Goal: Information Seeking & Learning: Learn about a topic

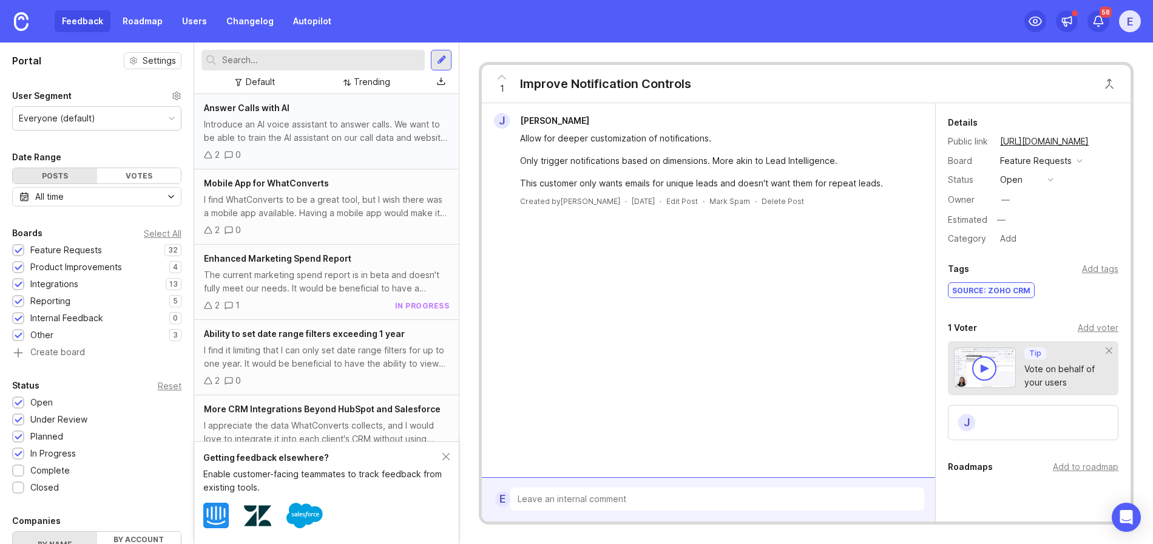
click at [278, 138] on div "Introduce an AI voice assistant to answer calls. We want to be able to train th…" at bounding box center [326, 131] width 245 height 27
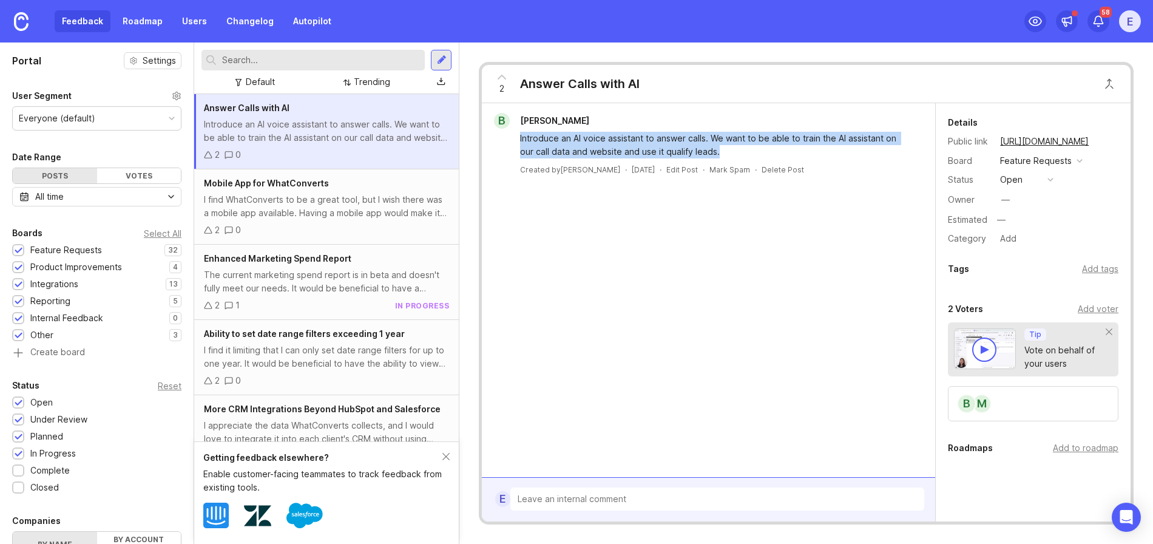
drag, startPoint x: 635, startPoint y: 145, endPoint x: 519, endPoint y: 142, distance: 115.9
click at [520, 142] on div "Introduce an AI voice assistant to answer calls. We want to be able to train th…" at bounding box center [715, 145] width 391 height 27
click at [315, 186] on span "Mobile App for WhatConverts" at bounding box center [266, 183] width 125 height 10
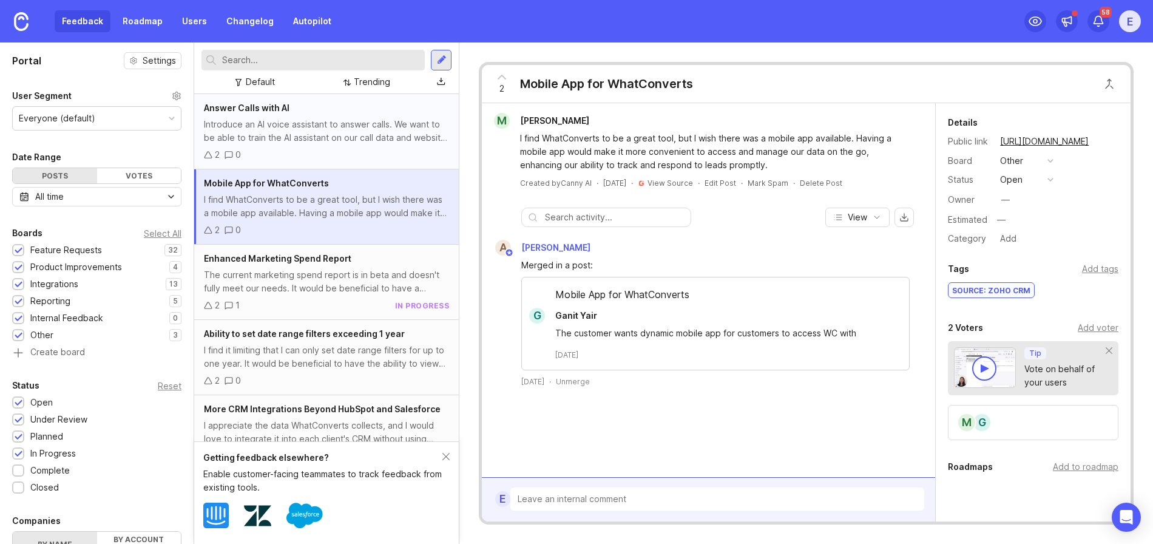
click at [336, 137] on div "Introduce an AI voice assistant to answer calls. We want to be able to train th…" at bounding box center [326, 131] width 245 height 27
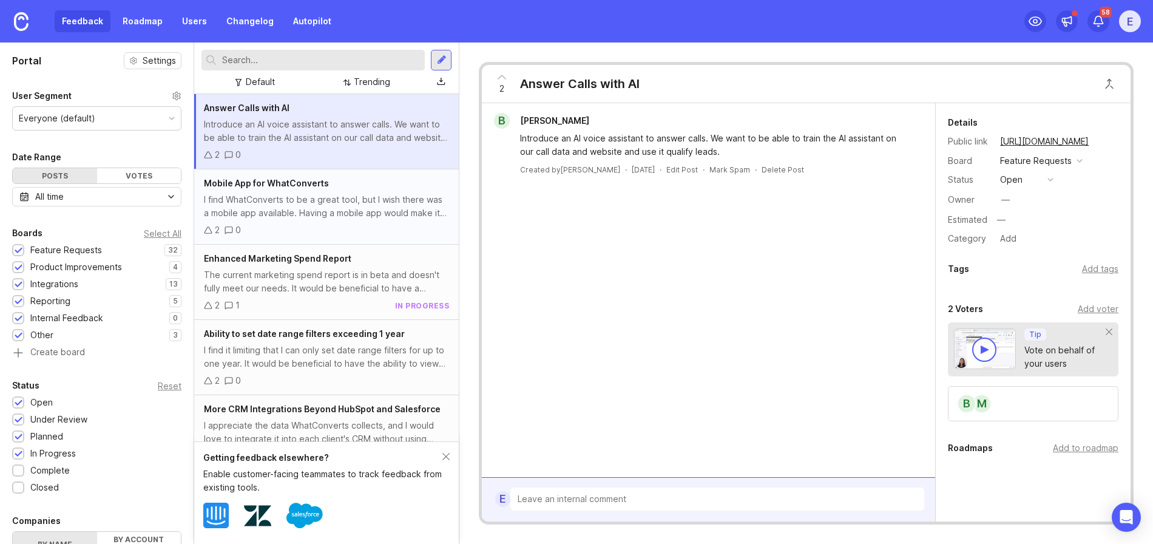
click at [346, 189] on div "Mobile App for WhatConverts" at bounding box center [326, 183] width 245 height 13
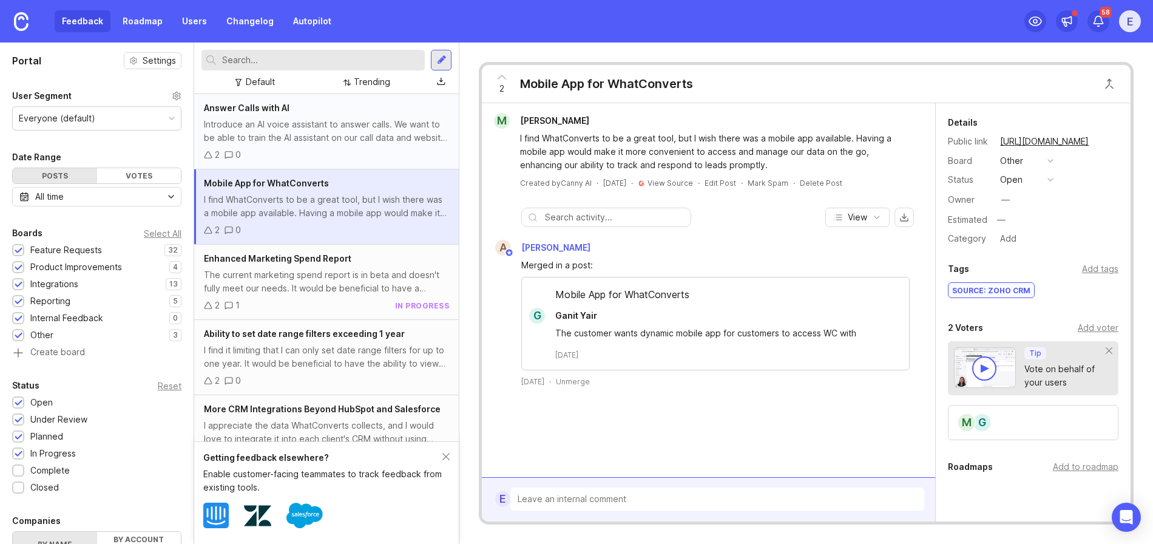
click at [348, 152] on div "2 0" at bounding box center [326, 154] width 245 height 13
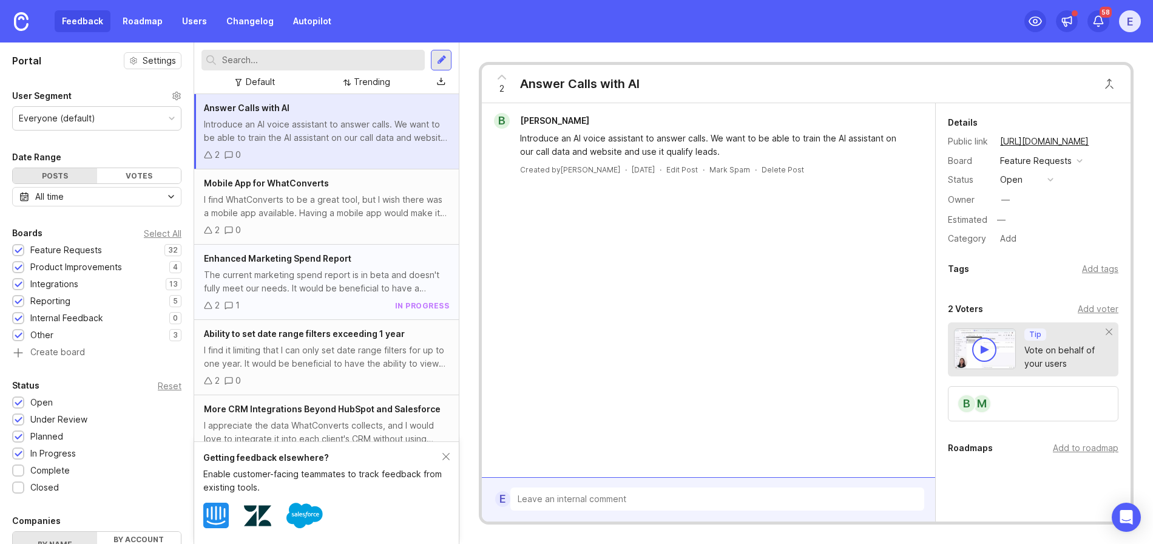
click at [346, 267] on div "Enhanced Marketing Spend Report The current marketing spend report is in beta a…" at bounding box center [326, 281] width 264 height 75
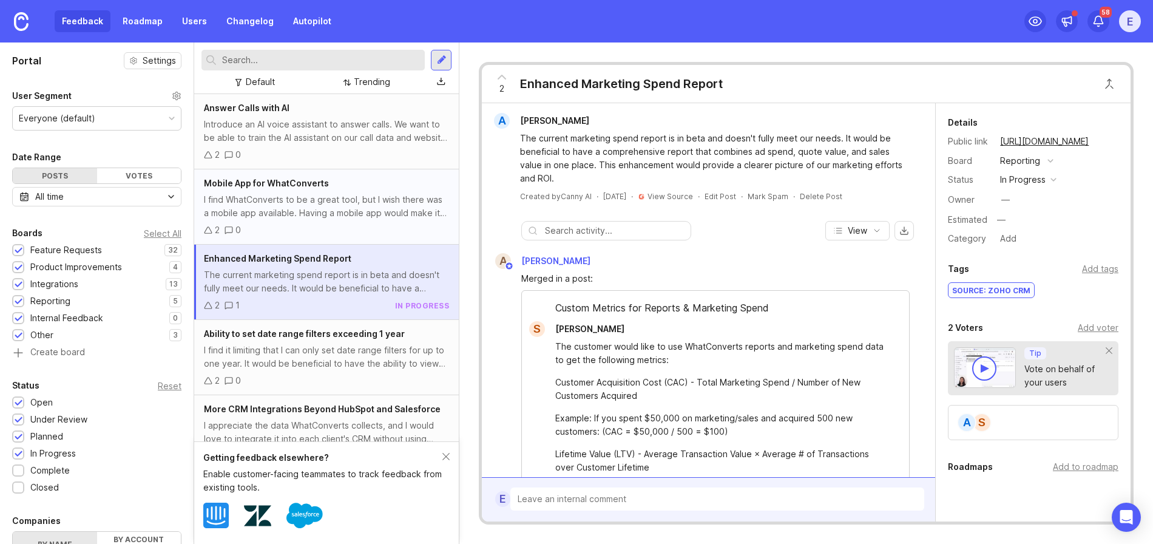
click at [357, 223] on div "2 0" at bounding box center [326, 229] width 245 height 13
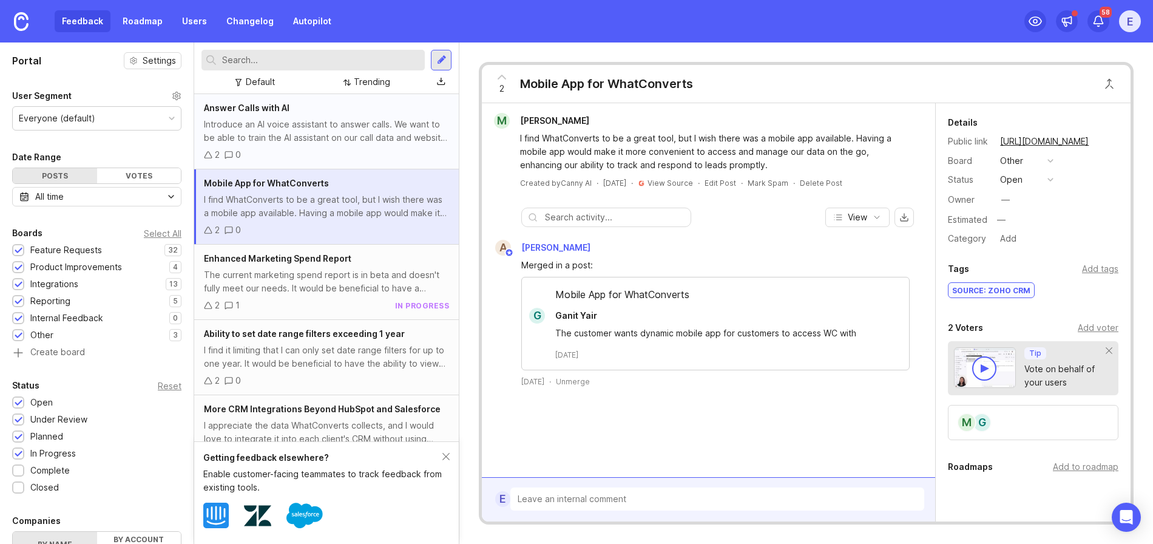
click at [368, 154] on div "2 0" at bounding box center [326, 154] width 245 height 13
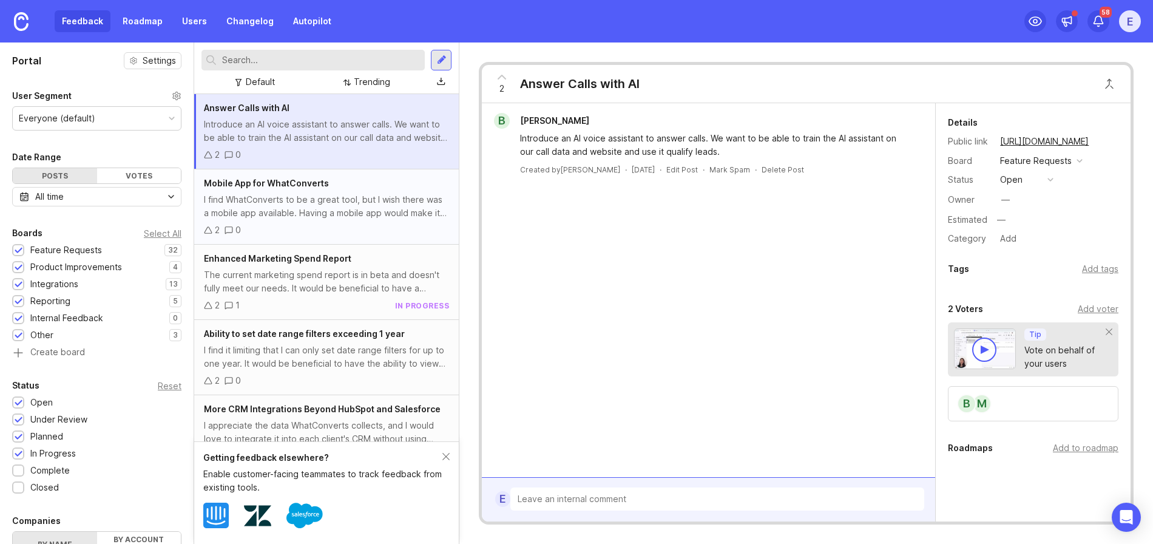
click at [362, 214] on div "I find WhatConverts to be a great tool, but I wish there was a mobile app avail…" at bounding box center [326, 206] width 245 height 27
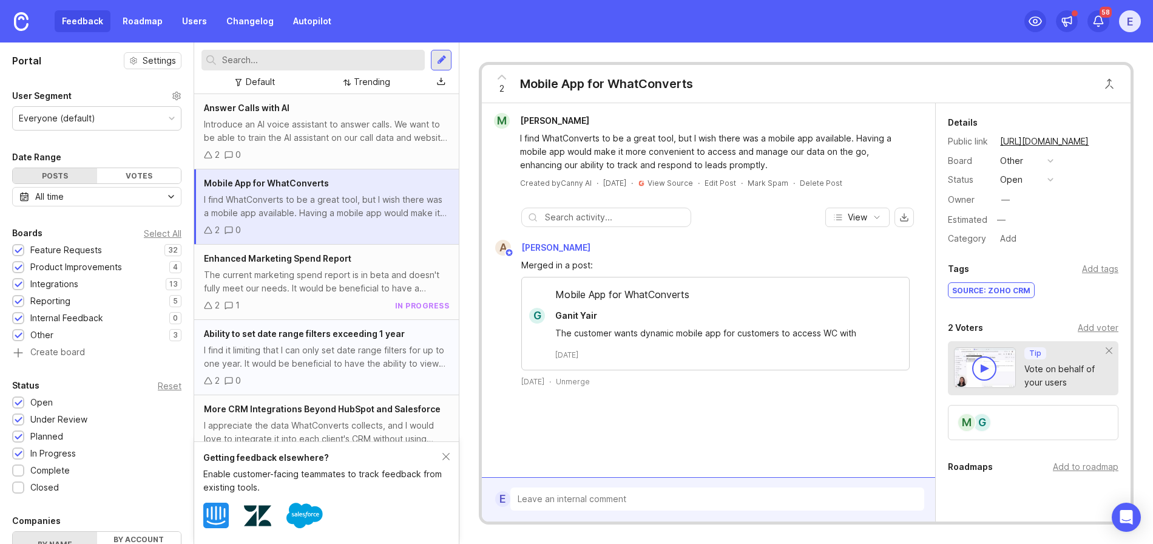
click at [317, 343] on div "I find it limiting that I can only set date range filters for up to one year. I…" at bounding box center [326, 356] width 245 height 27
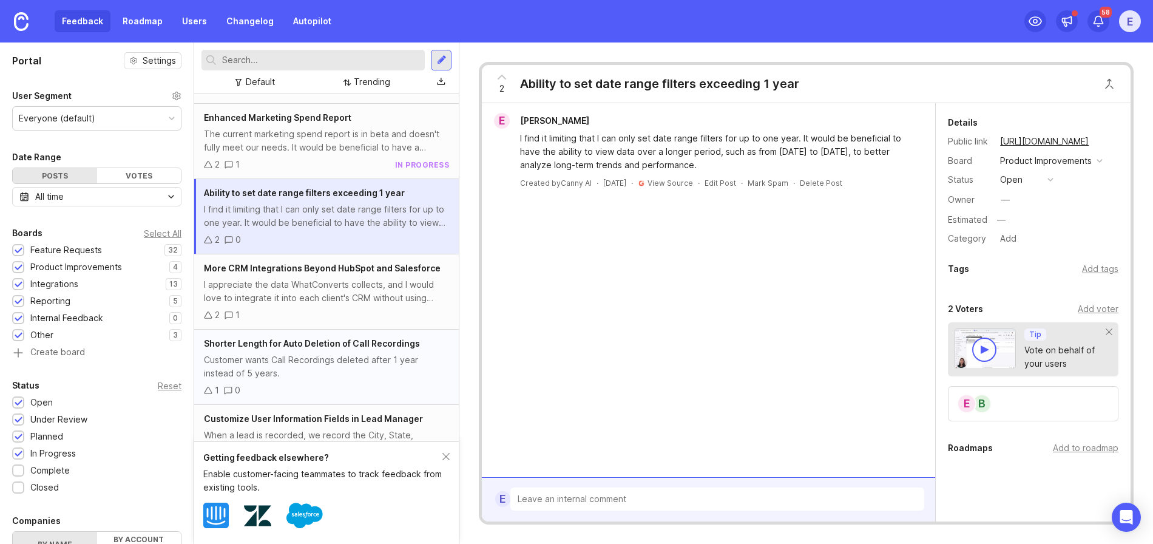
scroll to position [194, 0]
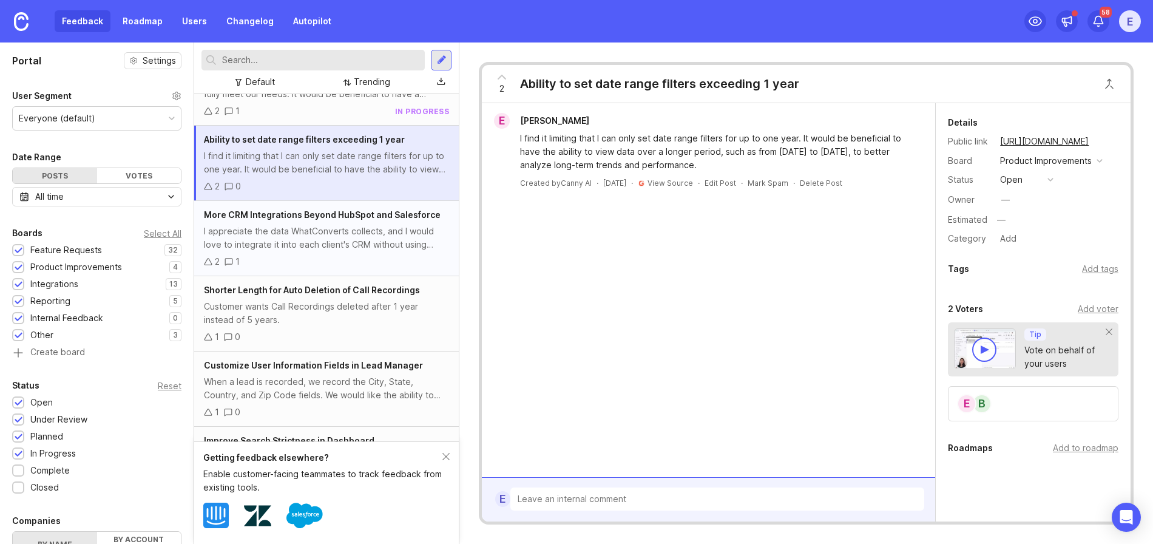
click at [334, 258] on div "2 1" at bounding box center [326, 261] width 245 height 13
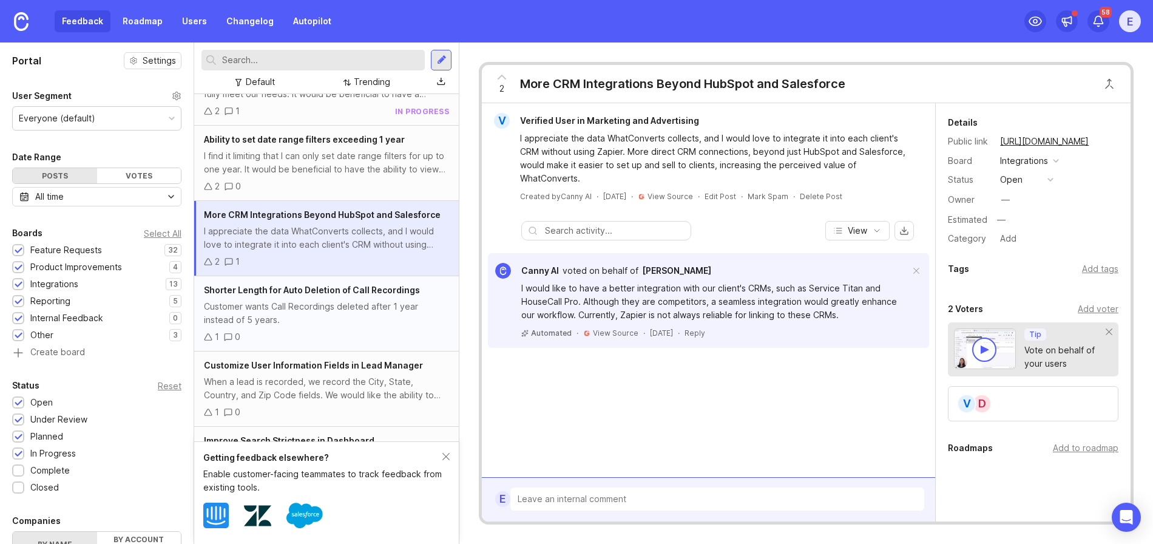
click at [332, 305] on div "Customer wants Call Recordings deleted after 1 year instead of 5 years." at bounding box center [326, 313] width 245 height 27
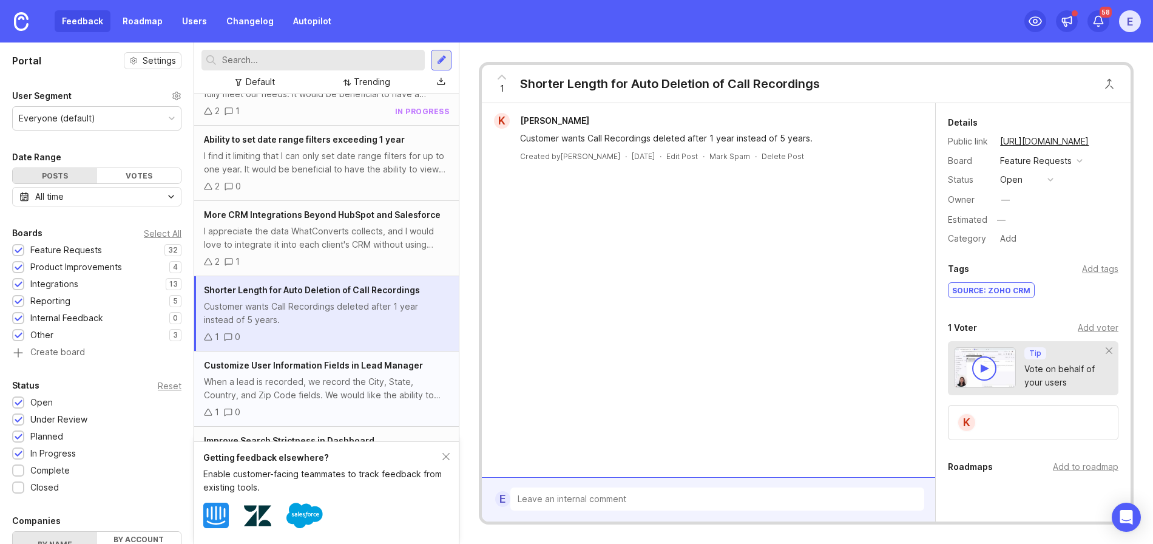
click at [331, 366] on span "Customize User Information Fields in Lead Manager" at bounding box center [313, 365] width 219 height 10
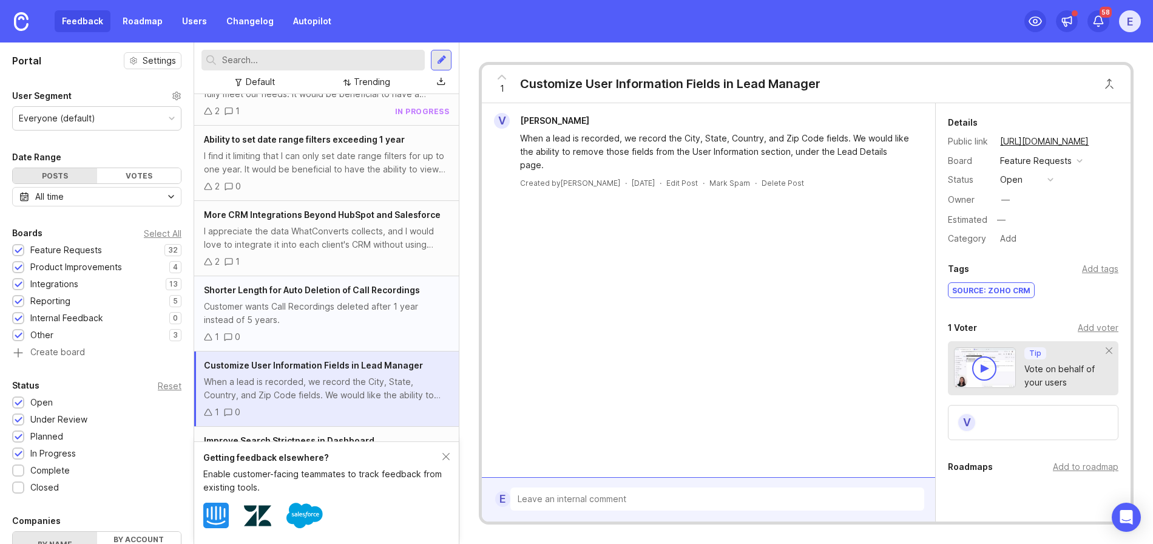
click at [338, 300] on div "Customer wants Call Recordings deleted after 1 year instead of 5 years." at bounding box center [326, 313] width 245 height 27
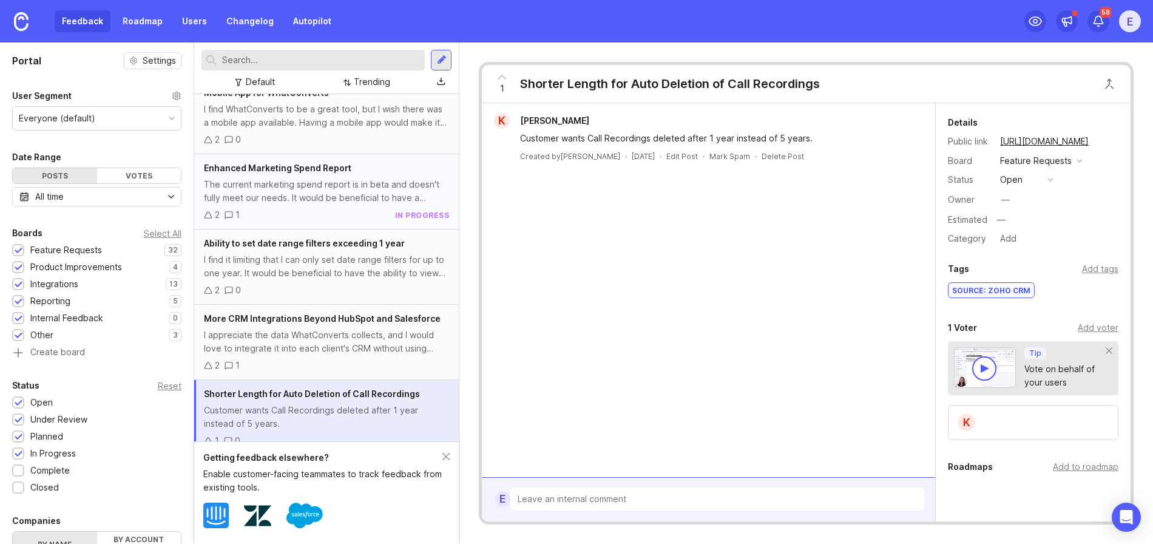
scroll to position [98, 0]
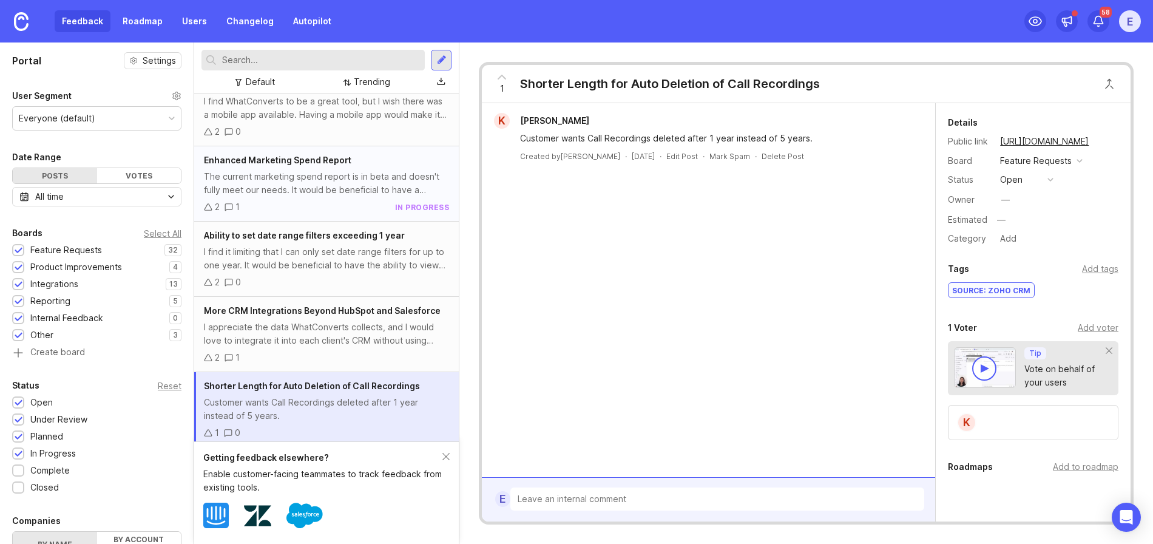
click at [337, 182] on div "The current marketing spend report is in beta and doesn't fully meet our needs.…" at bounding box center [326, 183] width 245 height 27
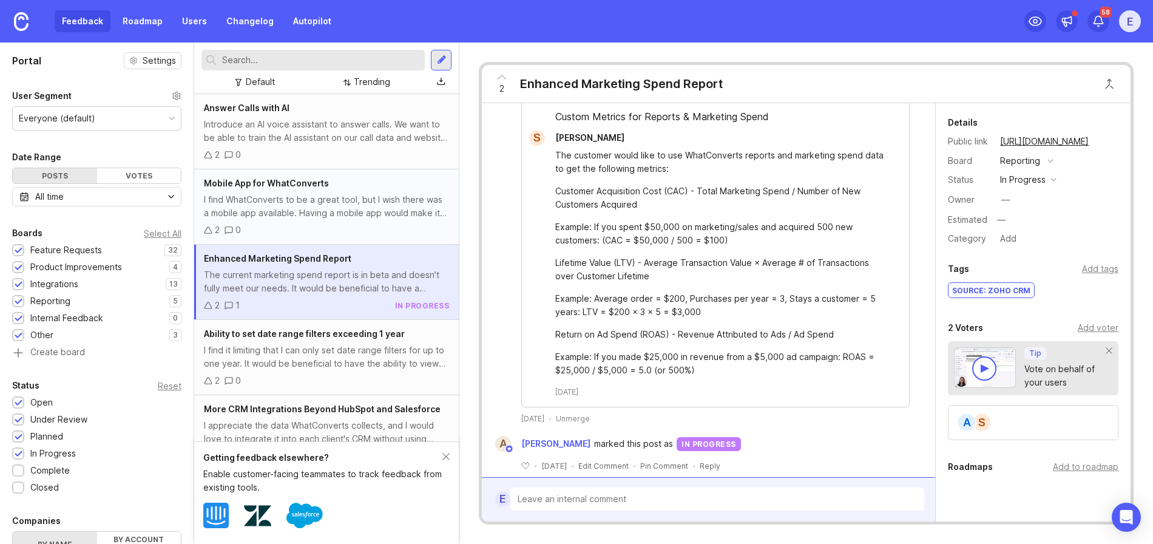
click at [301, 231] on div "2 0" at bounding box center [326, 229] width 245 height 13
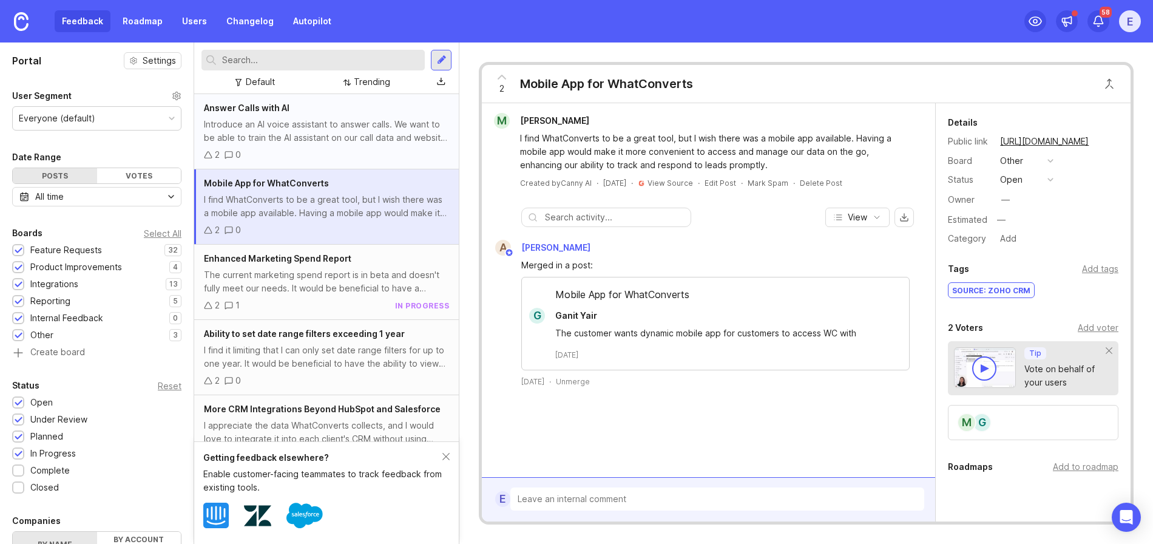
click at [299, 133] on div "Introduce an AI voice assistant to answer calls. We want to be able to train th…" at bounding box center [326, 131] width 245 height 27
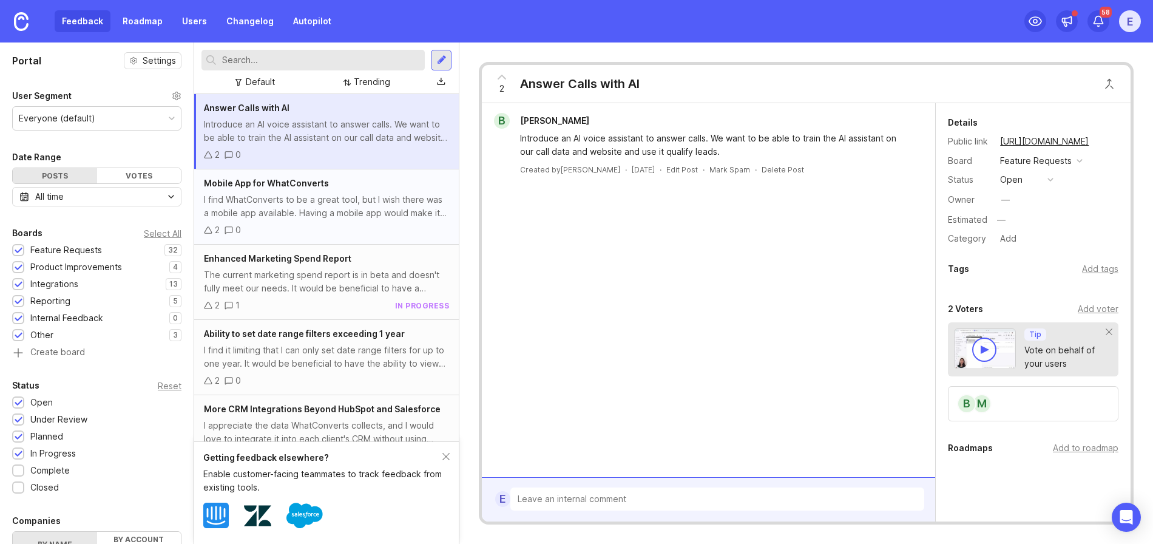
click at [344, 203] on div "I find WhatConverts to be a great tool, but I wish there was a mobile app avail…" at bounding box center [326, 206] width 245 height 27
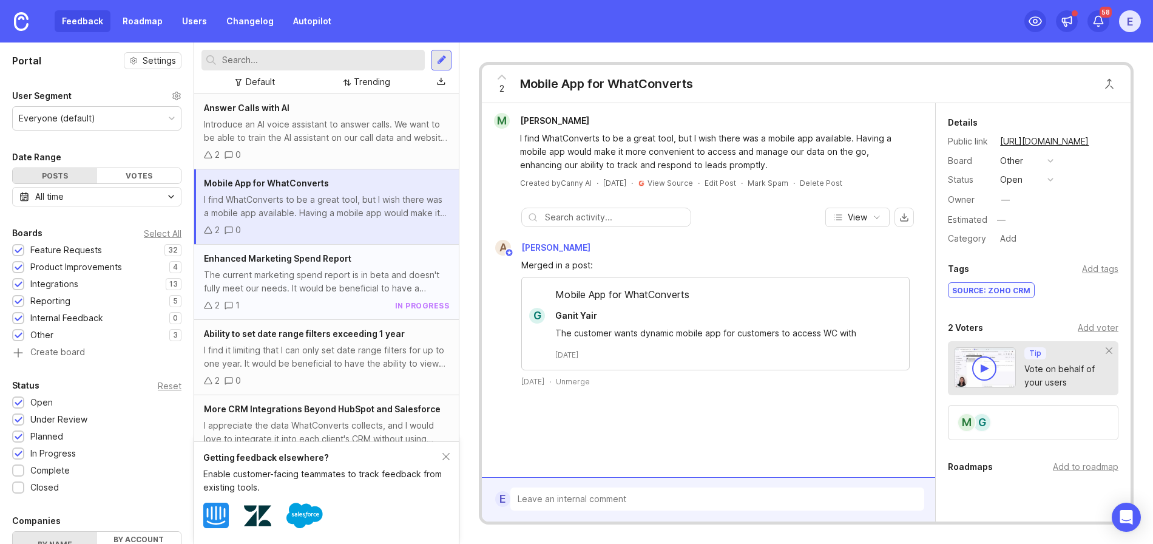
click at [329, 272] on div "The current marketing spend report is in beta and doesn't fully meet our needs.…" at bounding box center [326, 281] width 245 height 27
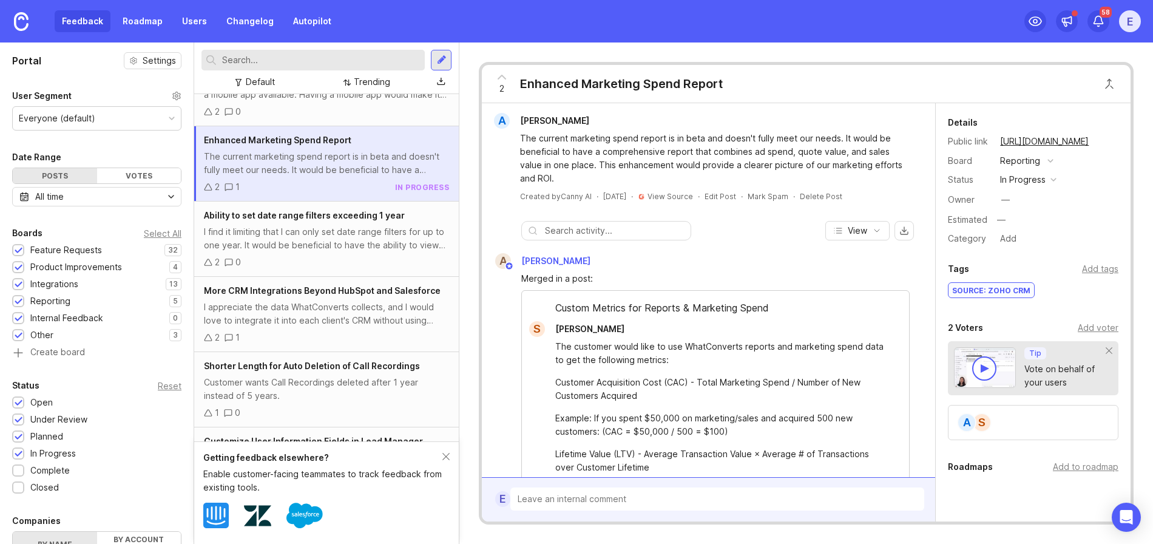
scroll to position [153, 0]
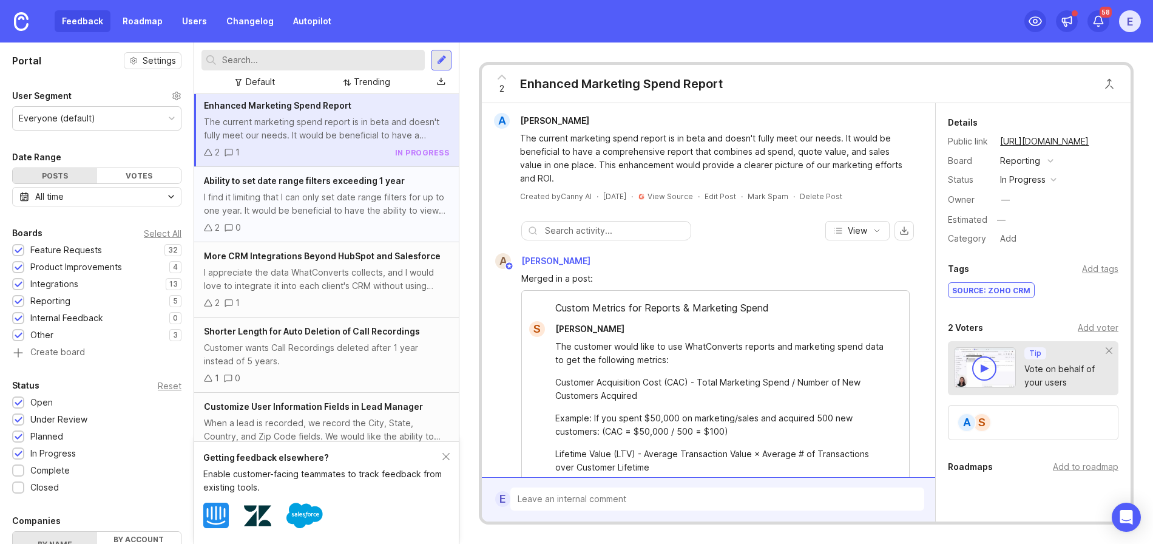
click at [347, 213] on div "I find it limiting that I can only set date range filters for up to one year. I…" at bounding box center [326, 203] width 245 height 27
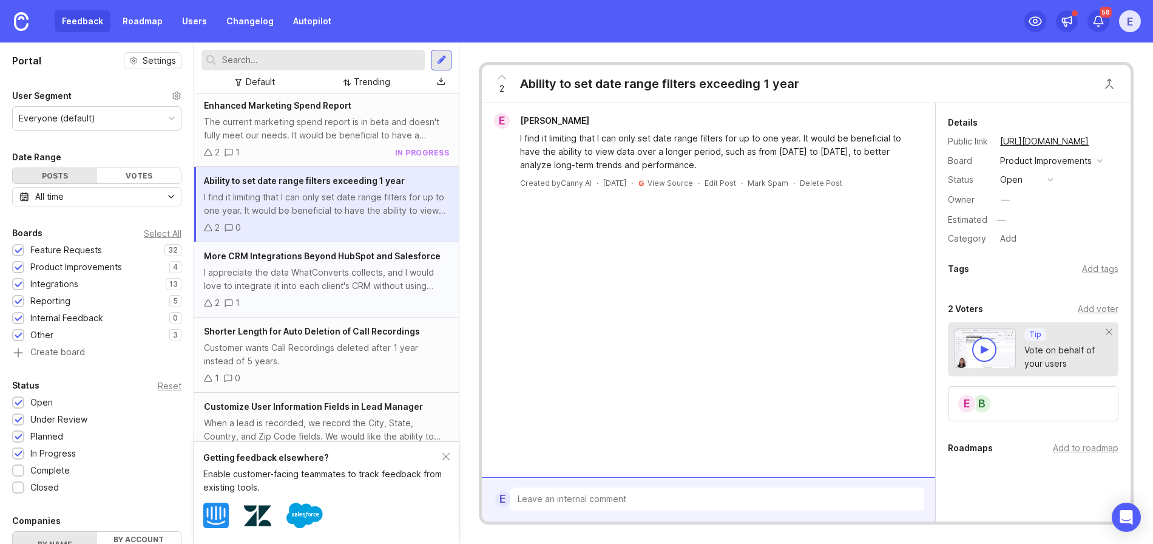
click at [342, 281] on div "I appreciate the data WhatConverts collects, and I would love to integrate it i…" at bounding box center [326, 279] width 245 height 27
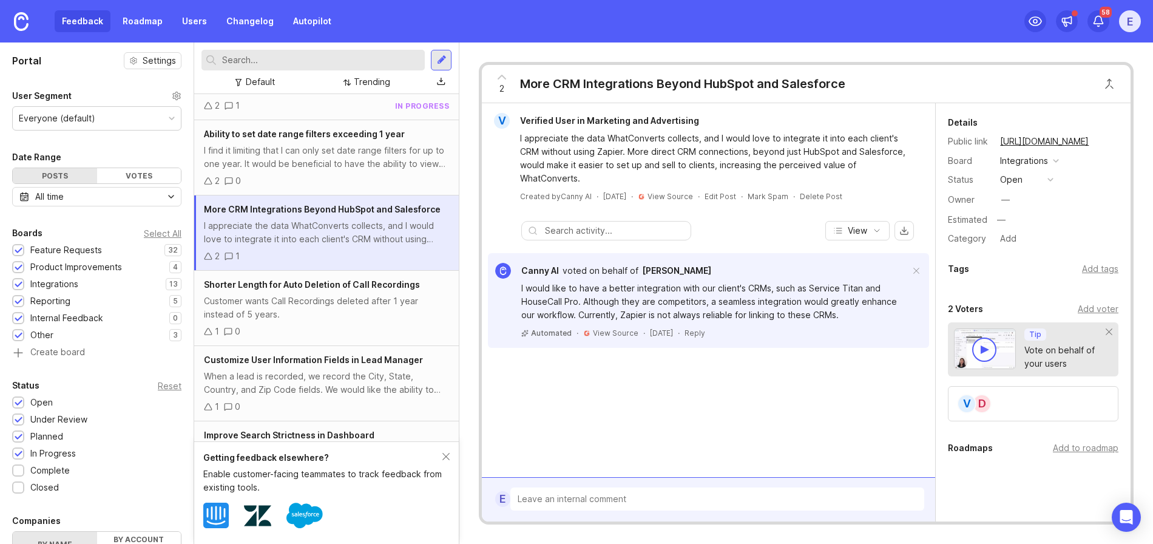
scroll to position [252, 0]
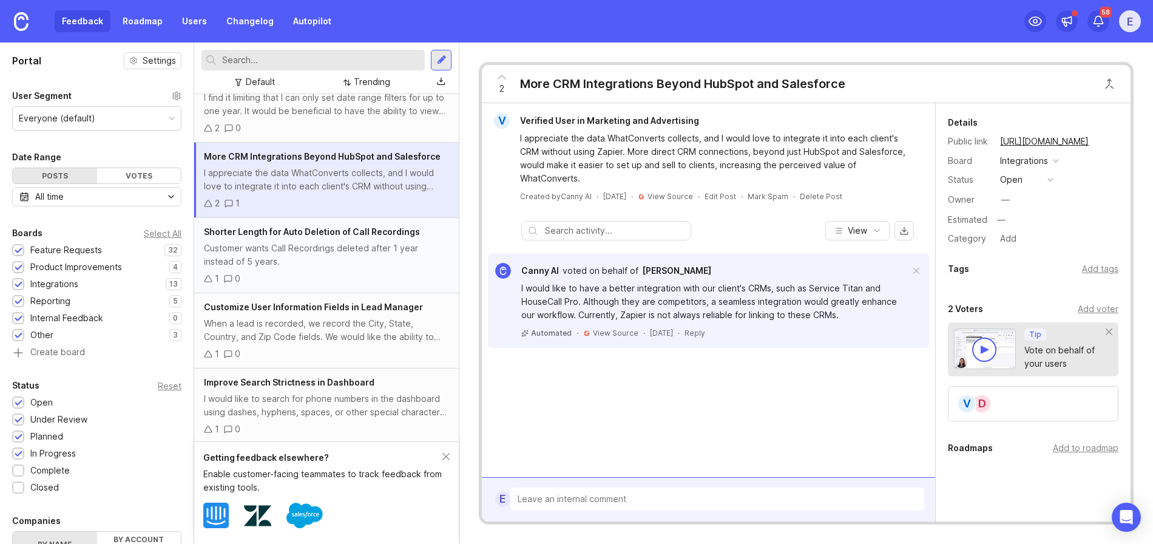
click at [329, 269] on div "Shorter Length for Auto Deletion of Call Recordings Customer wants Call Recordi…" at bounding box center [326, 255] width 264 height 75
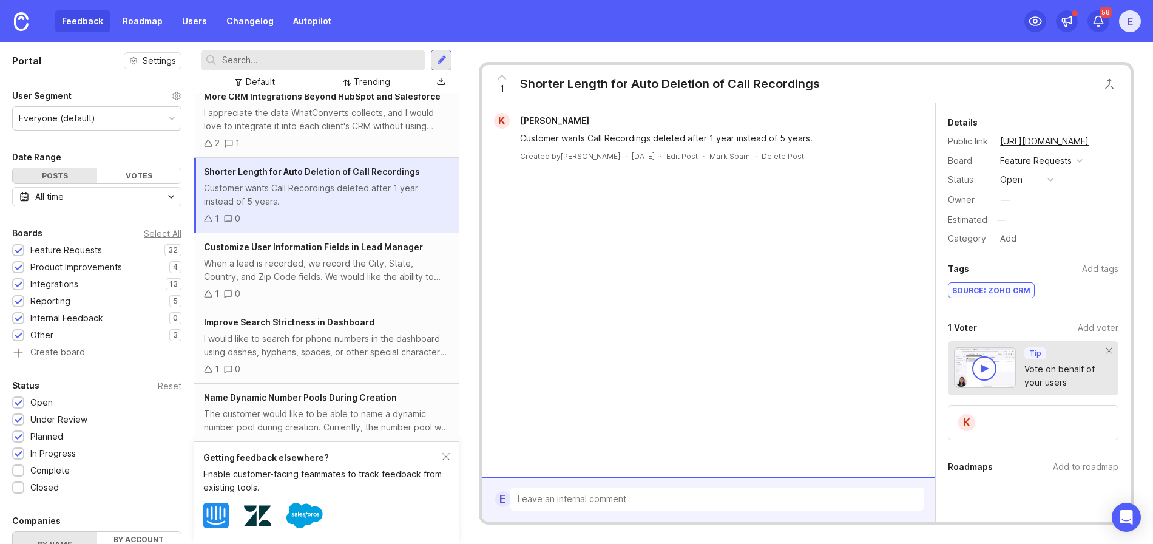
scroll to position [366, 0]
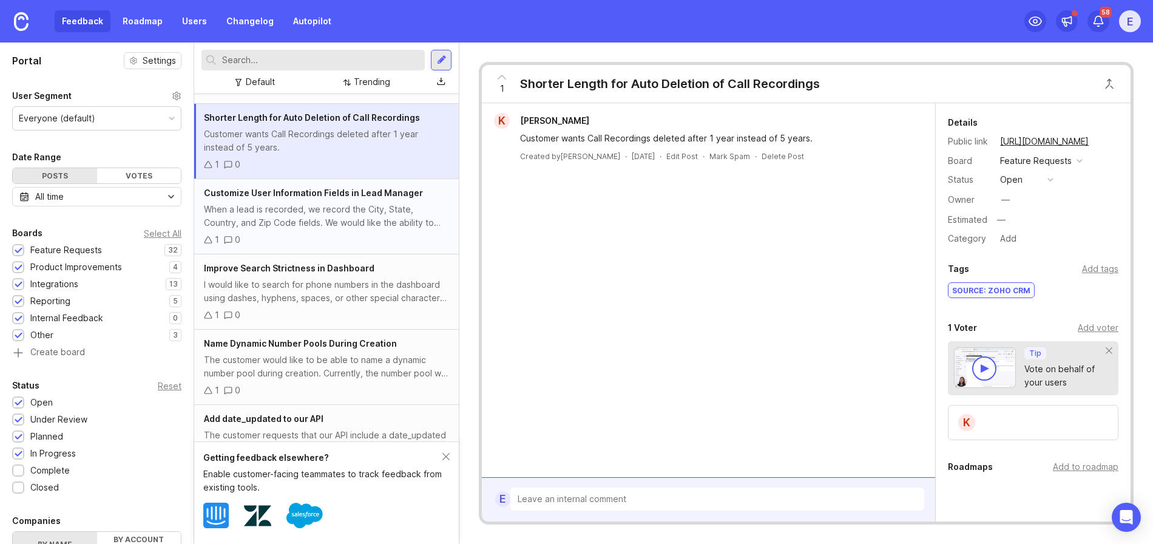
click at [331, 221] on div "When a lead is recorded, we record the City, State, Country, and Zip Code field…" at bounding box center [326, 216] width 245 height 27
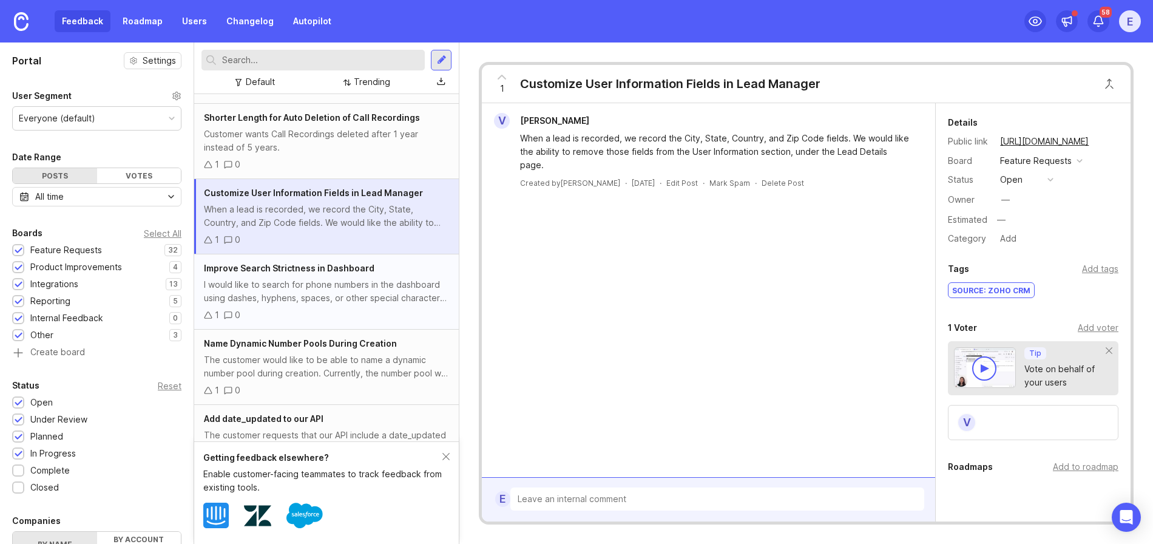
click at [331, 288] on div "I would like to search for phone numbers in the dashboard using dashes, hyphens…" at bounding box center [326, 291] width 245 height 27
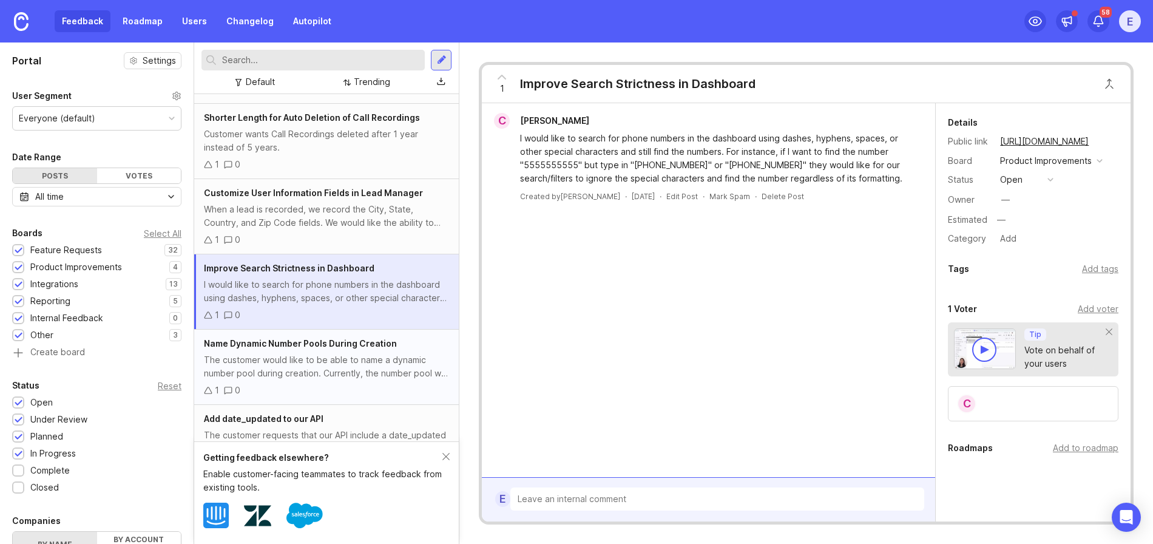
click at [332, 349] on div "Name Dynamic Number Pools During Creation" at bounding box center [326, 343] width 245 height 13
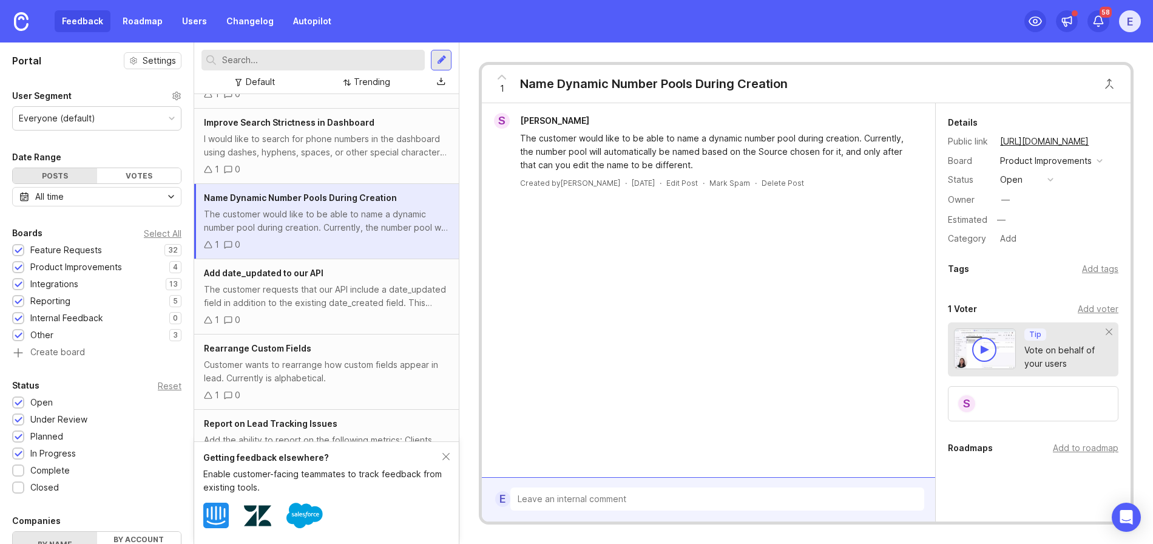
scroll to position [521, 0]
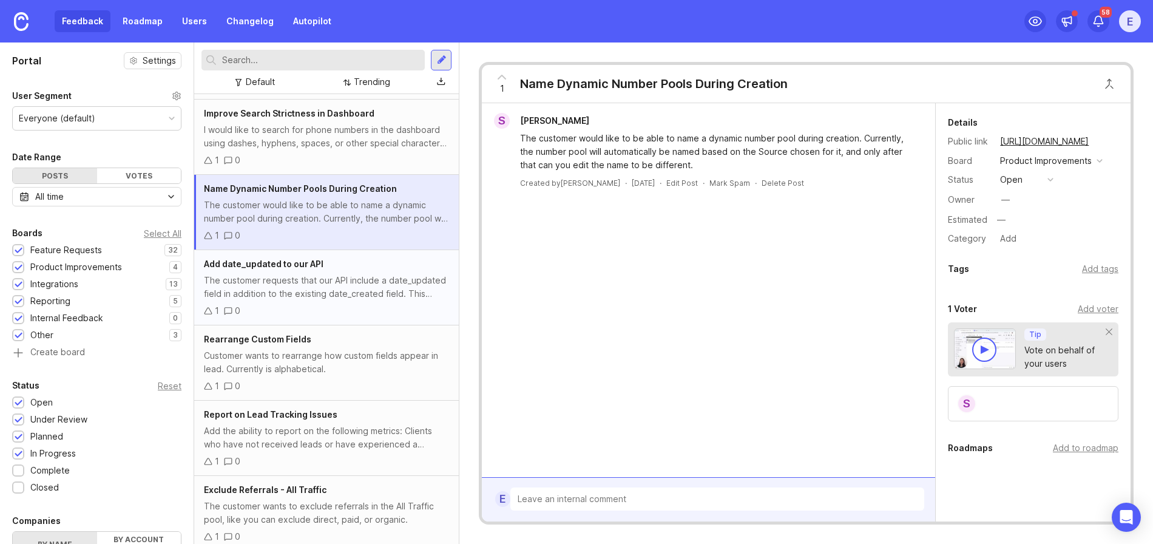
click at [282, 294] on div "The customer requests that our API include a date_updated field in addition to …" at bounding box center [326, 287] width 245 height 27
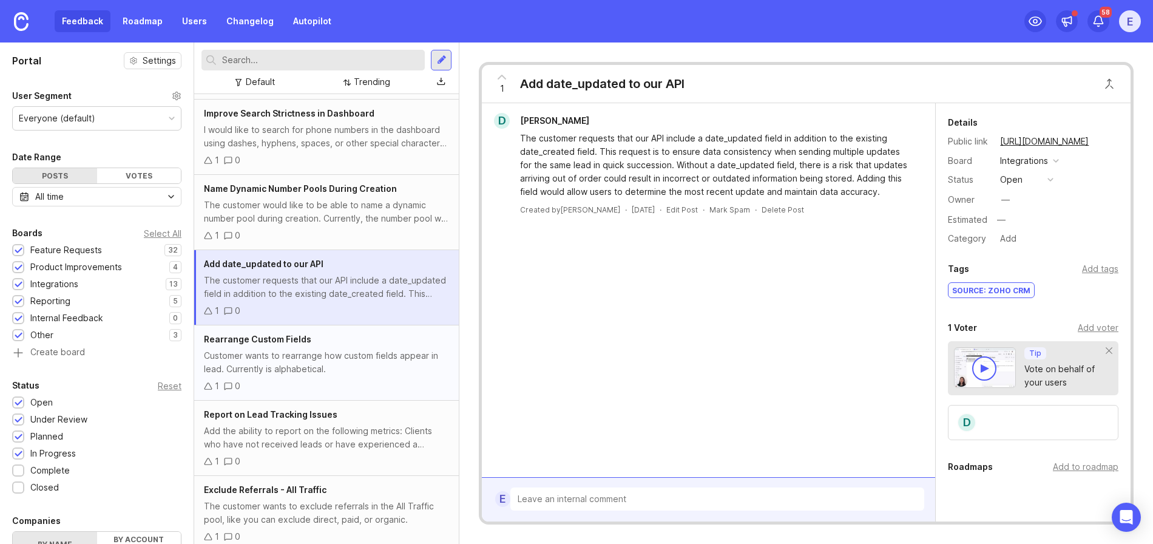
click at [289, 352] on div "Customer wants to rearrange how custom fields appear in lead. Currently is alph…" at bounding box center [326, 362] width 245 height 27
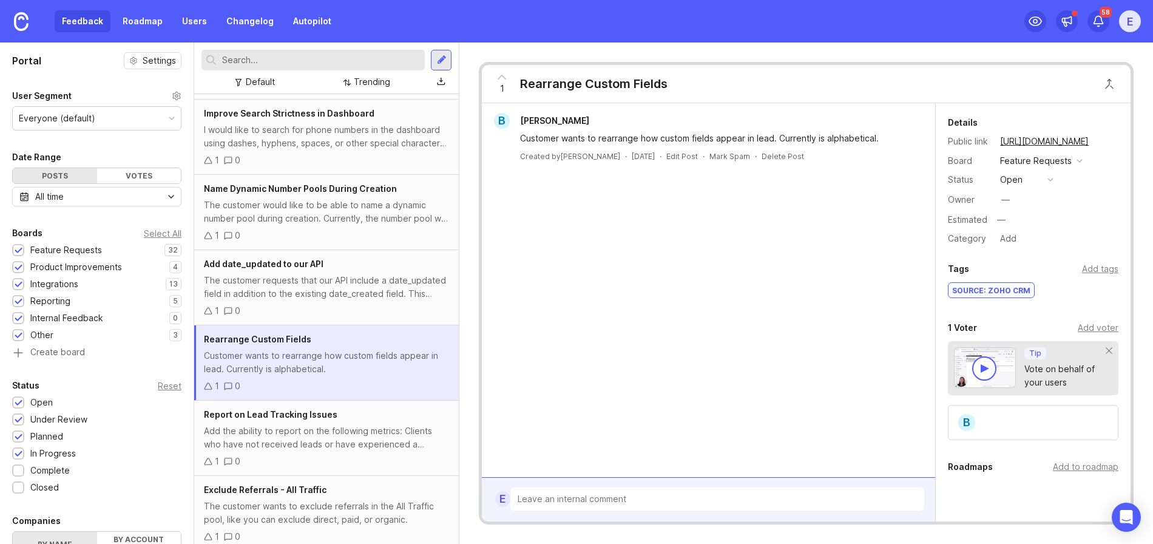
scroll to position [674, 0]
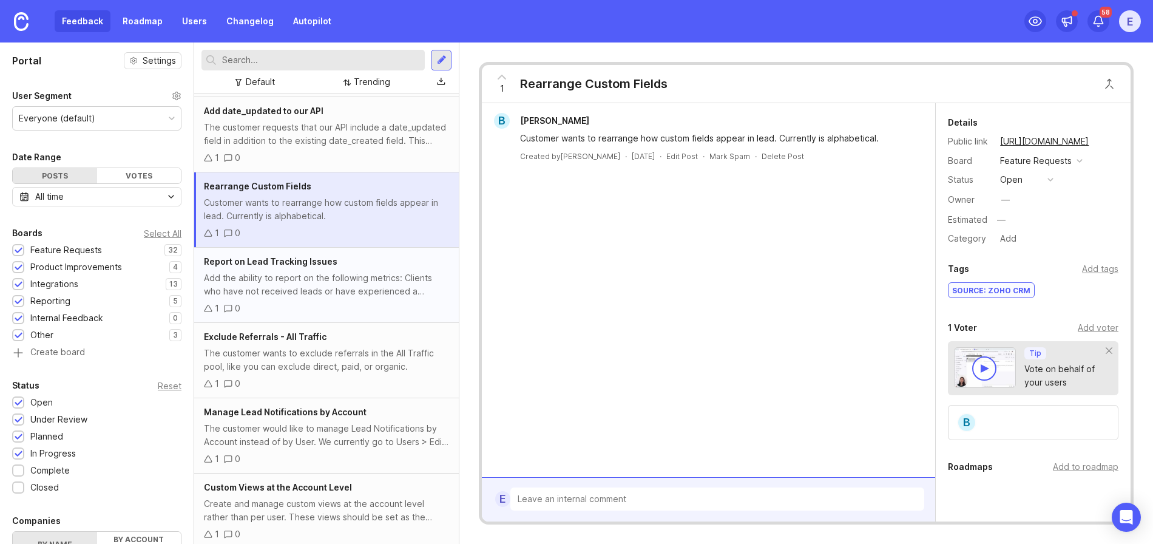
click at [290, 295] on div "Add the ability to report on the following metrics: Clients who have not receiv…" at bounding box center [326, 284] width 245 height 27
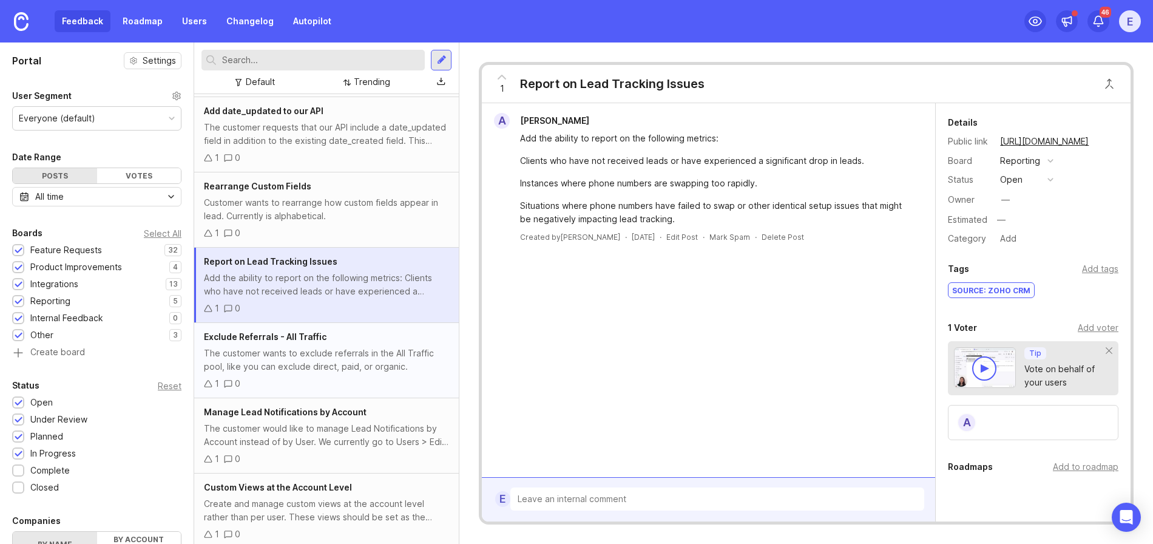
click at [292, 364] on div "The customer wants to exclude referrals in the All Traffic pool, like you can e…" at bounding box center [326, 359] width 245 height 27
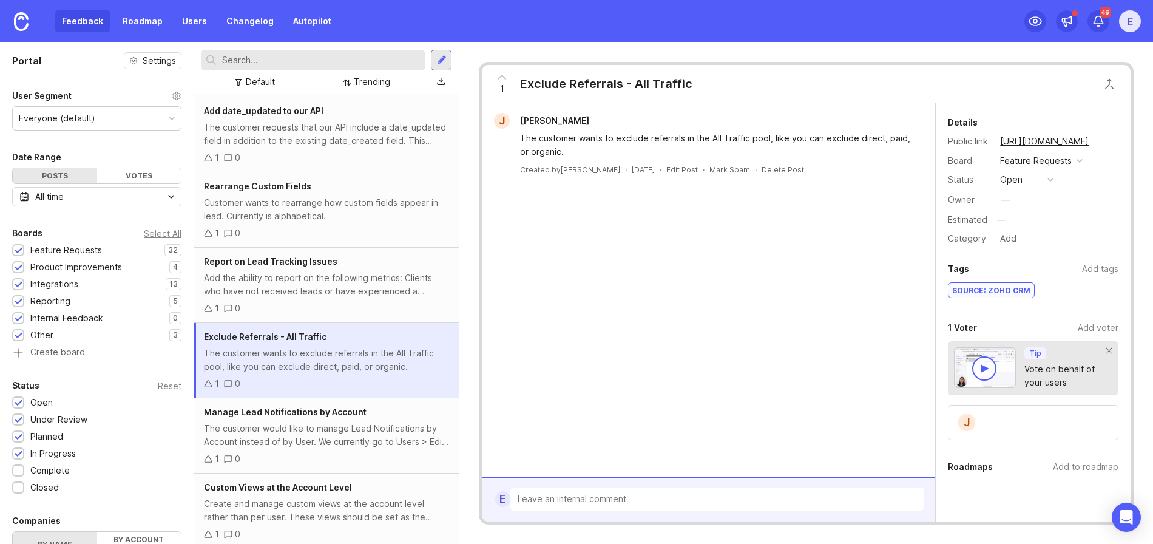
scroll to position [811, 0]
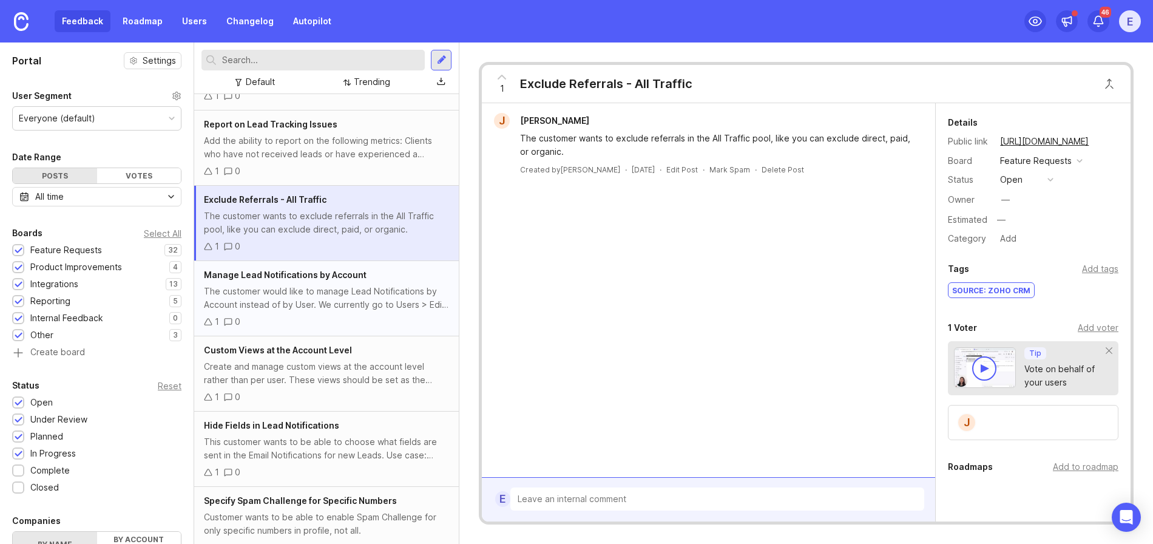
click at [291, 300] on div "The customer would like to manage Lead Notifications by Account instead of by U…" at bounding box center [326, 298] width 245 height 27
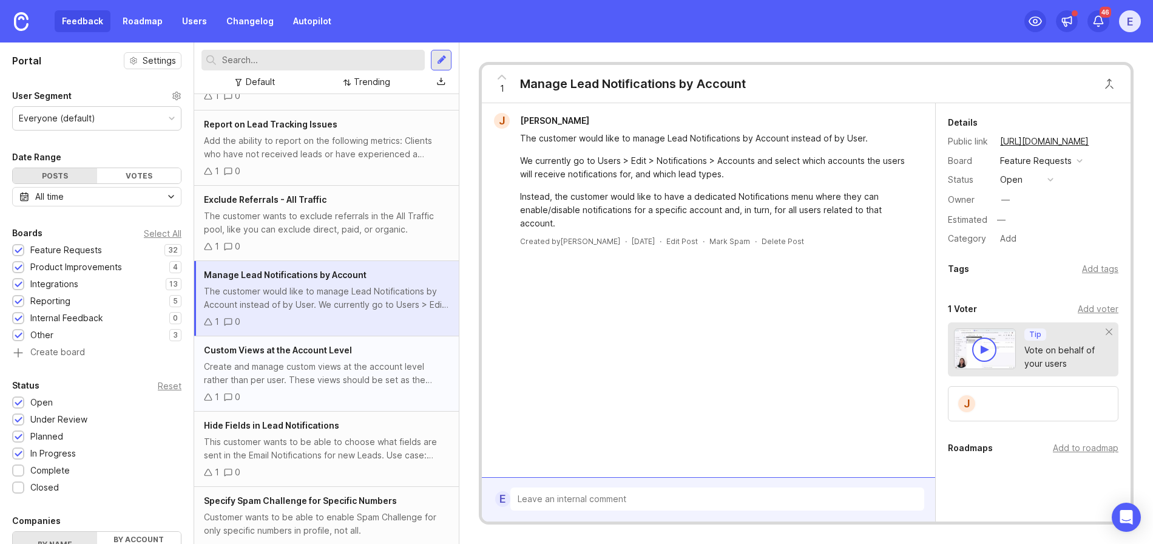
click at [298, 366] on div "Create and manage custom views at the account level rather than per user. These…" at bounding box center [326, 373] width 245 height 27
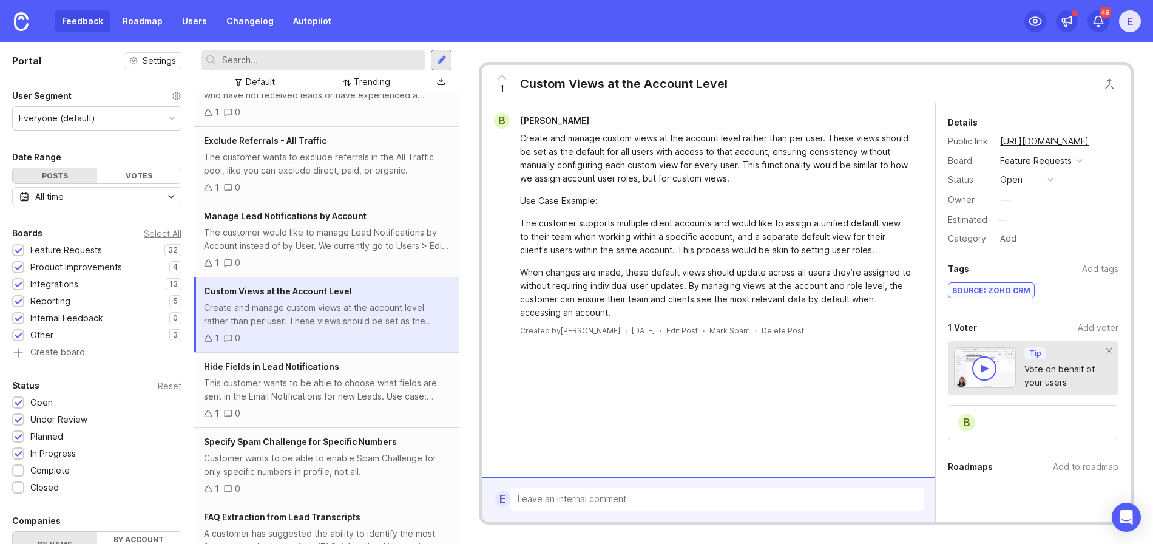
scroll to position [949, 0]
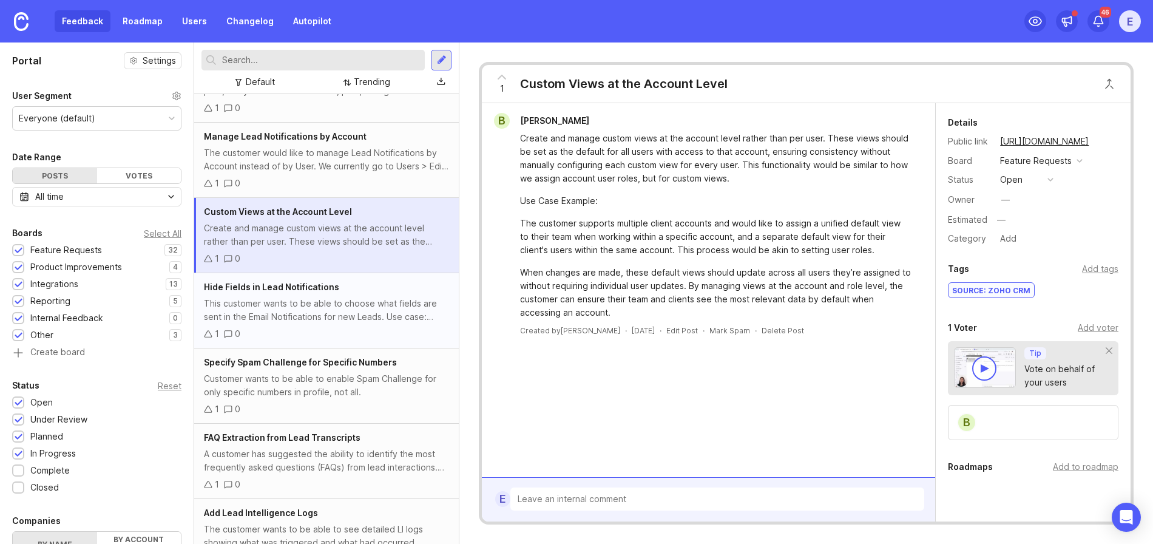
click at [285, 309] on div "This customer wants to be able to choose what fields are sent in the Email Noti…" at bounding box center [326, 310] width 245 height 27
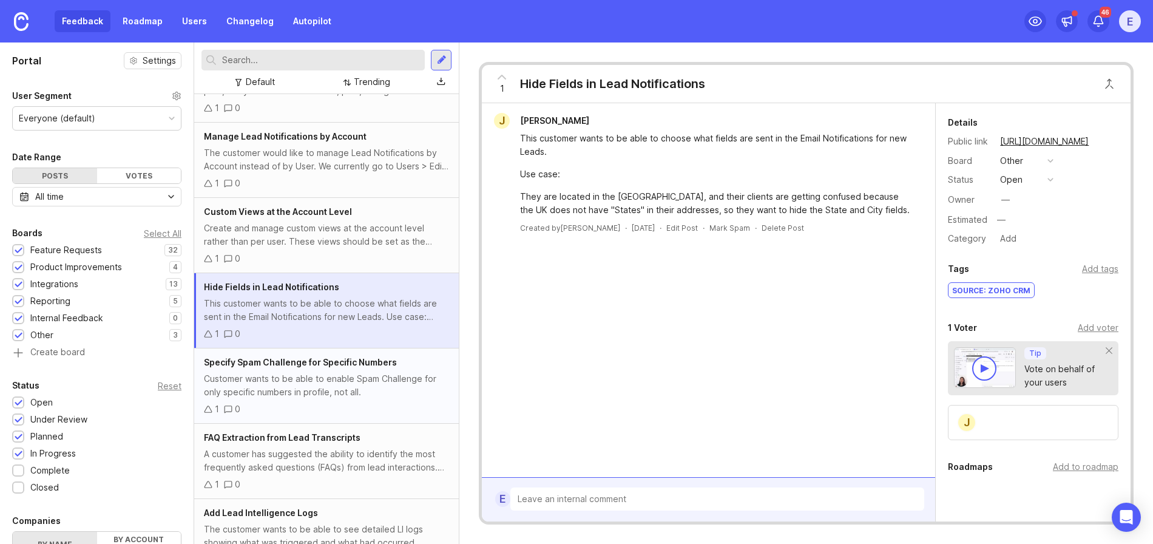
click at [289, 381] on div "Customer wants to be able to enable Spam Challenge for only specific numbers in…" at bounding box center [326, 385] width 245 height 27
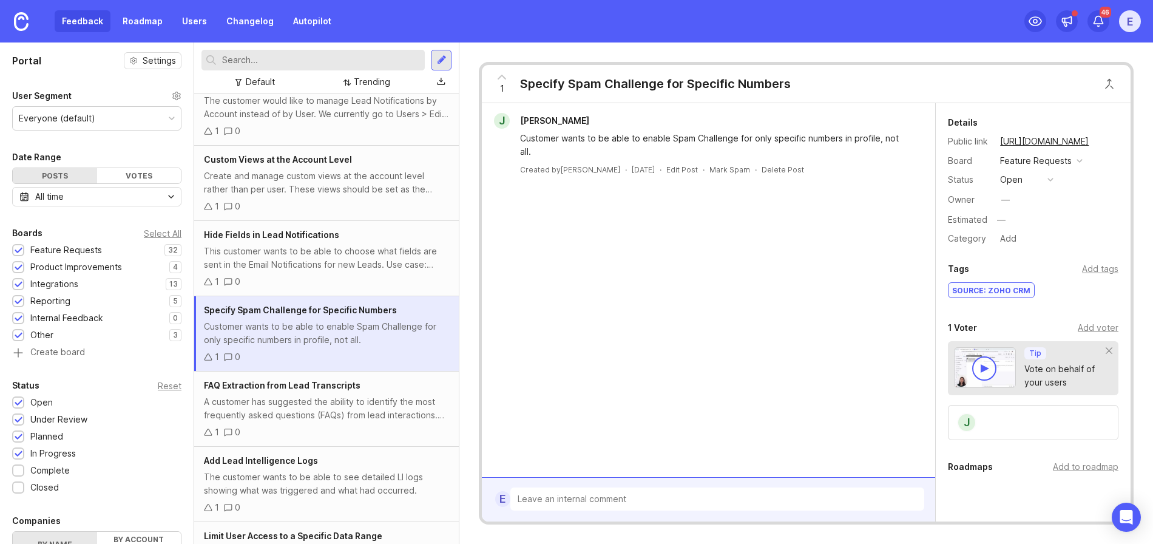
scroll to position [1125, 0]
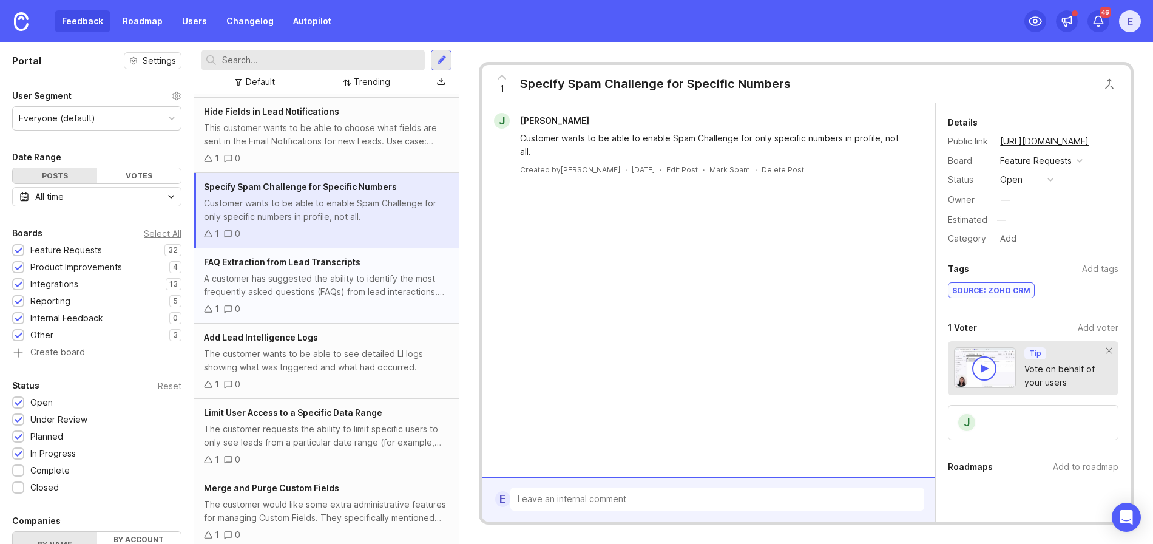
click at [283, 280] on div "A customer has suggested the ability to identify the most frequently asked ques…" at bounding box center [326, 285] width 245 height 27
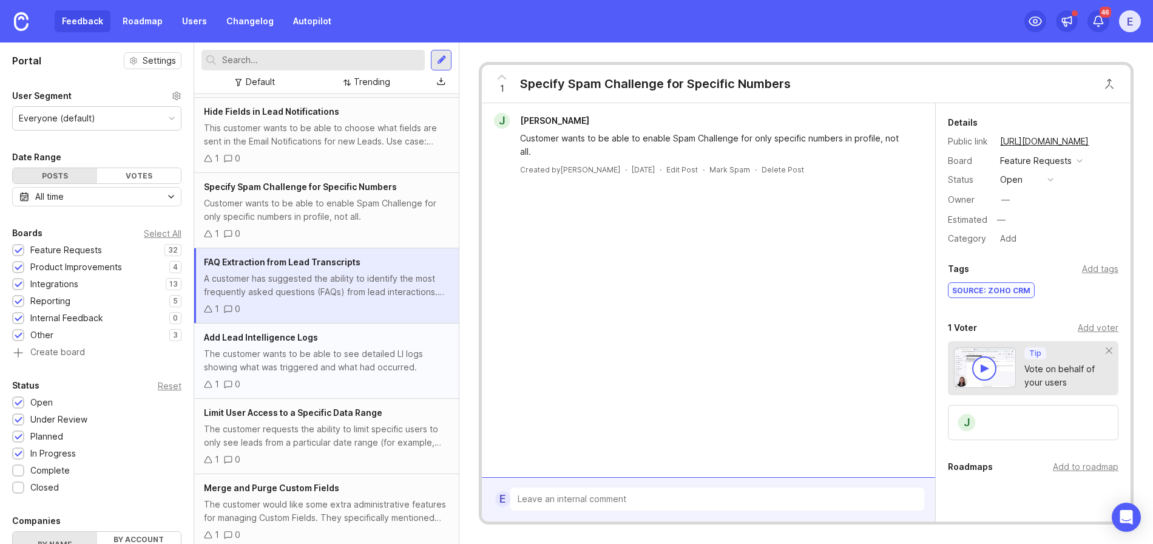
click at [300, 366] on div "The customer wants to be able to see detailed LI logs showing what was triggere…" at bounding box center [326, 360] width 245 height 27
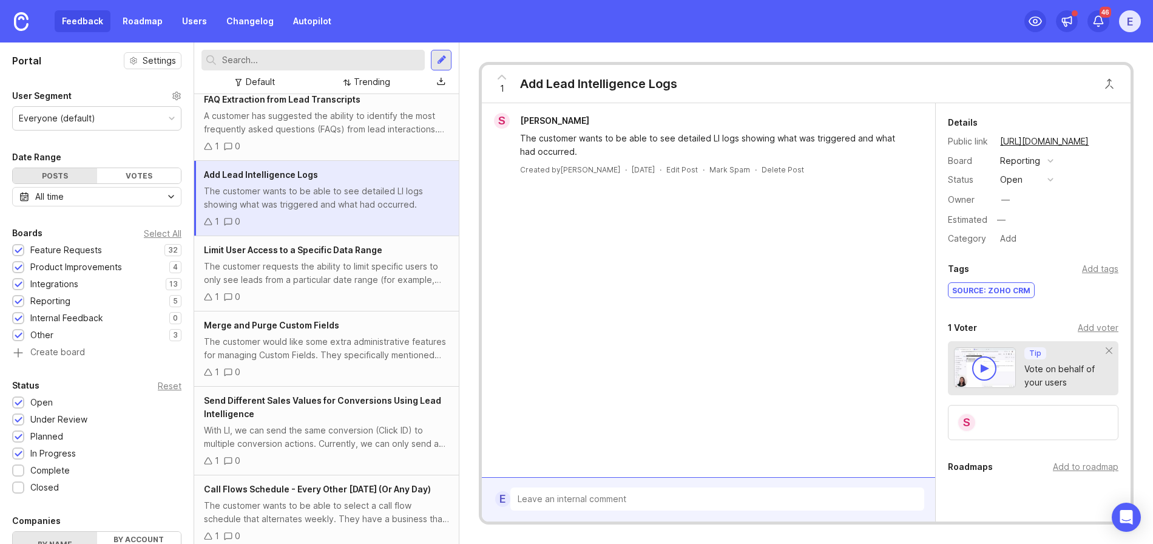
scroll to position [1302, 0]
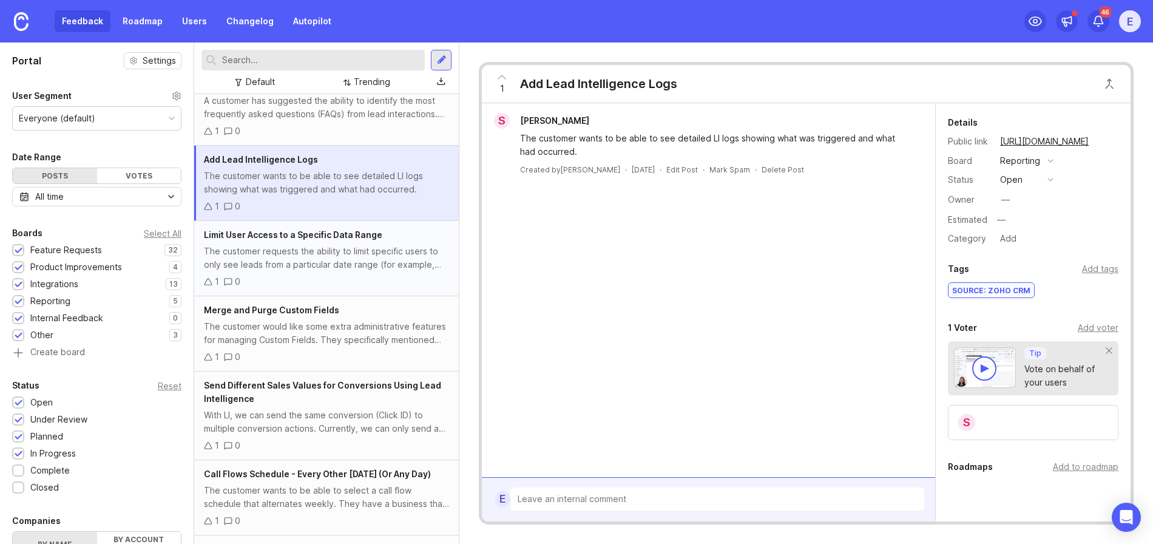
click at [286, 271] on div "The customer requests the ability to limit specific users to only see leads fro…" at bounding box center [326, 257] width 245 height 27
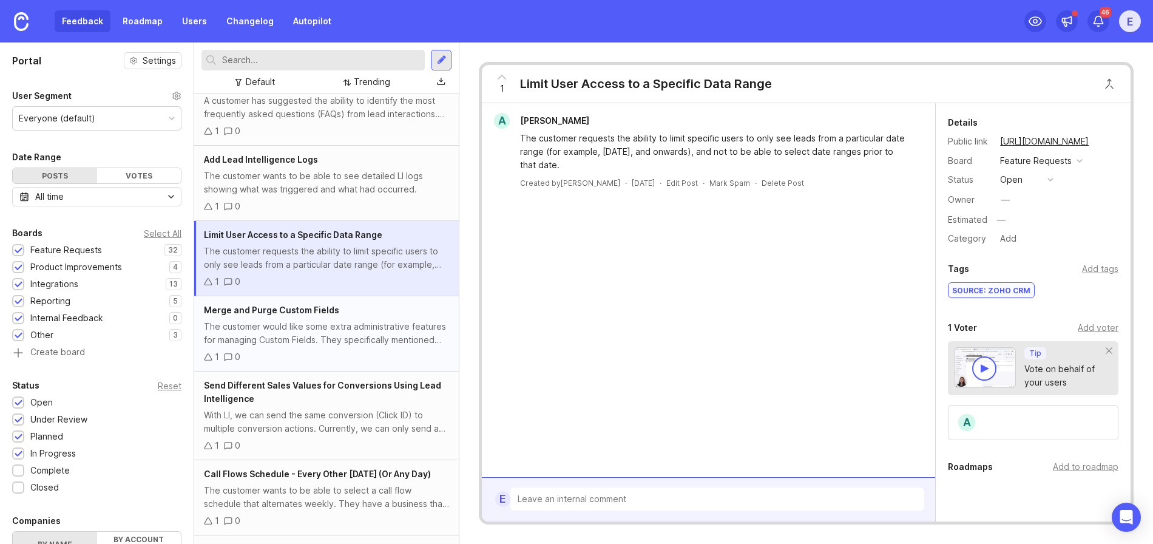
click at [291, 342] on div "The customer would like some extra administrative features for managing Custom …" at bounding box center [326, 333] width 245 height 27
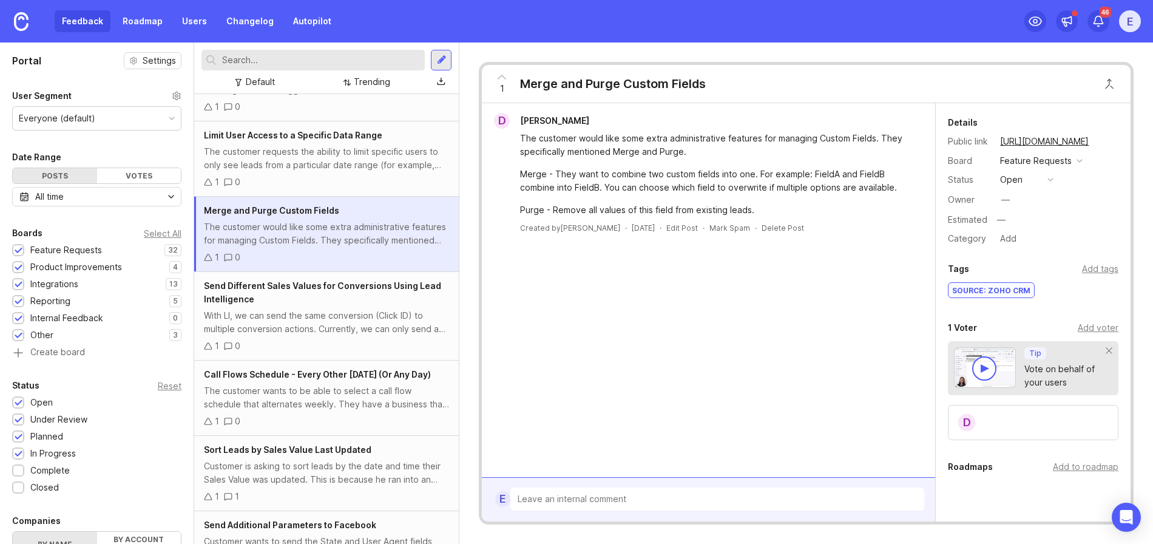
scroll to position [1453, 0]
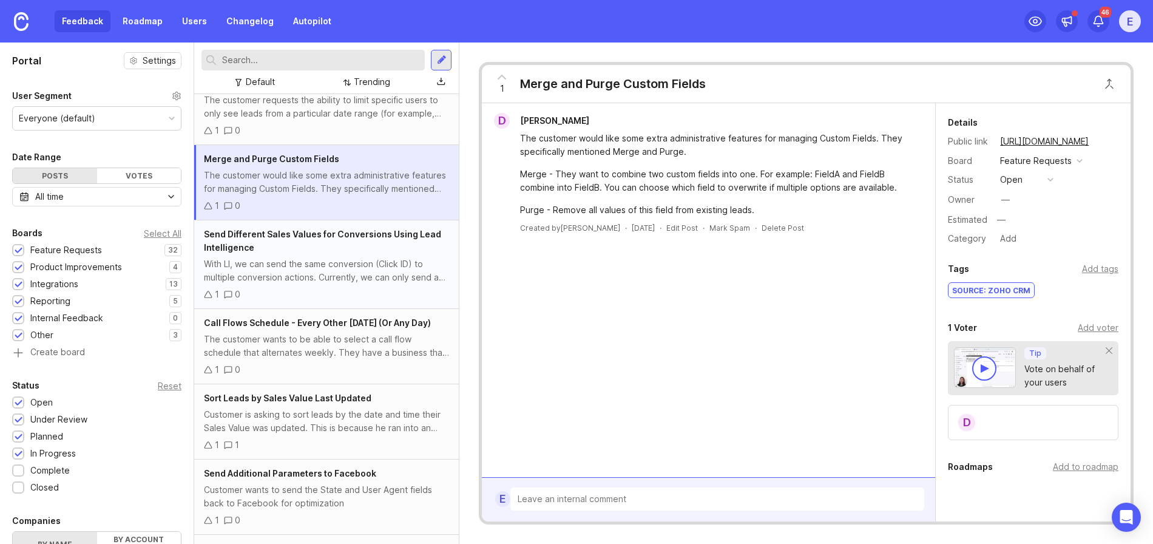
click at [261, 262] on div "With LI, we can send the same conversion (Click ID) to multiple conversion acti…" at bounding box center [326, 270] width 245 height 27
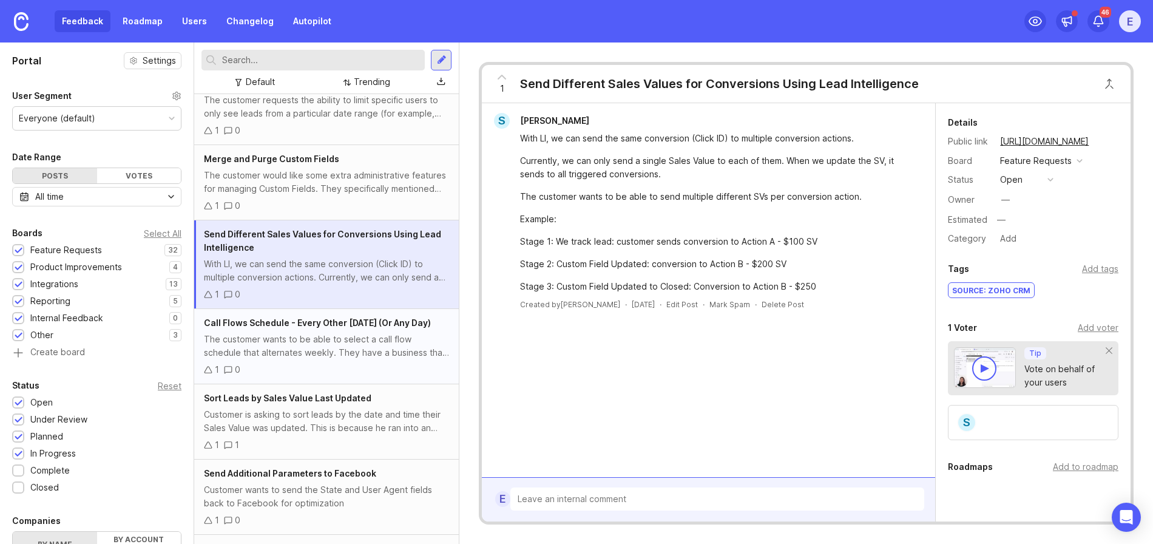
click at [286, 347] on div "The customer wants to be able to select a call flow schedule that alternates we…" at bounding box center [326, 345] width 245 height 27
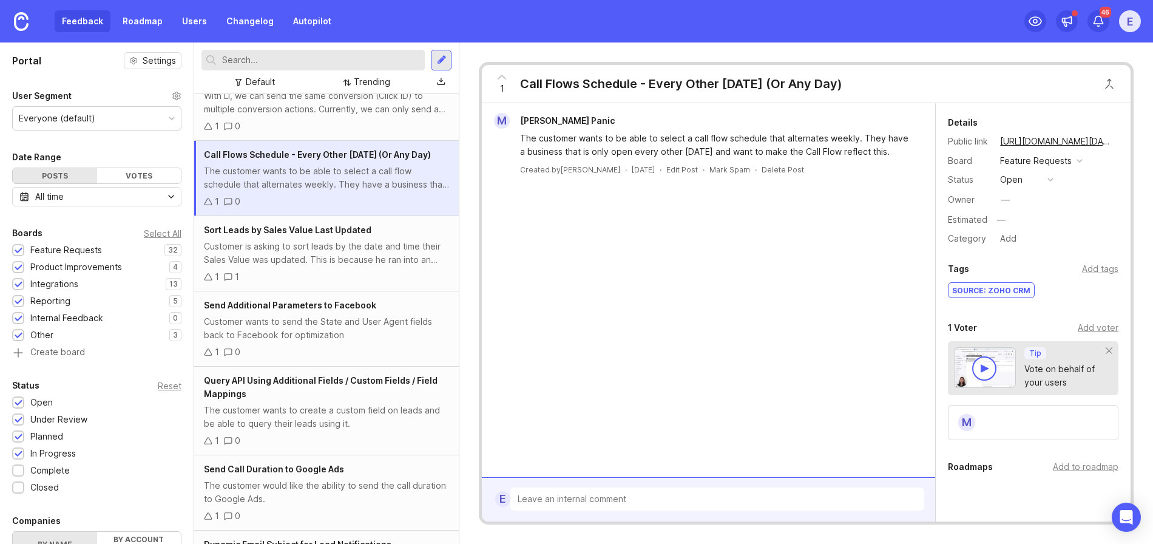
scroll to position [1636, 0]
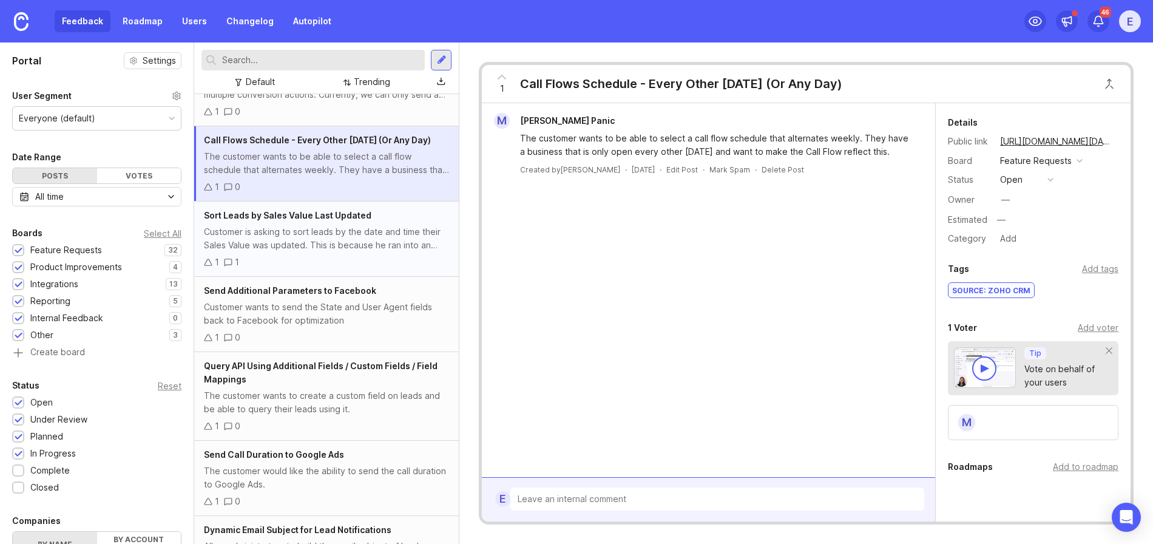
click at [295, 258] on div "1 1" at bounding box center [326, 261] width 245 height 13
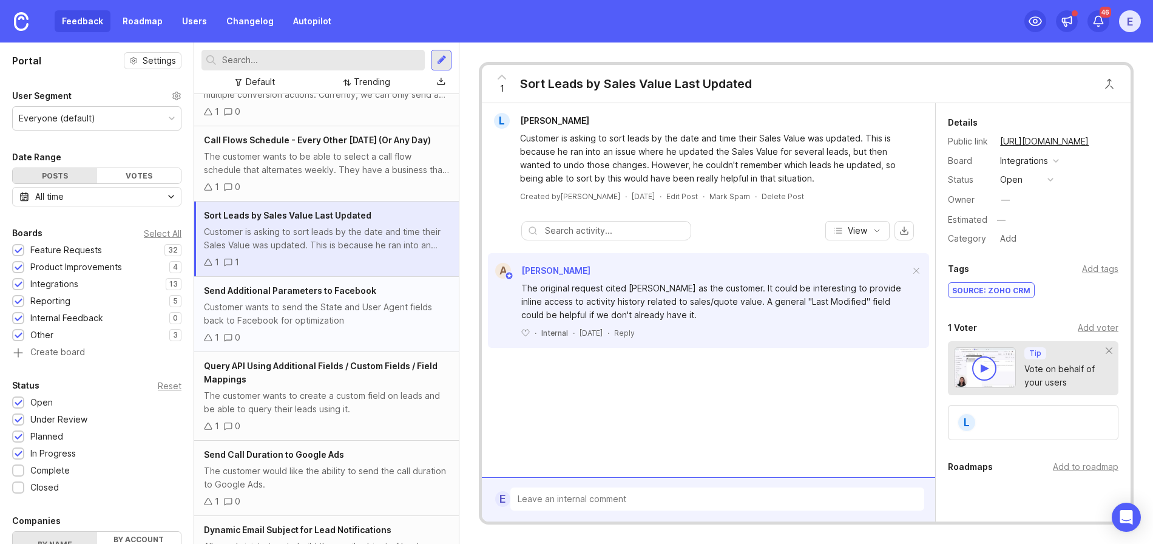
click at [295, 317] on div "Customer wants to send the State and User Agent fields back to Facebook for opt…" at bounding box center [326, 313] width 245 height 27
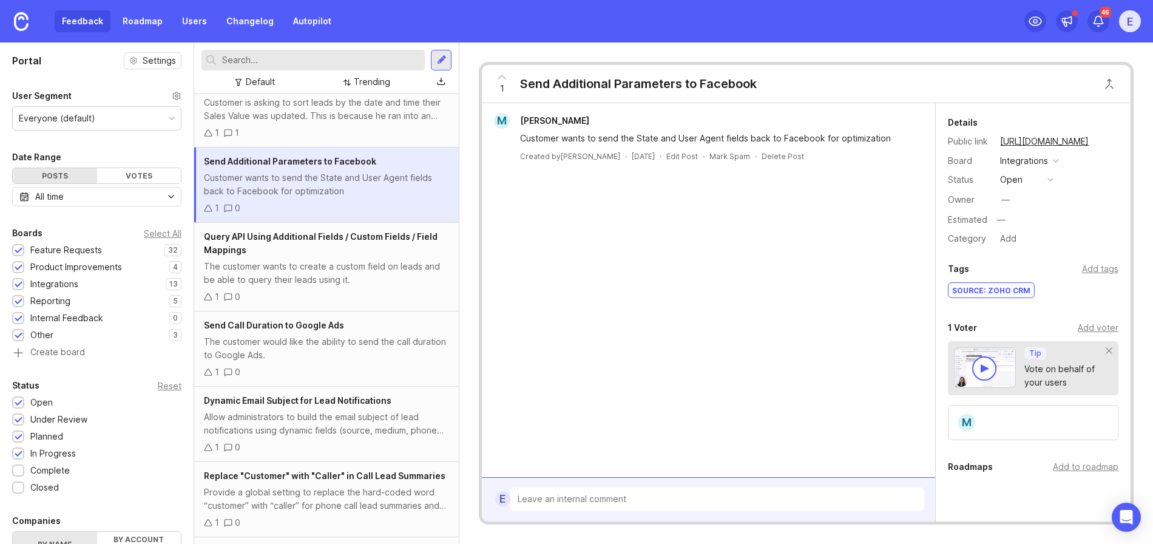
scroll to position [1787, 0]
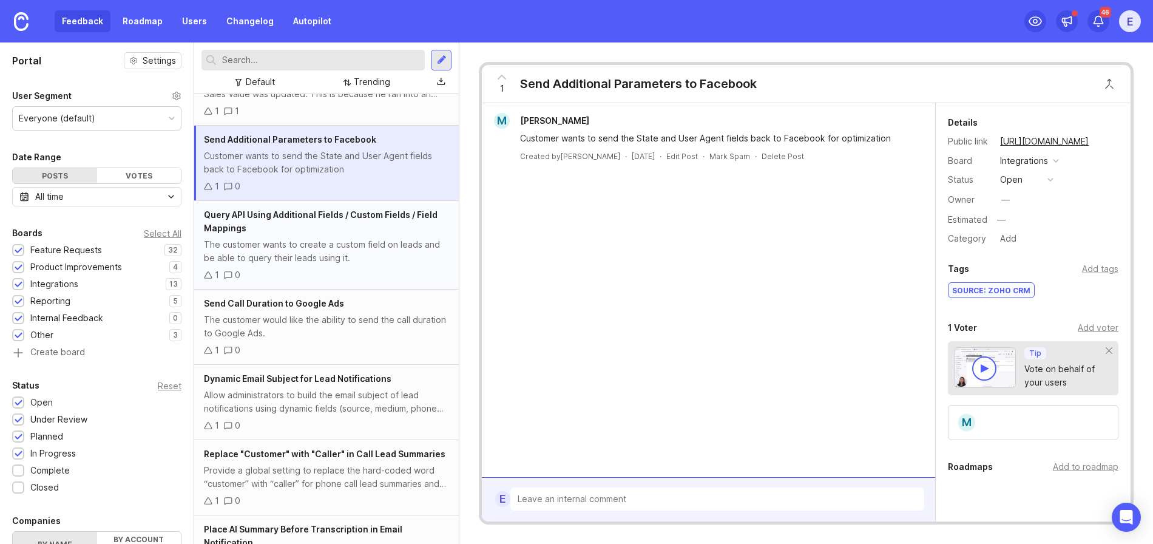
click at [291, 263] on div "The customer wants to create a custom field on leads and be able to query their…" at bounding box center [326, 251] width 245 height 27
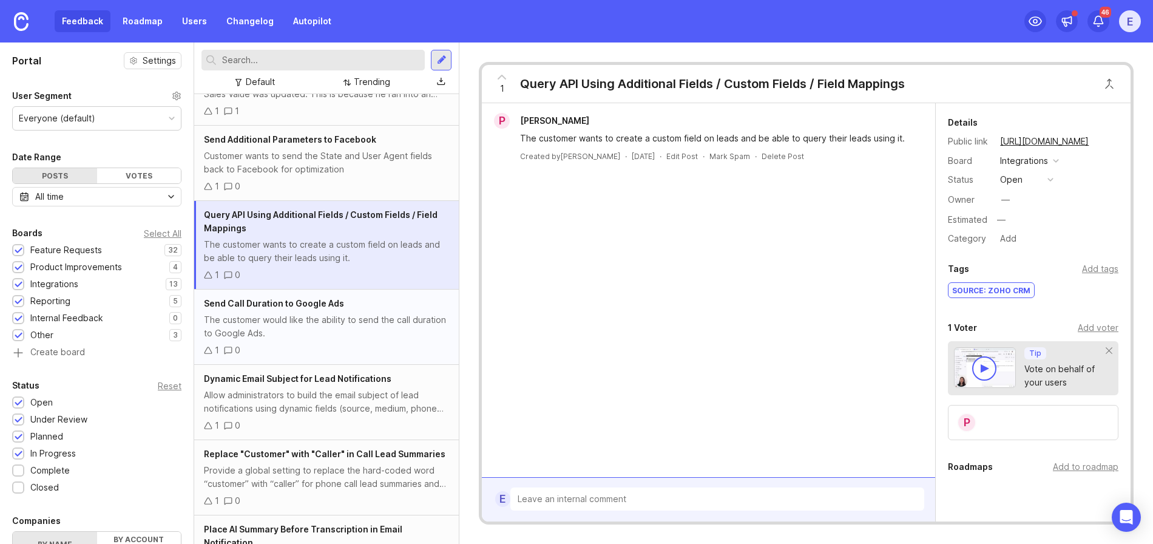
click at [293, 328] on div "The customer would like the ability to send the call duration to Google Ads." at bounding box center [326, 326] width 245 height 27
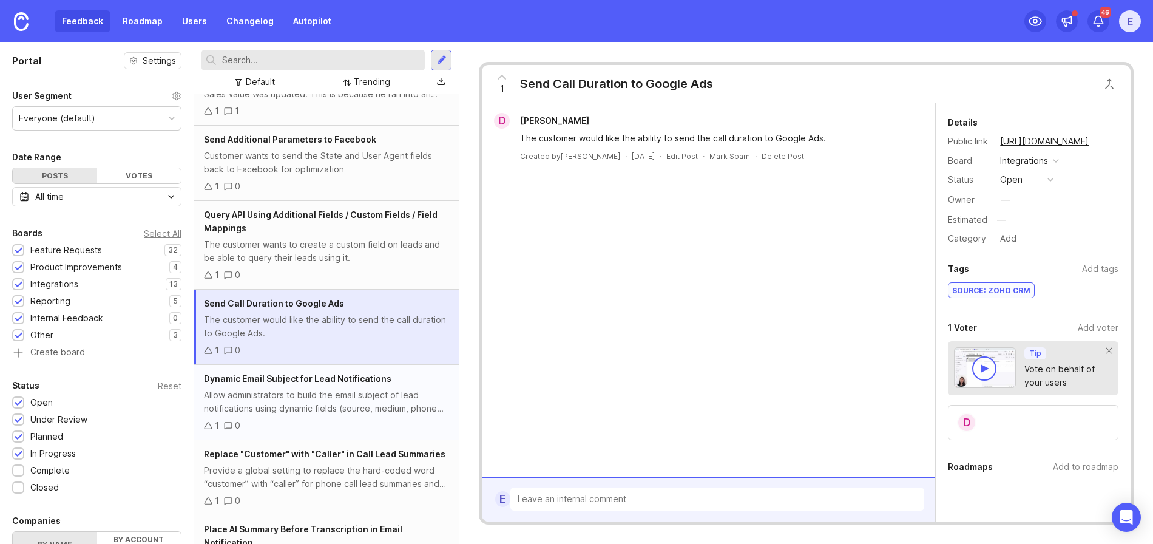
click at [288, 391] on div "Allow administrators to build the email subject of lead notifications using dyn…" at bounding box center [326, 401] width 245 height 27
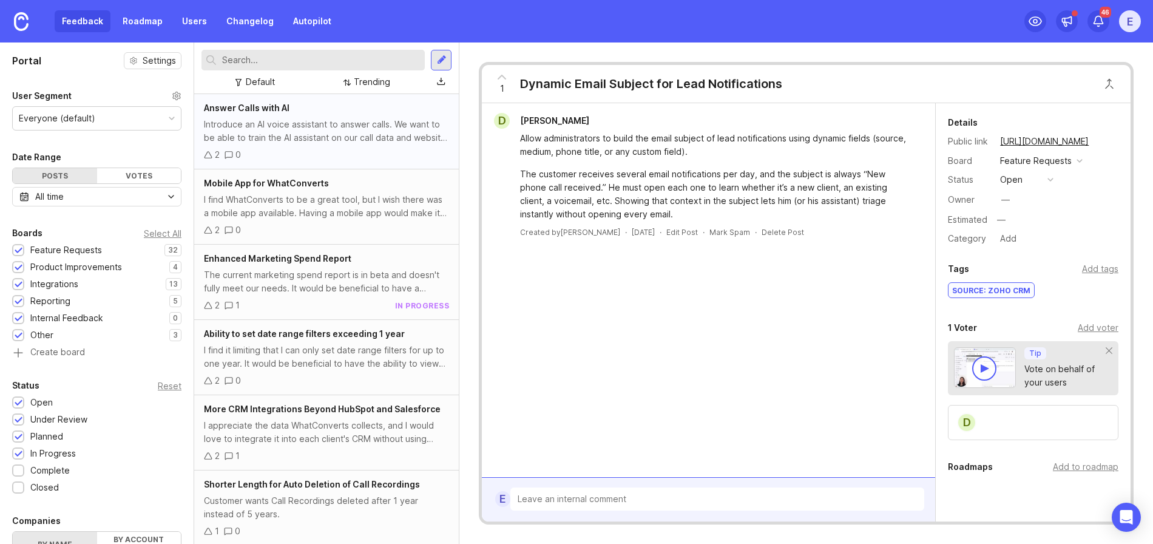
click at [323, 141] on div "Introduce an AI voice assistant to answer calls. We want to be able to train th…" at bounding box center [326, 131] width 245 height 27
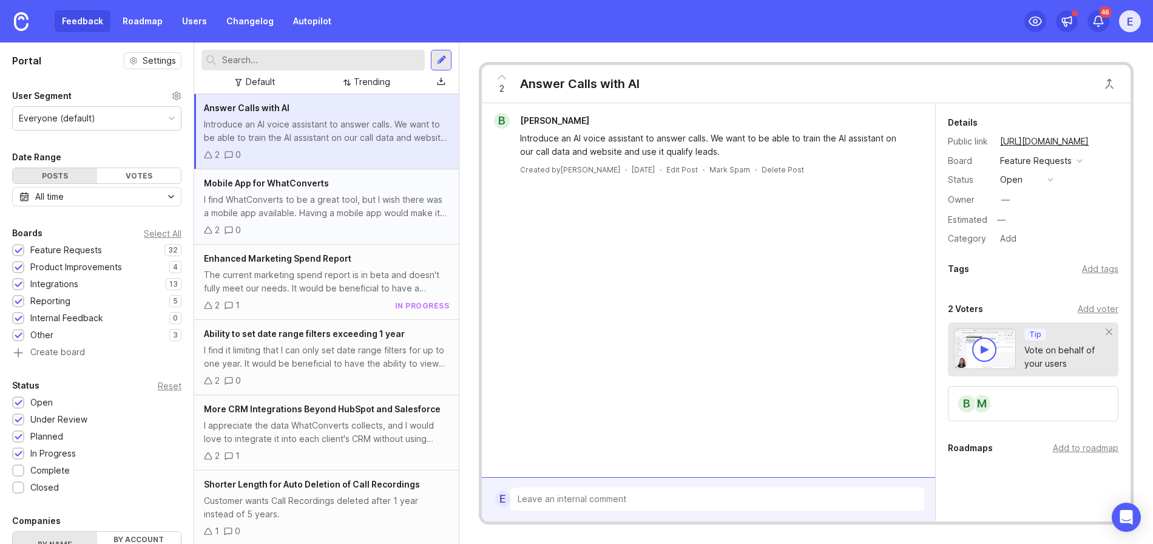
click at [315, 212] on div "I find WhatConverts to be a great tool, but I wish there was a mobile app avail…" at bounding box center [326, 206] width 245 height 27
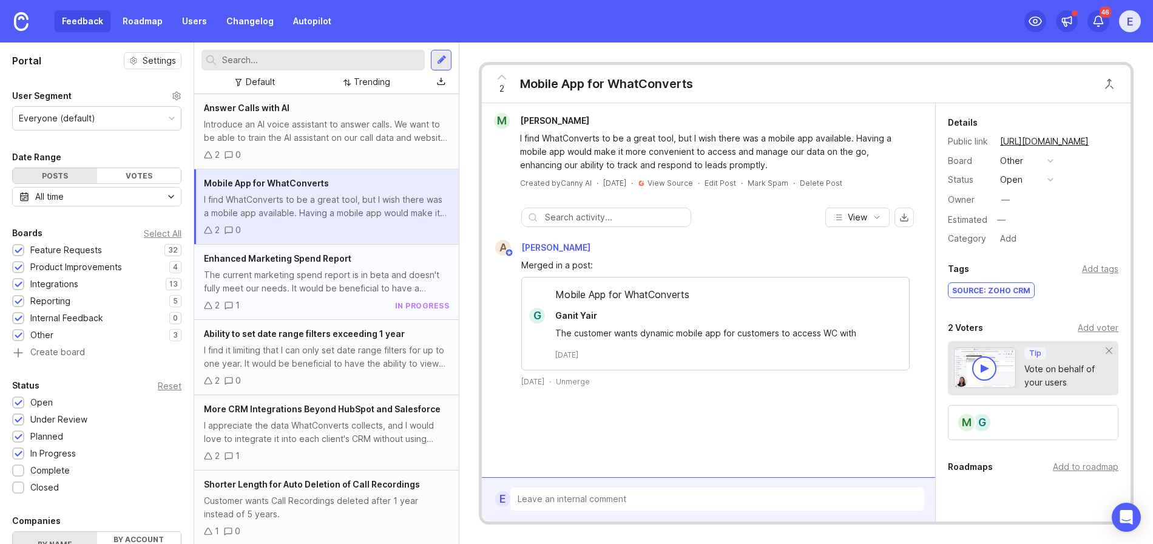
click at [314, 277] on div "The current marketing spend report is in beta and doesn't fully meet our needs.…" at bounding box center [326, 281] width 245 height 27
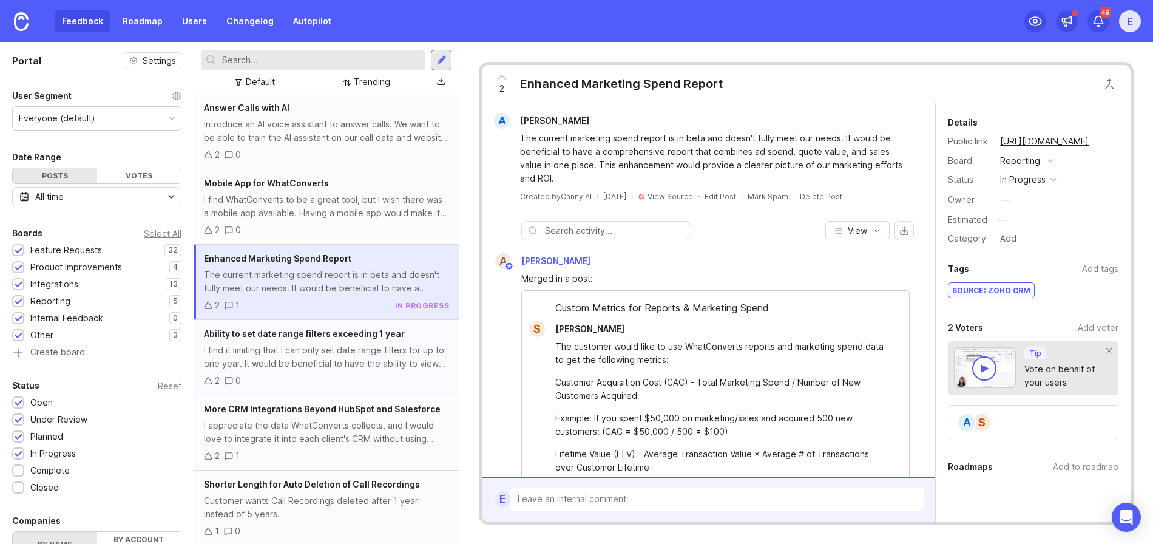
click at [318, 345] on div "I find it limiting that I can only set date range filters for up to one year. I…" at bounding box center [326, 356] width 245 height 27
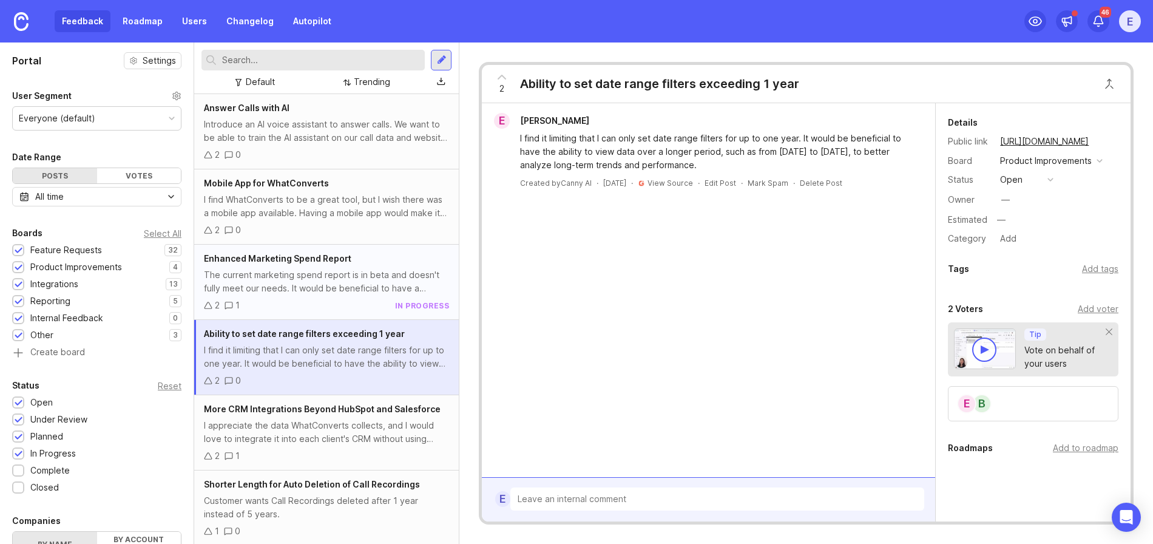
click at [311, 285] on div "The current marketing spend report is in beta and doesn't fully meet our needs.…" at bounding box center [326, 281] width 245 height 27
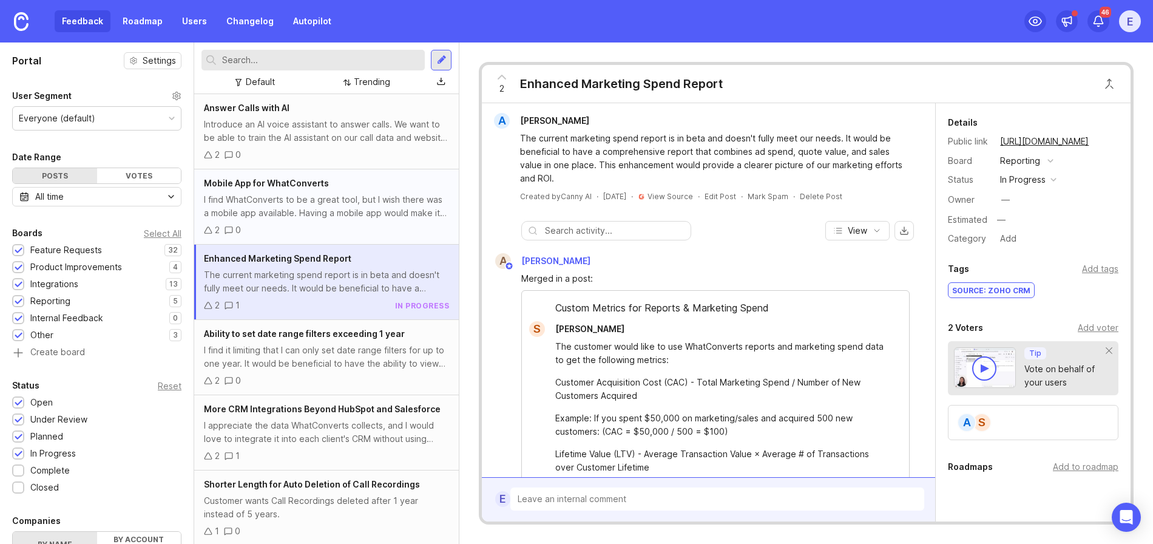
click at [302, 223] on div "2 0" at bounding box center [326, 229] width 245 height 13
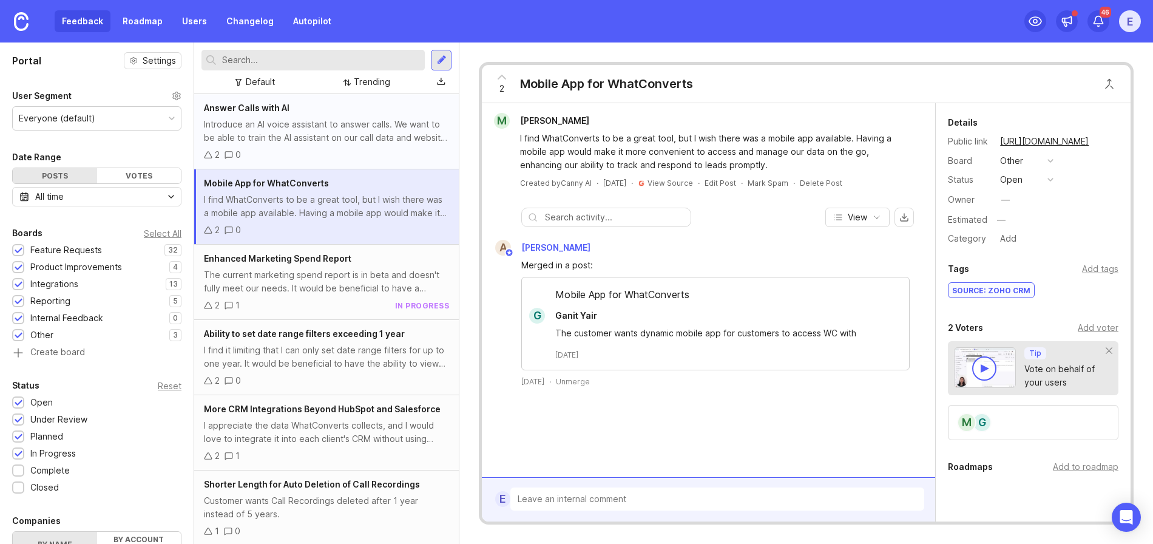
click at [318, 149] on div "2 0" at bounding box center [326, 154] width 245 height 13
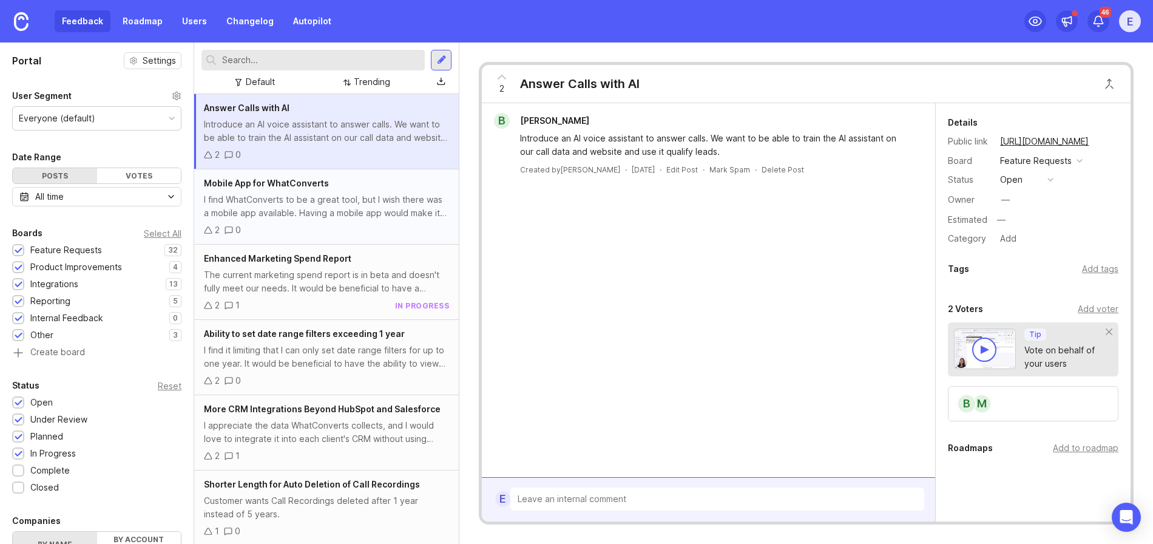
click at [306, 209] on div "I find WhatConverts to be a great tool, but I wish there was a mobile app avail…" at bounding box center [326, 206] width 245 height 27
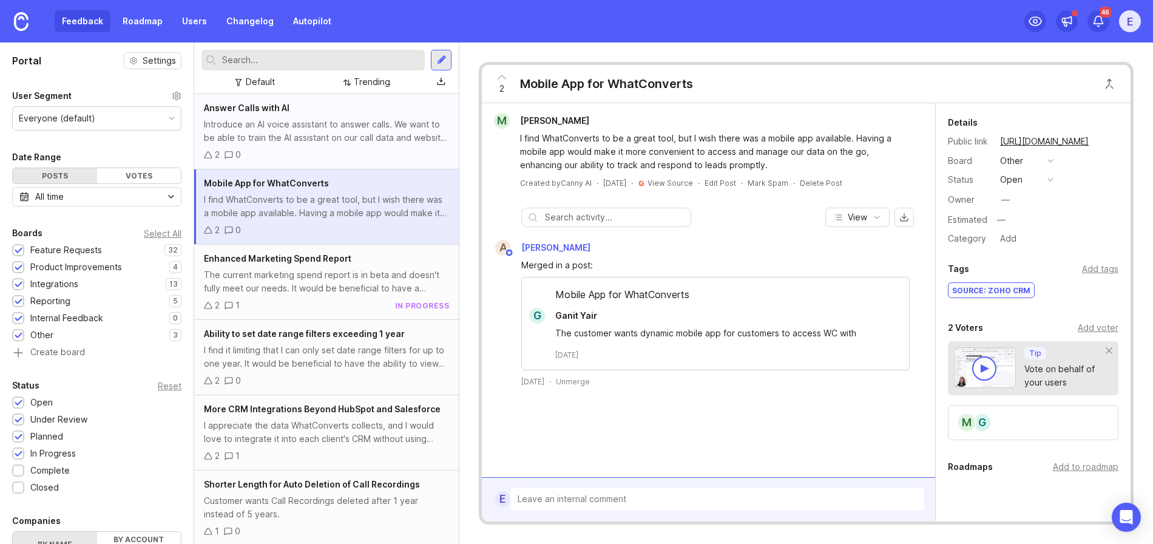
click at [312, 122] on div "Introduce an AI voice assistant to answer calls. We want to be able to train th…" at bounding box center [326, 131] width 245 height 27
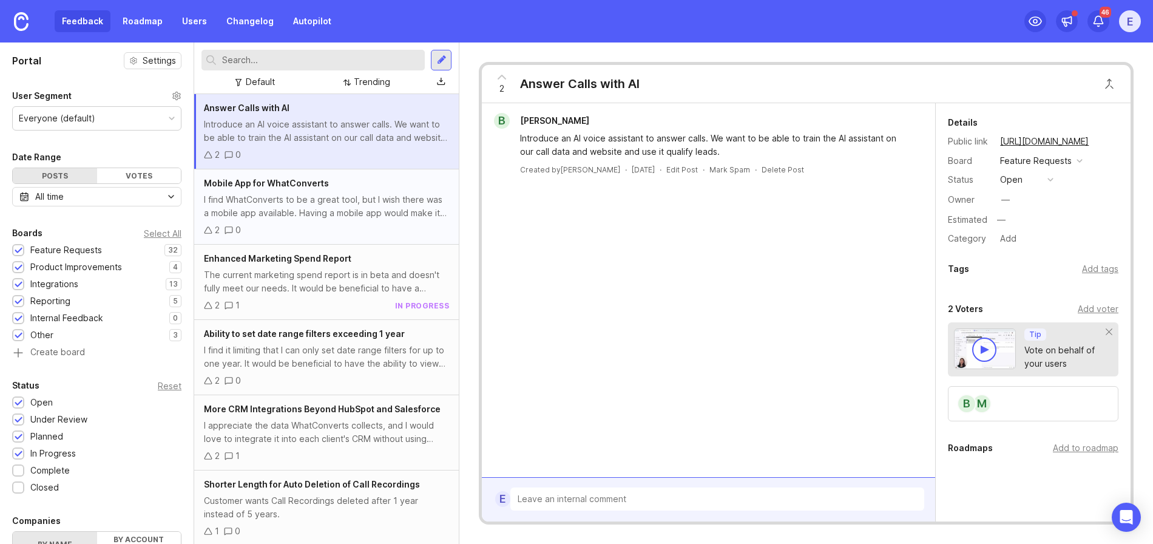
click at [305, 203] on div "I find WhatConverts to be a great tool, but I wish there was a mobile app avail…" at bounding box center [326, 206] width 245 height 27
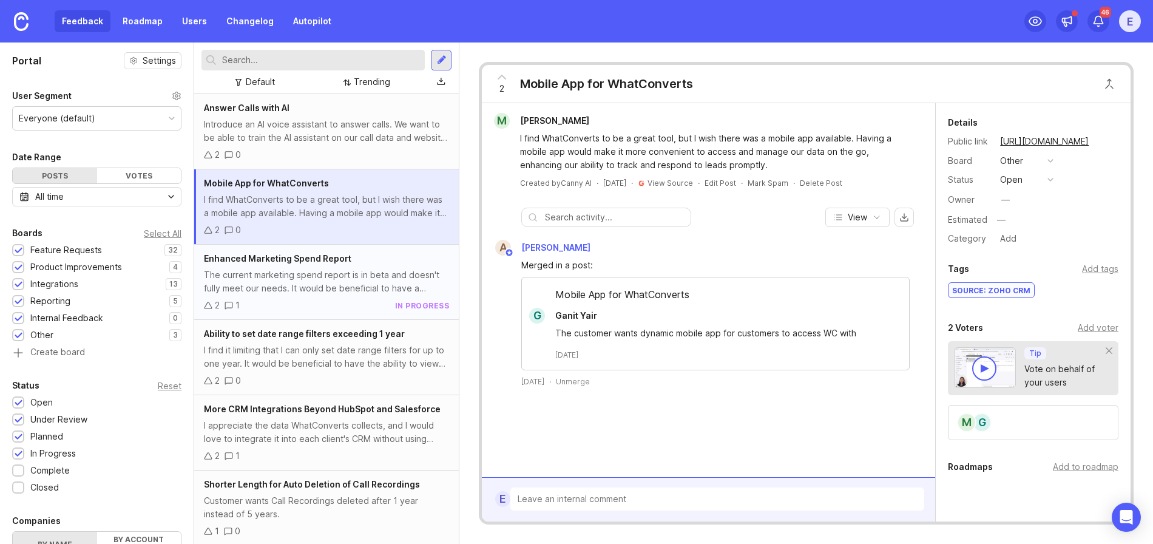
click at [285, 317] on div "Enhanced Marketing Spend Report The current marketing spend report is in beta a…" at bounding box center [326, 281] width 264 height 75
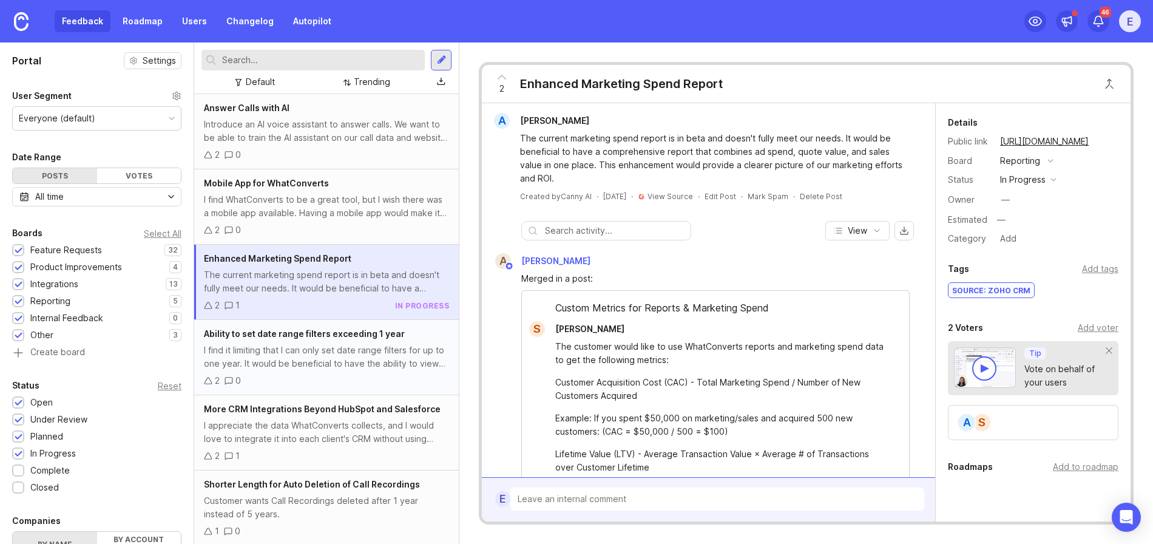
click at [295, 365] on div "I find it limiting that I can only set date range filters for up to one year. I…" at bounding box center [326, 356] width 245 height 27
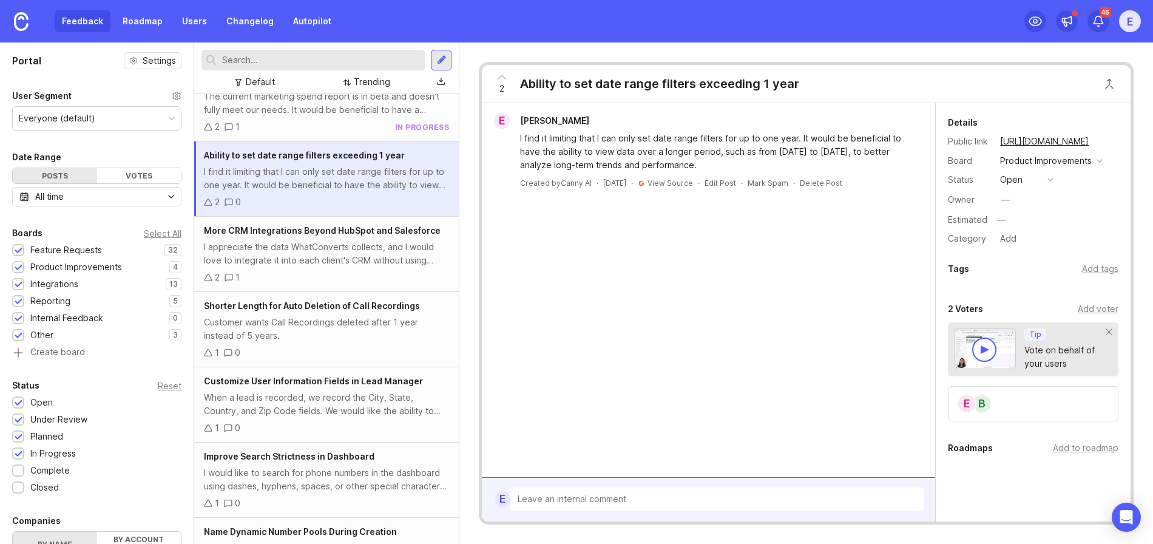
scroll to position [191, 0]
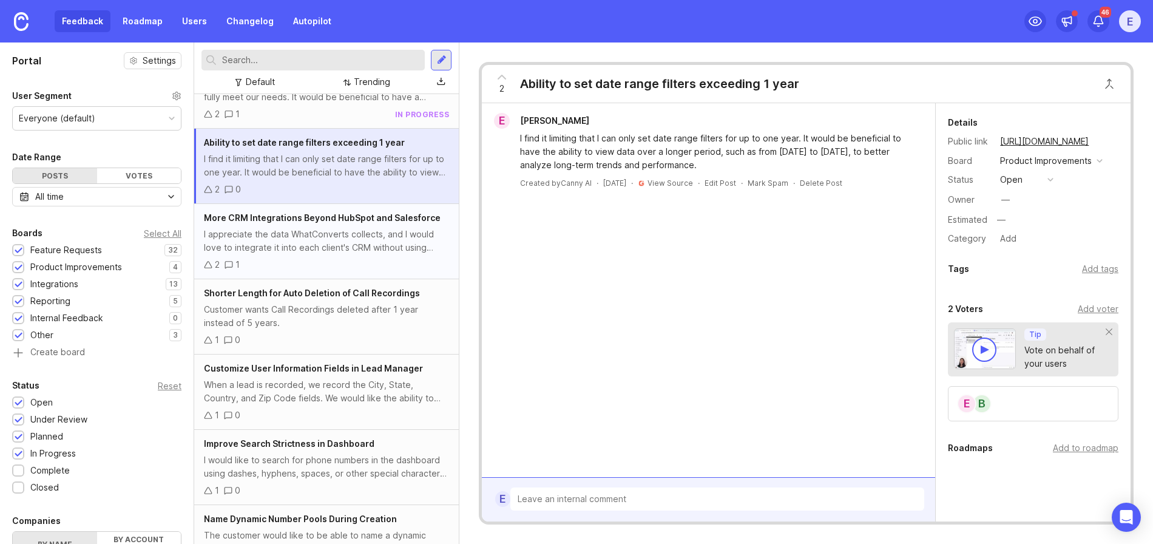
click at [285, 235] on div "I appreciate the data WhatConverts collects, and I would love to integrate it i…" at bounding box center [326, 240] width 245 height 27
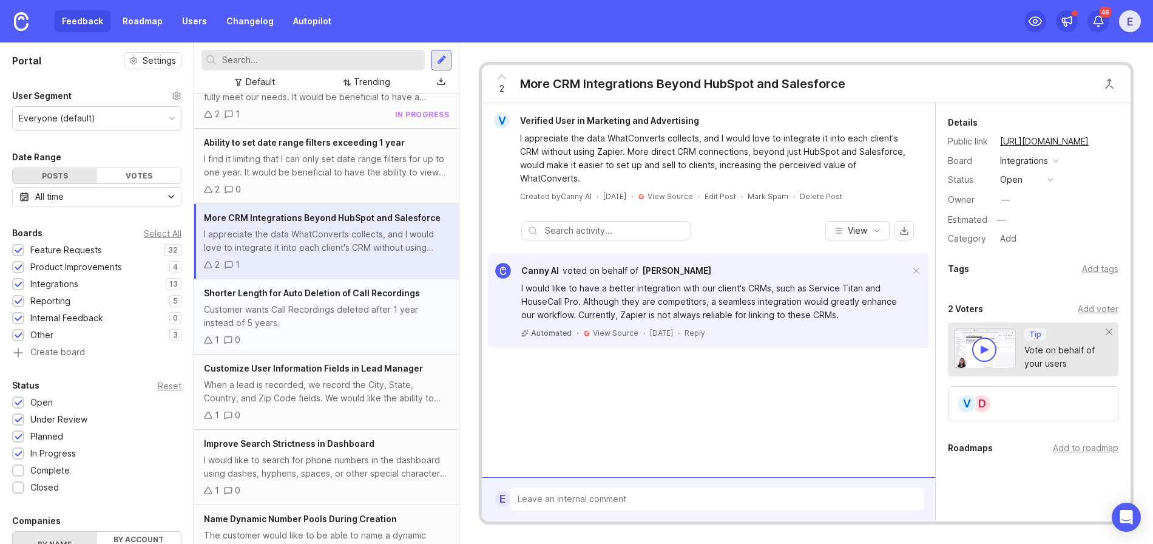
click at [295, 318] on div "Customer wants Call Recordings deleted after 1 year instead of 5 years." at bounding box center [326, 316] width 245 height 27
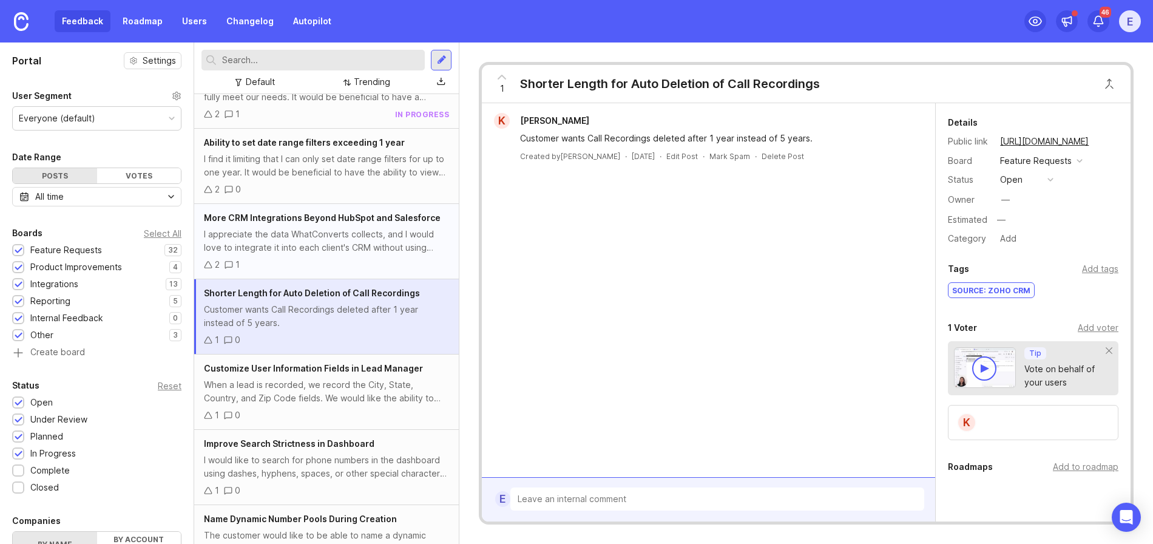
click at [301, 269] on div "2 1" at bounding box center [326, 264] width 245 height 13
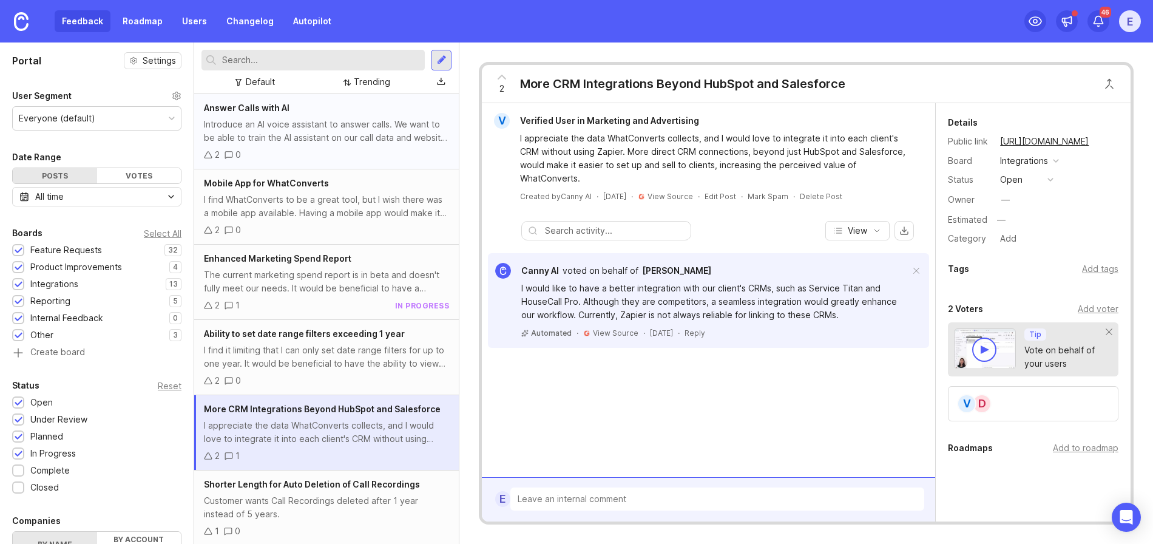
click at [249, 136] on div "Introduce an AI voice assistant to answer calls. We want to be able to train th…" at bounding box center [326, 131] width 245 height 27
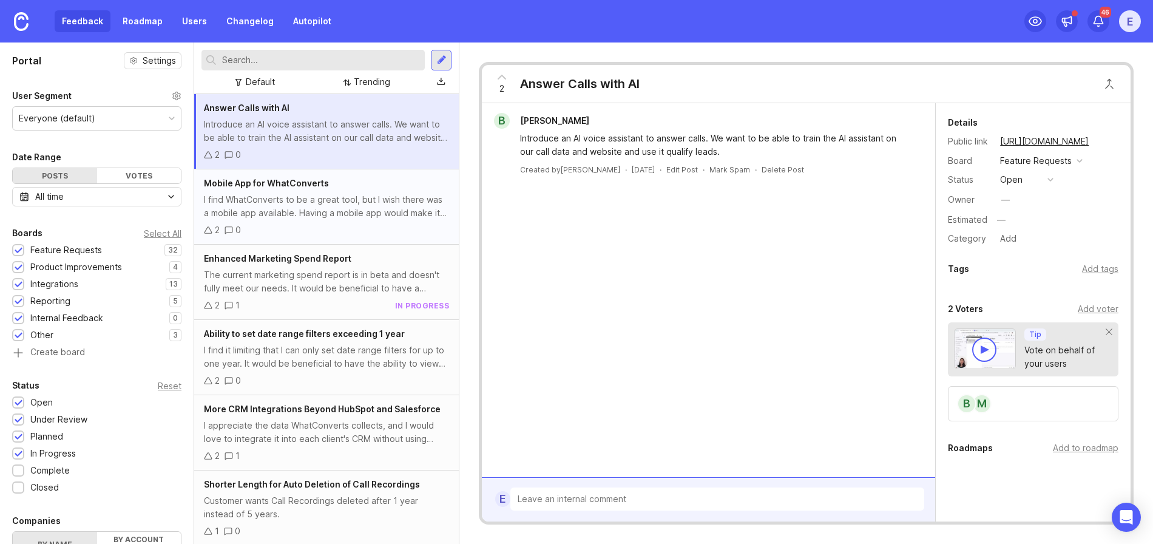
click at [271, 198] on div "I find WhatConverts to be a great tool, but I wish there was a mobile app avail…" at bounding box center [326, 206] width 245 height 27
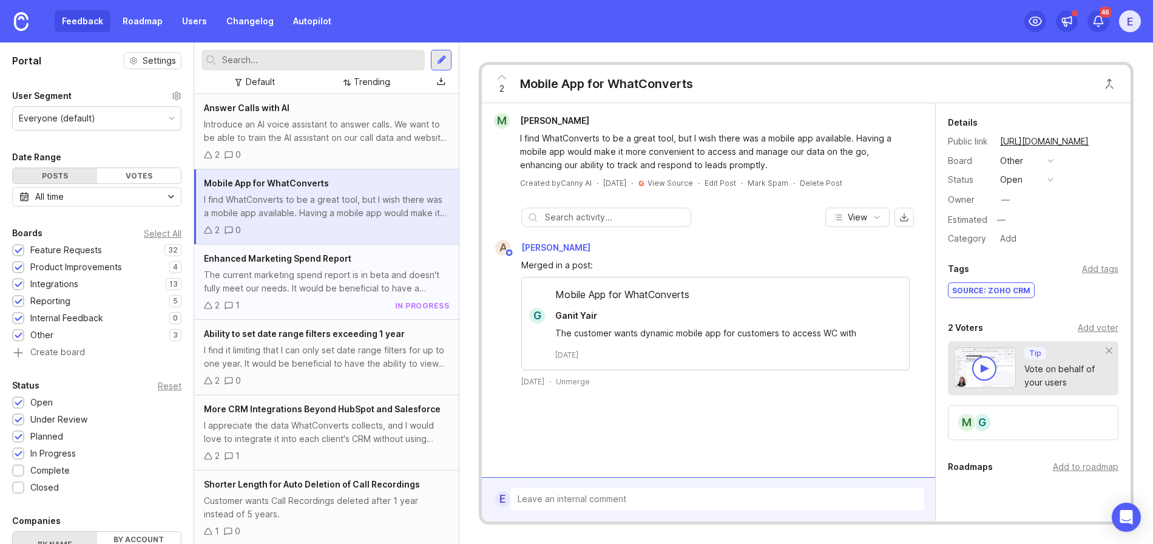
click at [295, 281] on div "The current marketing spend report is in beta and doesn't fully meet our needs.…" at bounding box center [326, 281] width 245 height 27
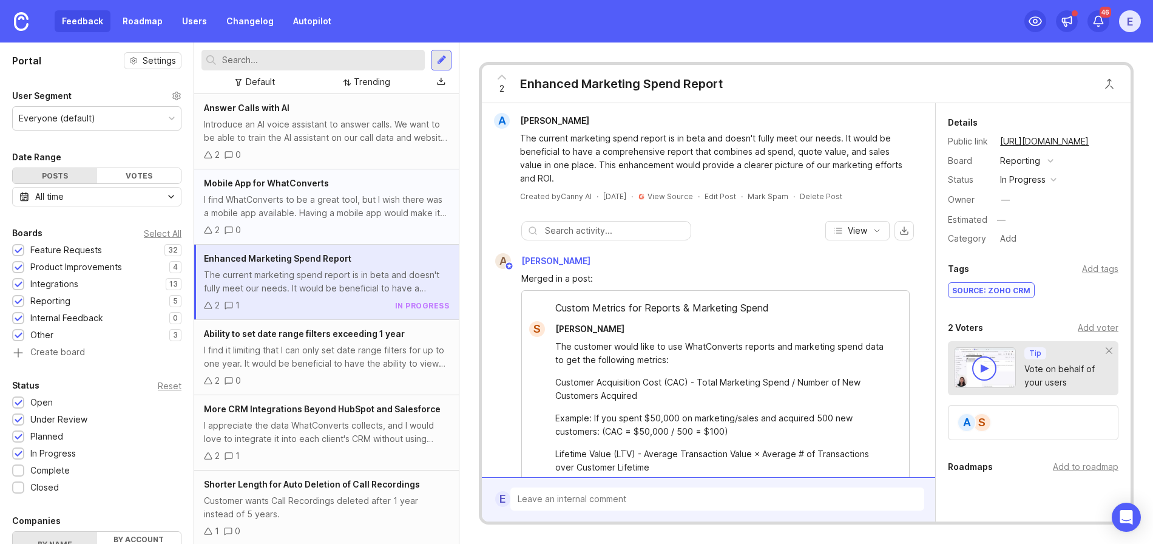
click at [307, 206] on div "I find WhatConverts to be a great tool, but I wish there was a mobile app avail…" at bounding box center [326, 206] width 245 height 27
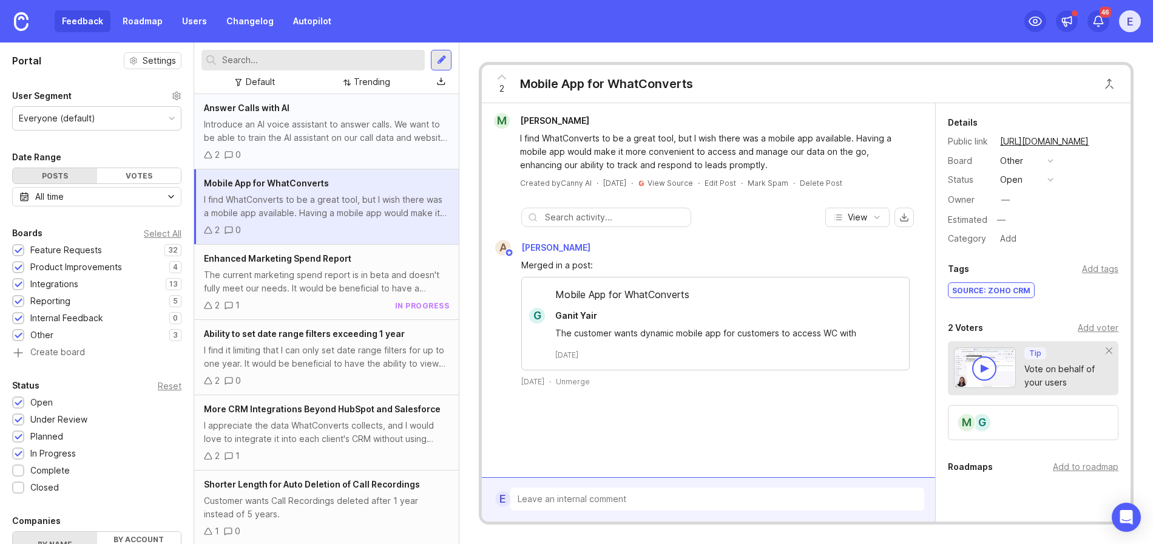
click at [338, 149] on div "2 0" at bounding box center [326, 154] width 245 height 13
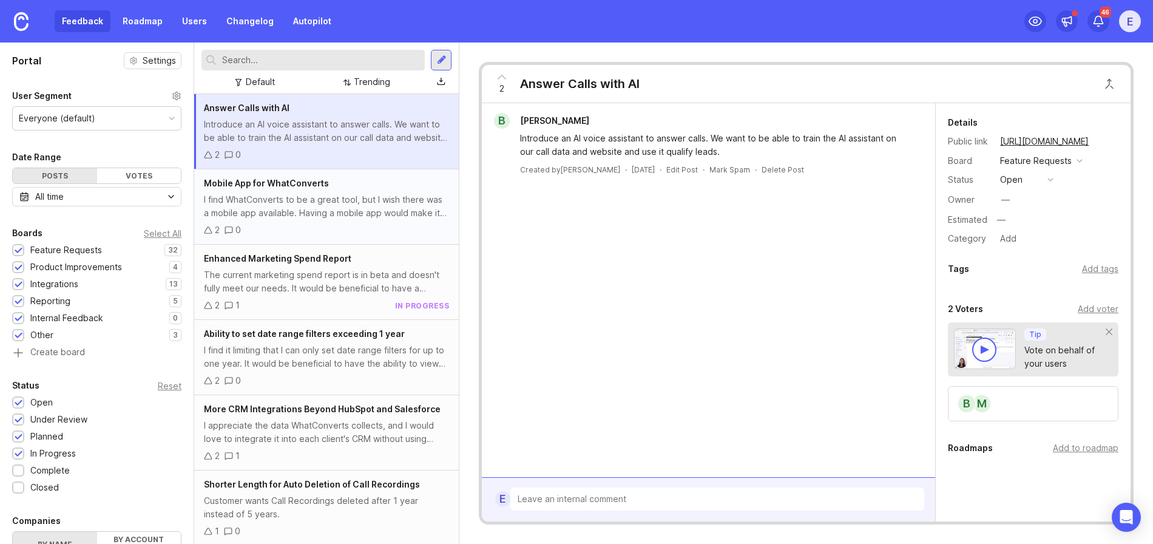
click at [357, 191] on div "Mobile App for WhatConverts I find WhatConverts to be a great tool, but I wish …" at bounding box center [326, 206] width 264 height 75
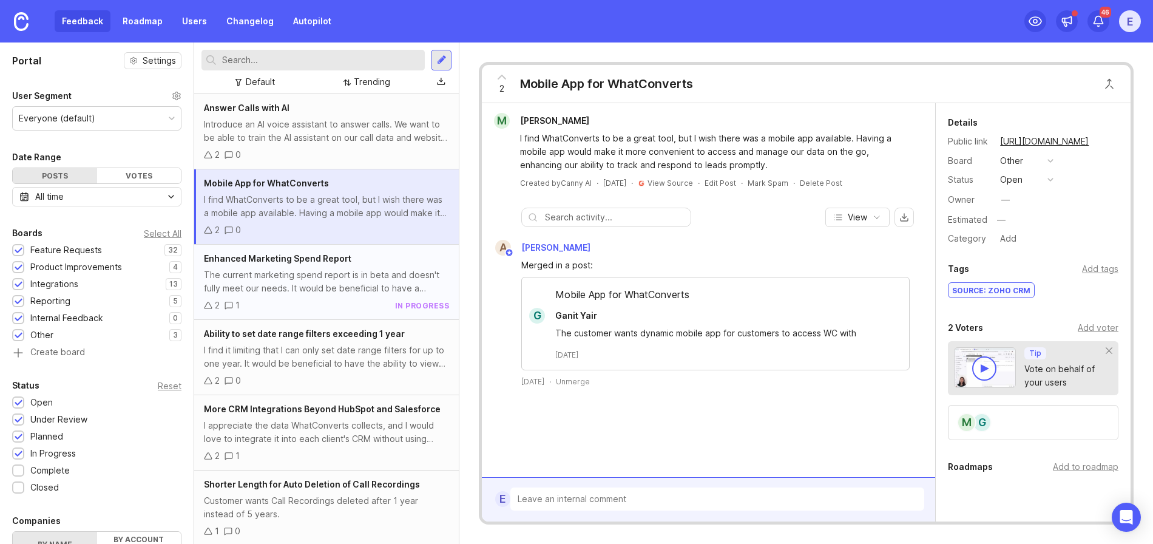
click at [352, 260] on div "Enhanced Marketing Spend Report" at bounding box center [326, 258] width 245 height 13
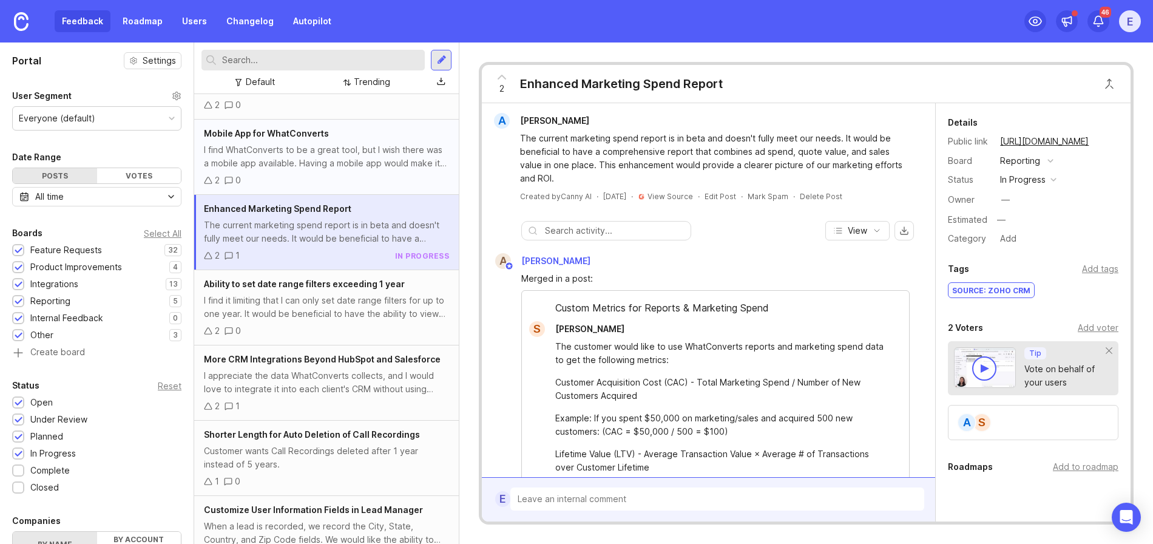
scroll to position [115, 0]
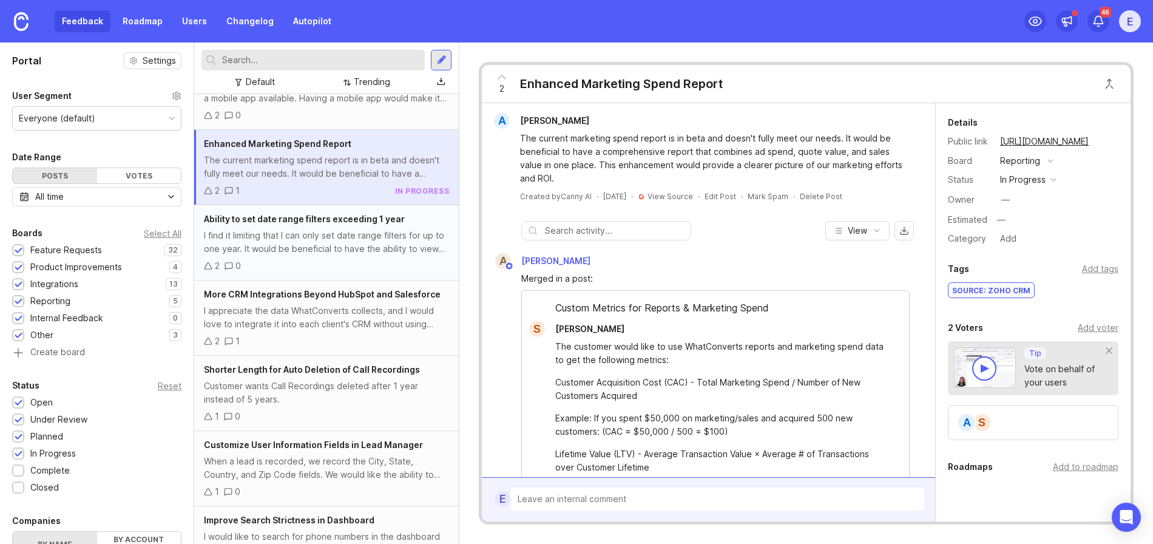
click at [328, 224] on div "Ability to set date range filters exceeding 1 year" at bounding box center [326, 218] width 245 height 13
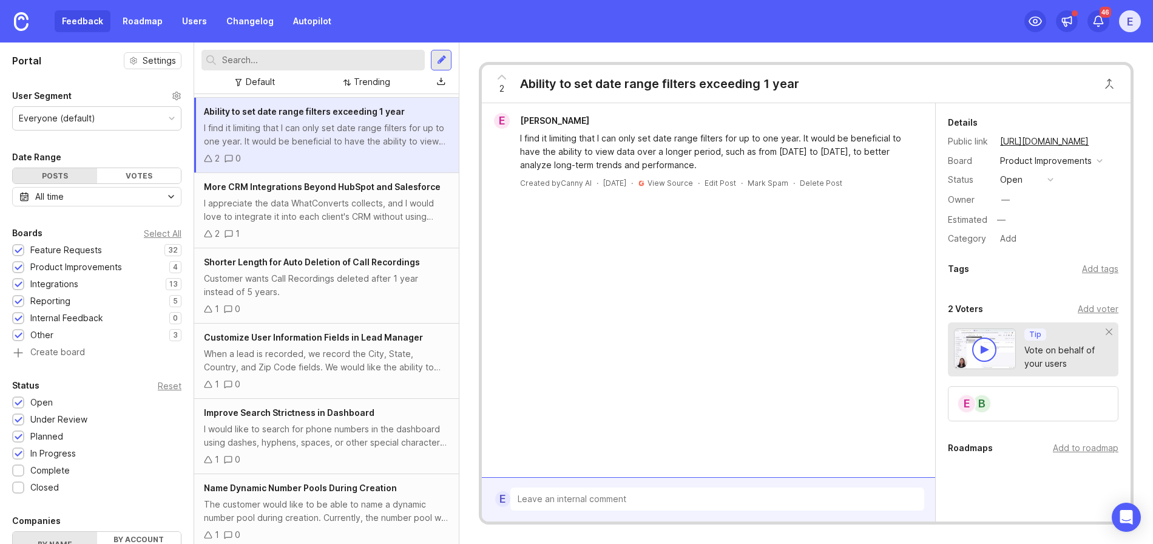
scroll to position [232, 0]
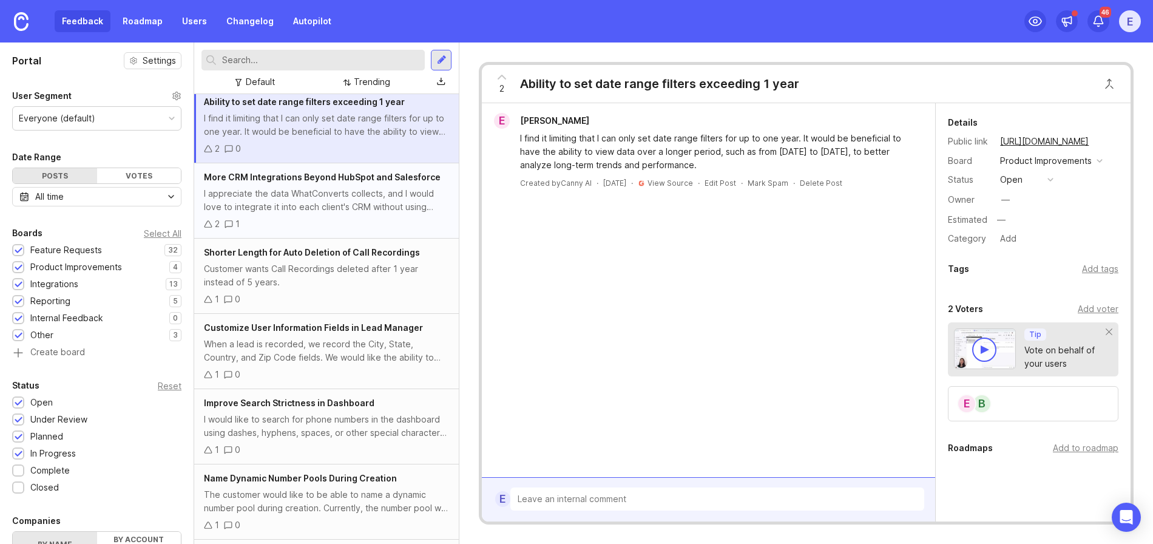
click at [332, 186] on div "More CRM Integrations Beyond HubSpot and Salesforce I appreciate the data WhatC…" at bounding box center [326, 200] width 264 height 75
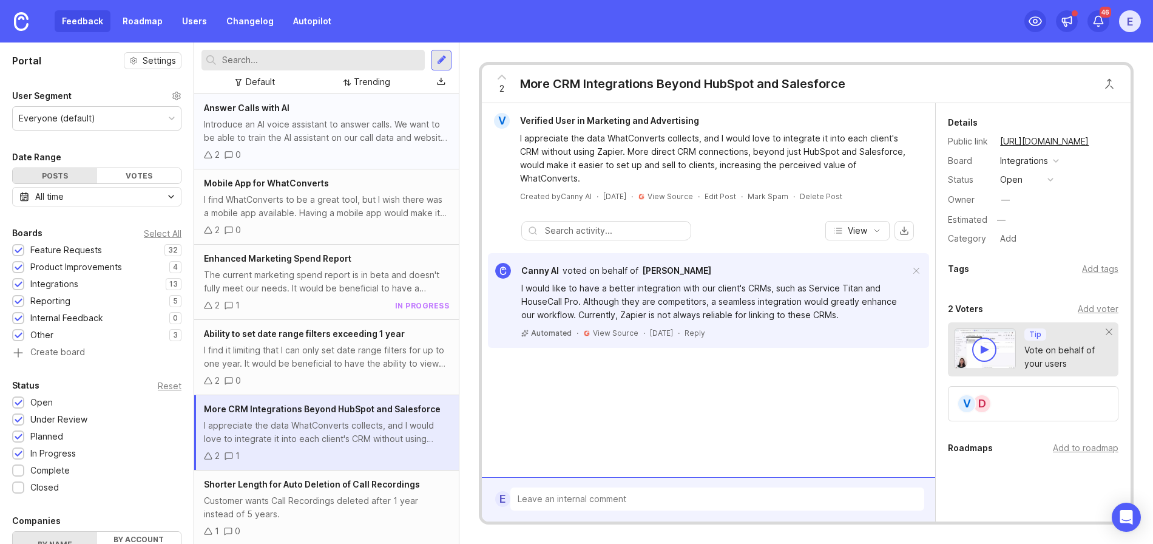
click at [315, 136] on div "Introduce an AI voice assistant to answer calls. We want to be able to train th…" at bounding box center [326, 131] width 245 height 27
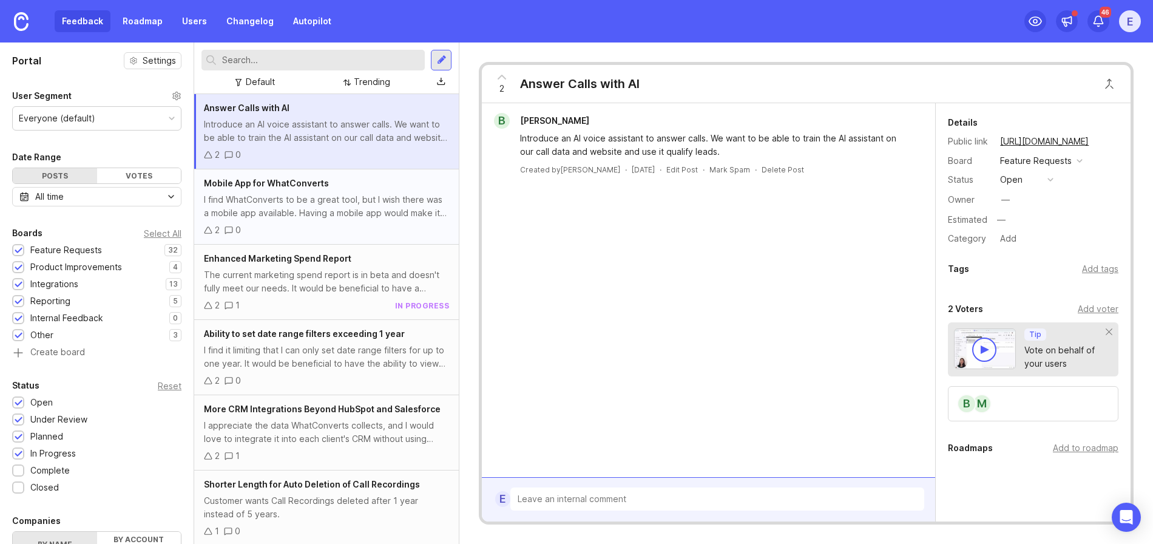
click at [317, 194] on div "I find WhatConverts to be a great tool, but I wish there was a mobile app avail…" at bounding box center [326, 206] width 245 height 27
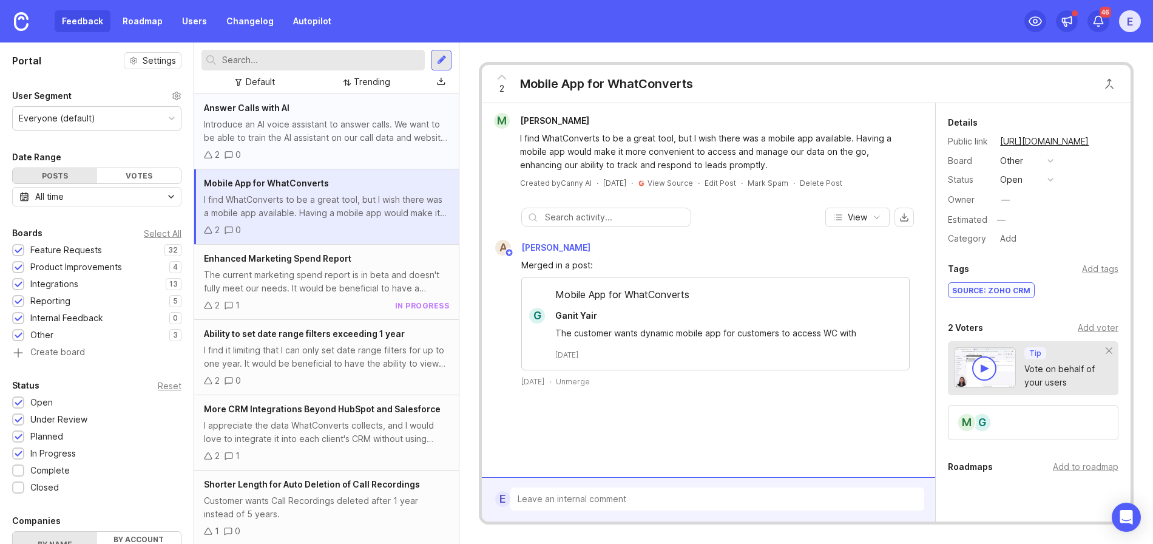
click at [324, 138] on div "Introduce an AI voice assistant to answer calls. We want to be able to train th…" at bounding box center [326, 131] width 245 height 27
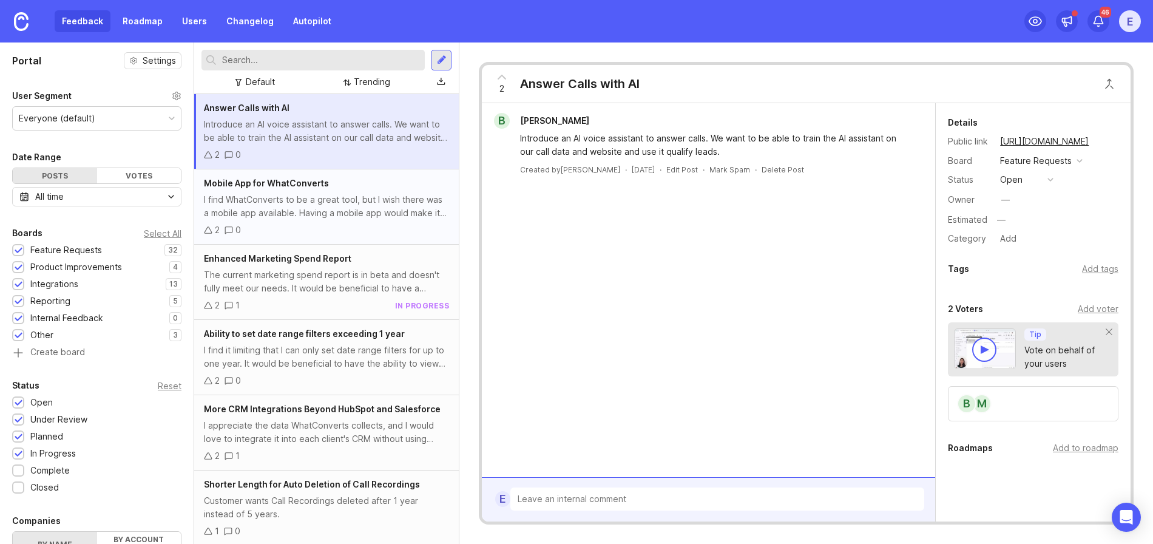
click at [328, 218] on div "I find WhatConverts to be a great tool, but I wish there was a mobile app avail…" at bounding box center [326, 206] width 245 height 27
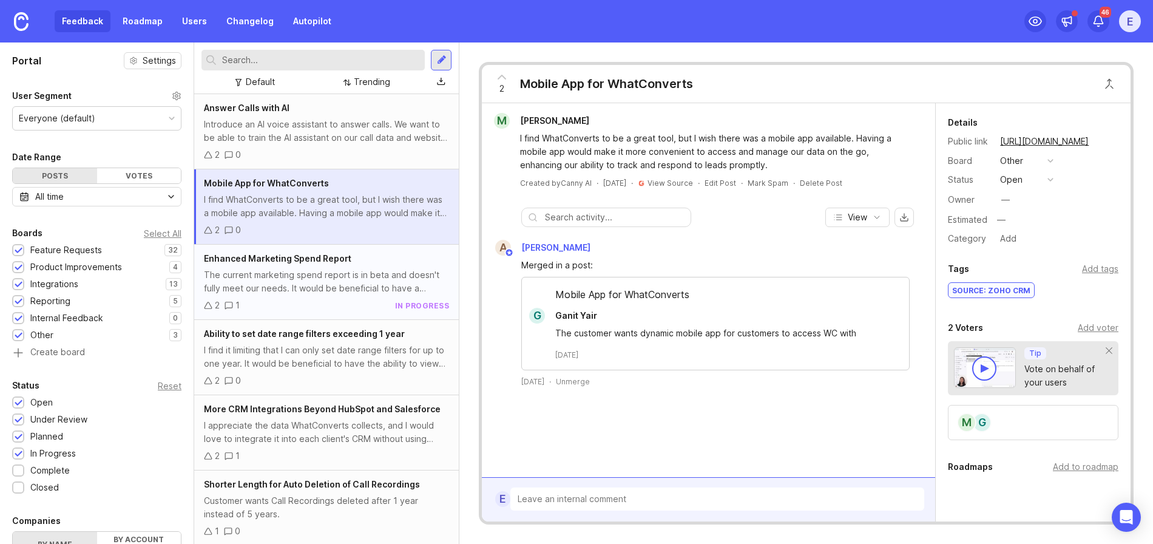
click at [322, 268] on div "The current marketing spend report is in beta and doesn't fully meet our needs.…" at bounding box center [326, 281] width 245 height 27
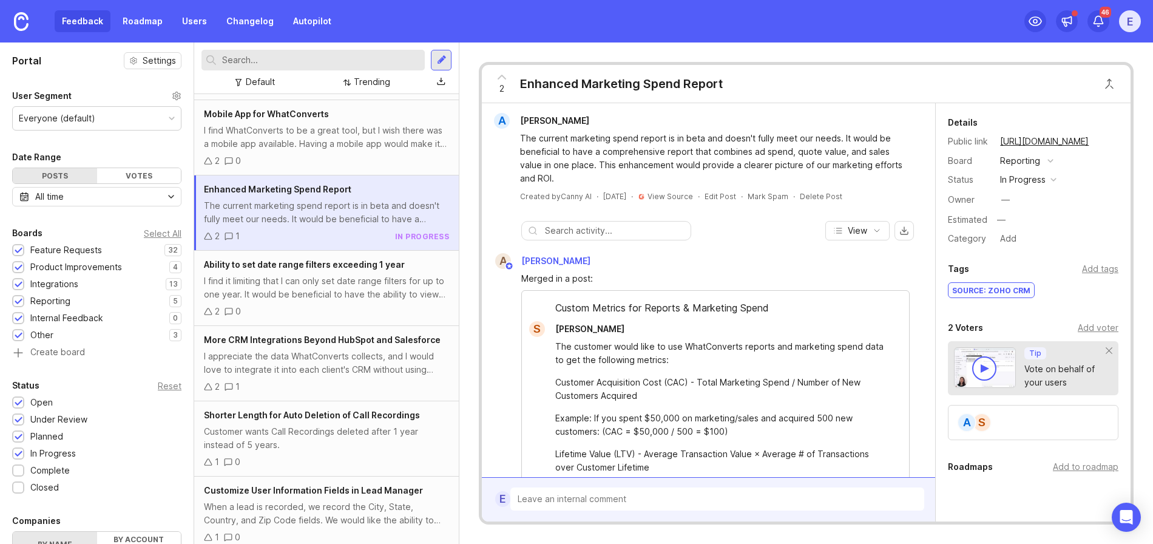
scroll to position [141, 0]
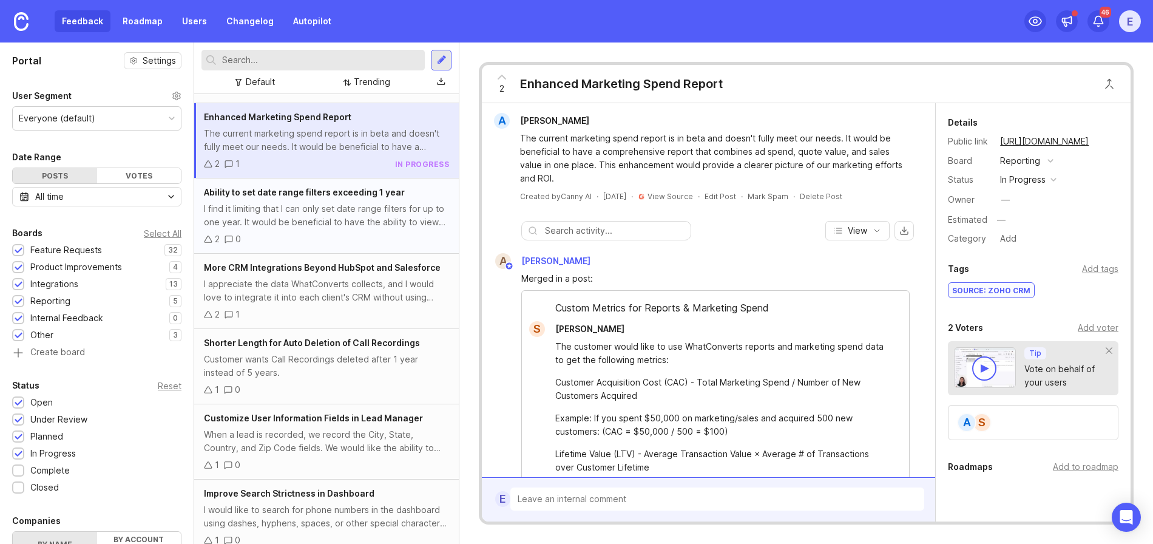
click at [294, 207] on div "I find it limiting that I can only set date range filters for up to one year. I…" at bounding box center [326, 215] width 245 height 27
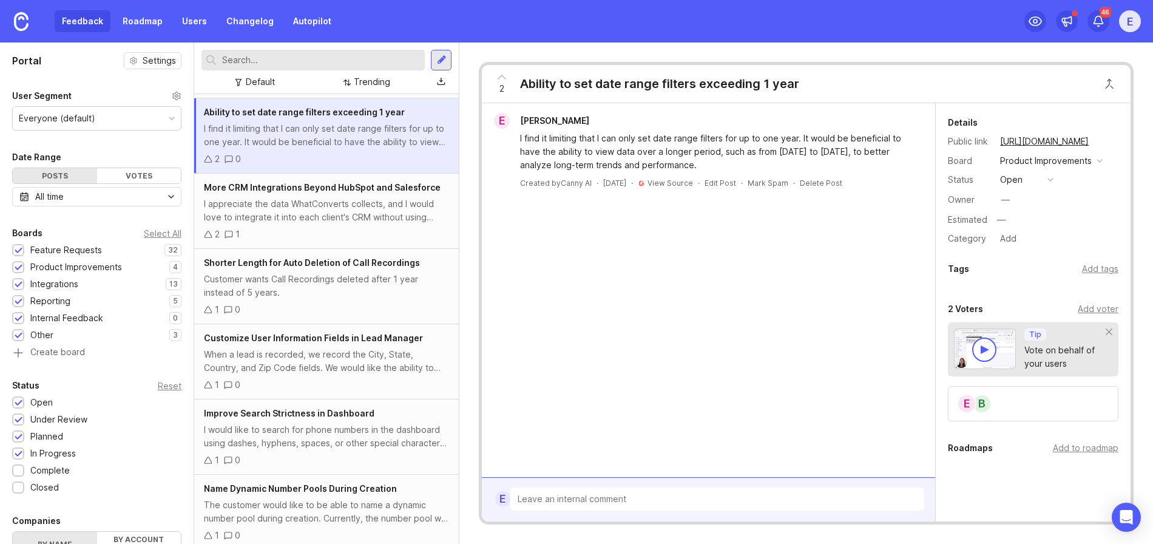
scroll to position [295, 0]
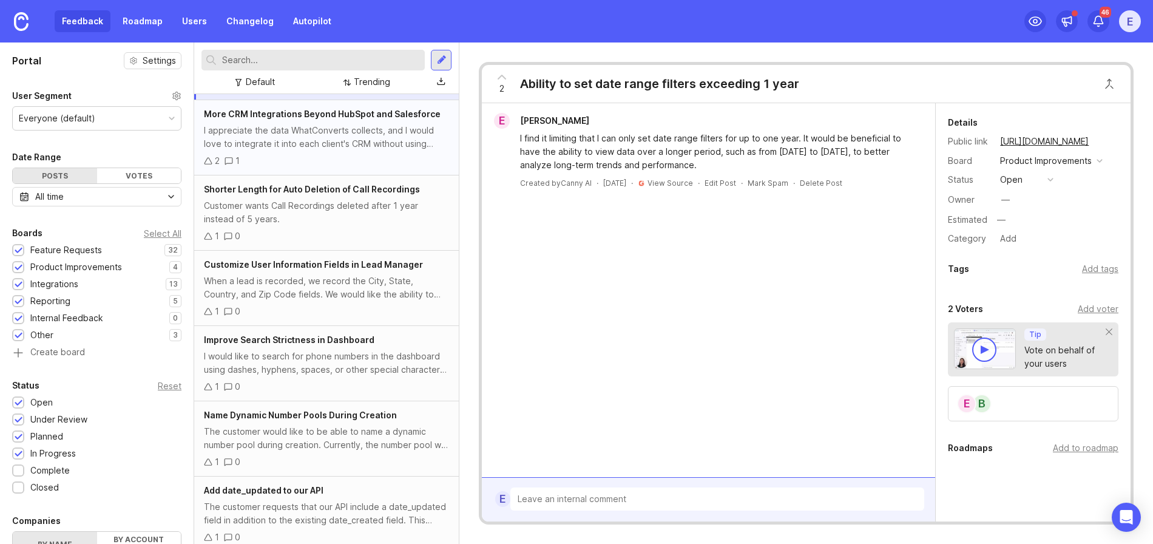
click at [301, 140] on div "I appreciate the data WhatConverts collects, and I would love to integrate it i…" at bounding box center [326, 137] width 245 height 27
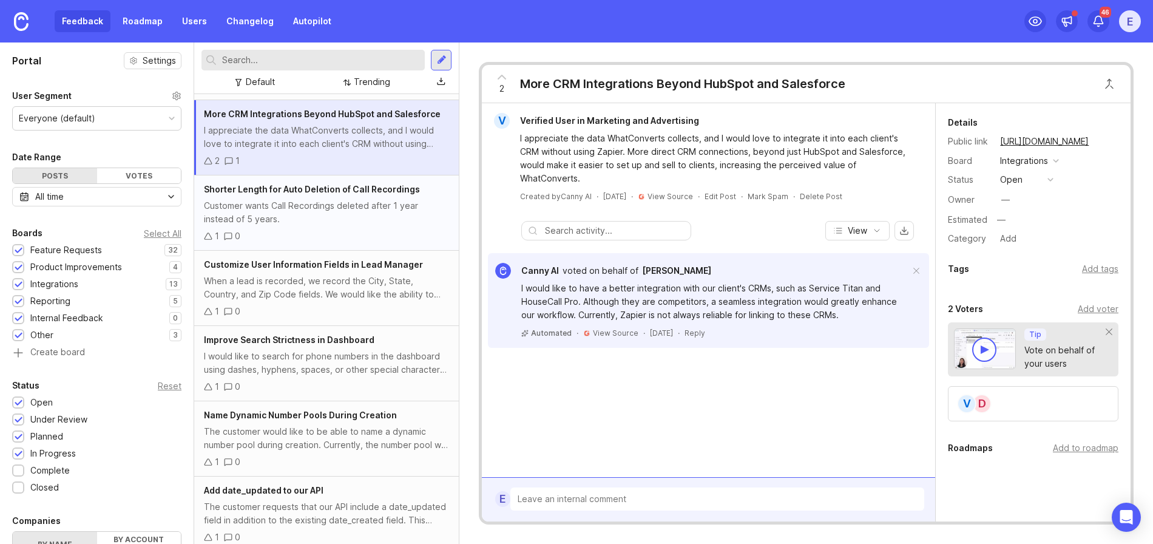
click at [308, 220] on div "Customer wants Call Recordings deleted after 1 year instead of 5 years." at bounding box center [326, 212] width 245 height 27
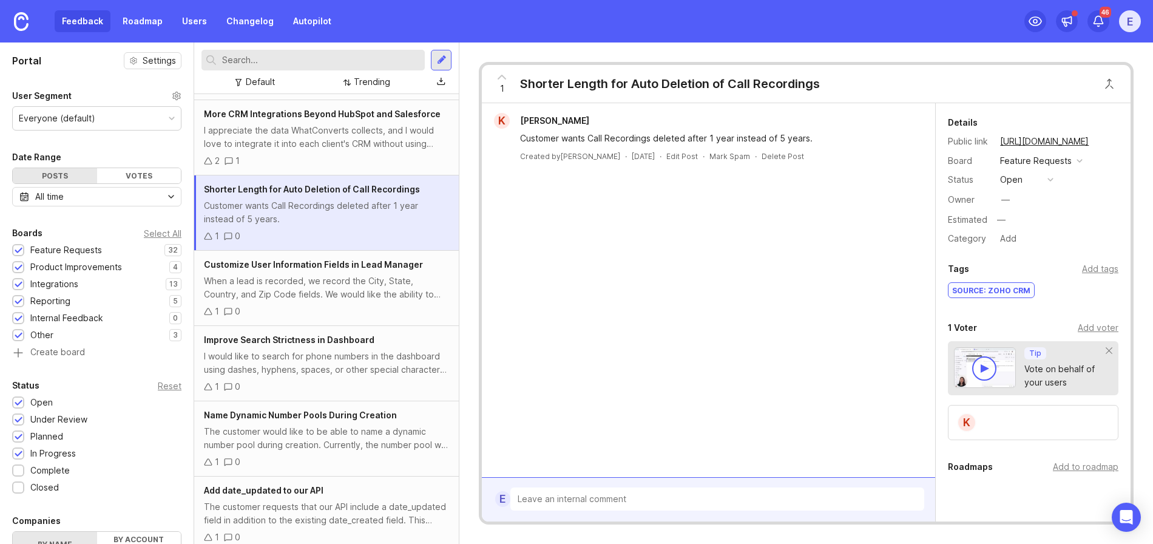
scroll to position [439, 0]
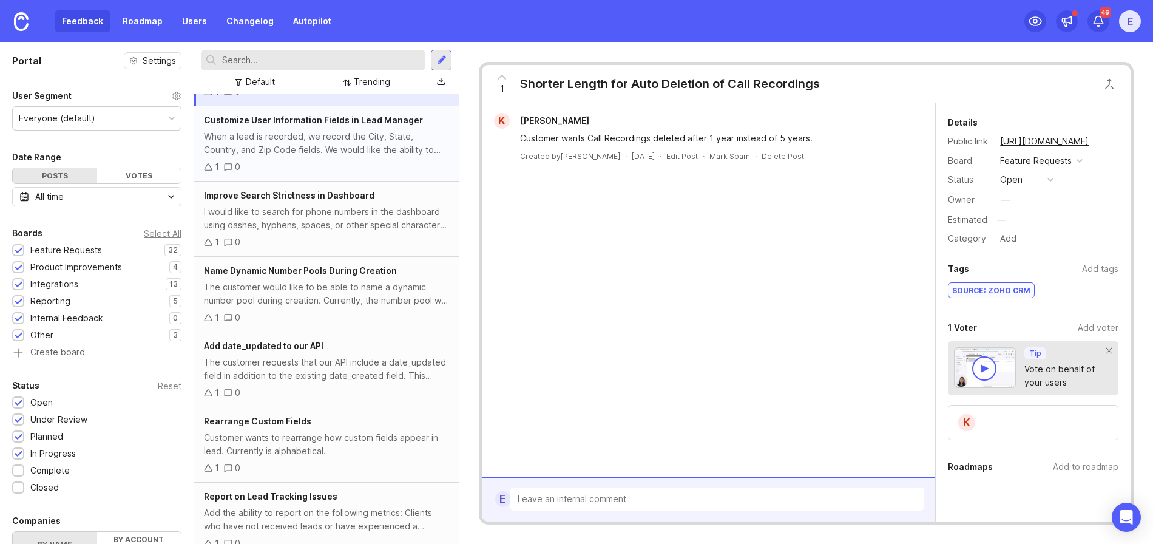
click at [297, 157] on div "Customize User Information Fields in Lead Manager When a lead is recorded, we r…" at bounding box center [326, 143] width 264 height 75
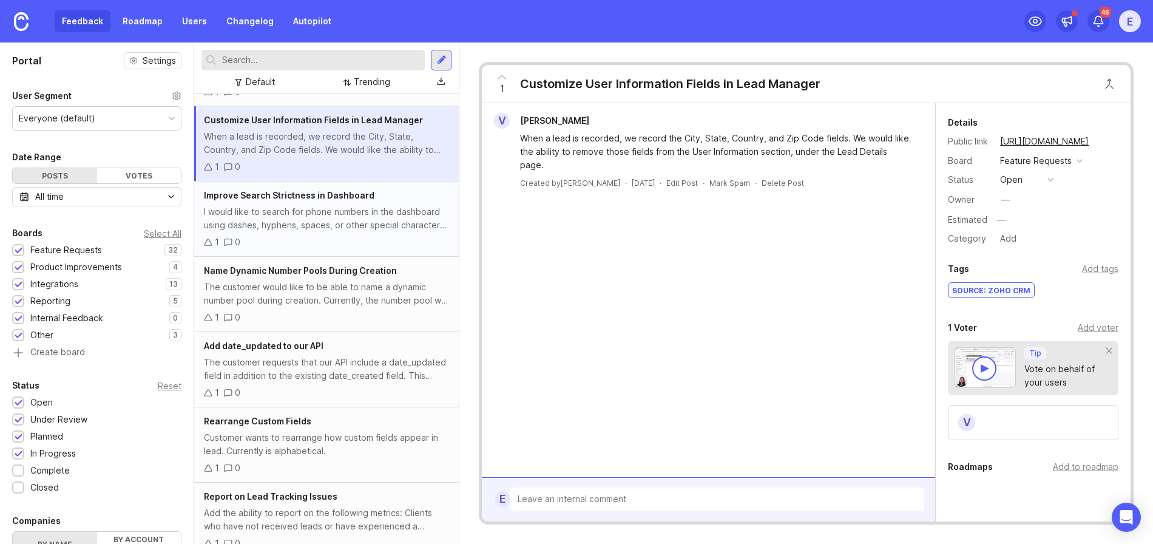
click at [293, 229] on div "I would like to search for phone numbers in the dashboard using dashes, hyphens…" at bounding box center [326, 218] width 245 height 27
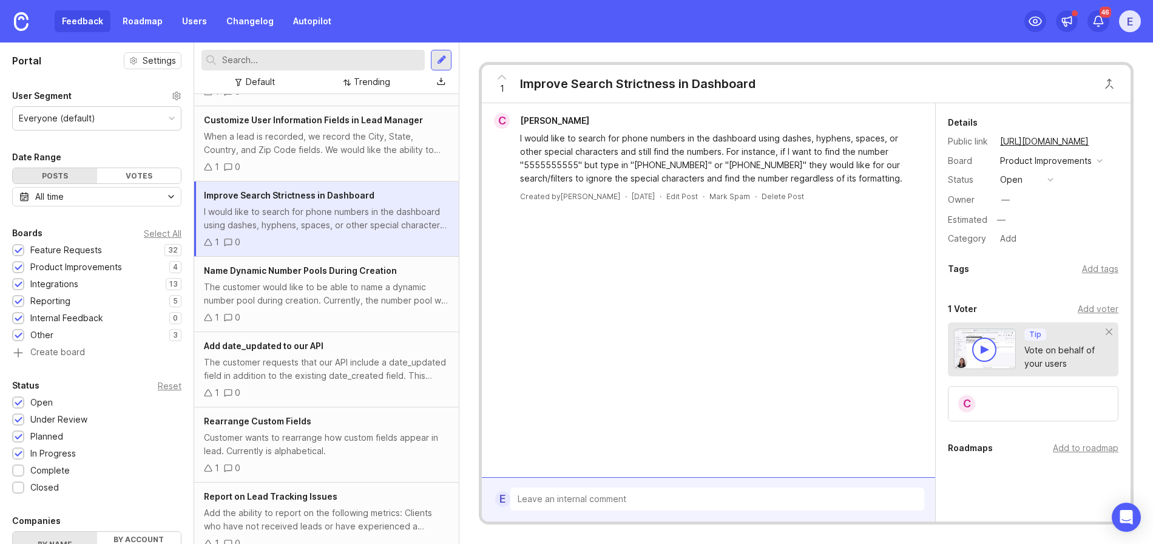
scroll to position [562, 0]
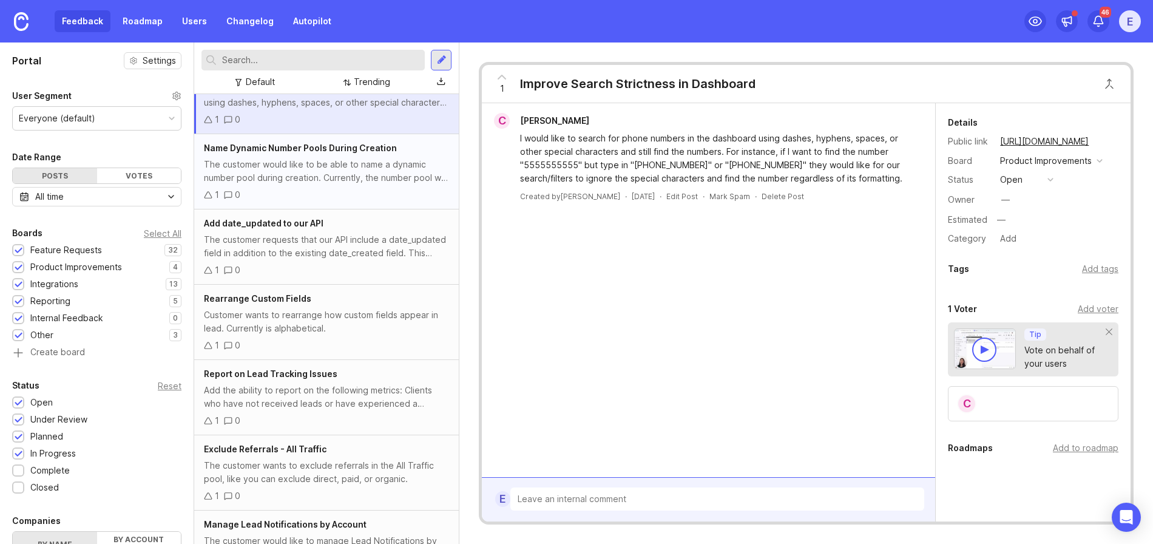
click at [286, 169] on div "The customer would like to be able to name a dynamic number pool during creatio…" at bounding box center [326, 171] width 245 height 27
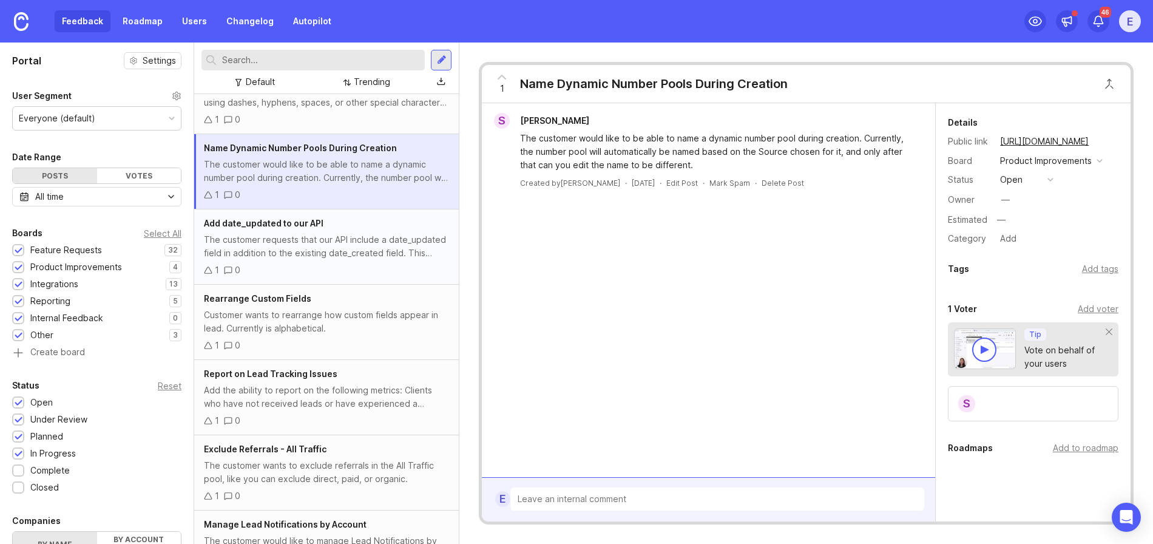
click at [283, 257] on div "The customer requests that our API include a date_updated field in addition to …" at bounding box center [326, 246] width 245 height 27
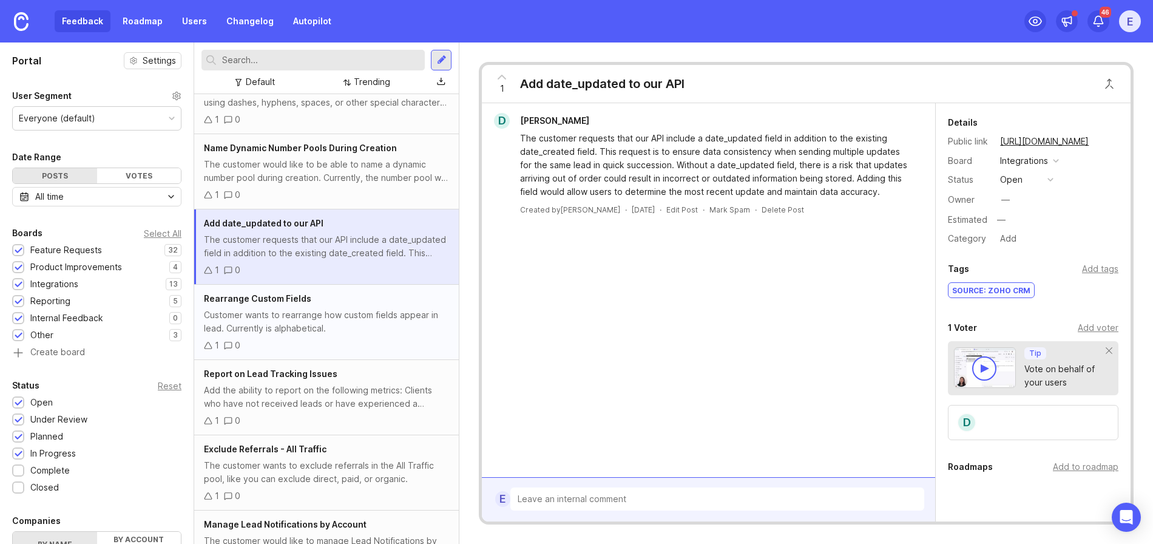
click at [297, 327] on div "Customer wants to rearrange how custom fields appear in lead. Currently is alph…" at bounding box center [326, 321] width 245 height 27
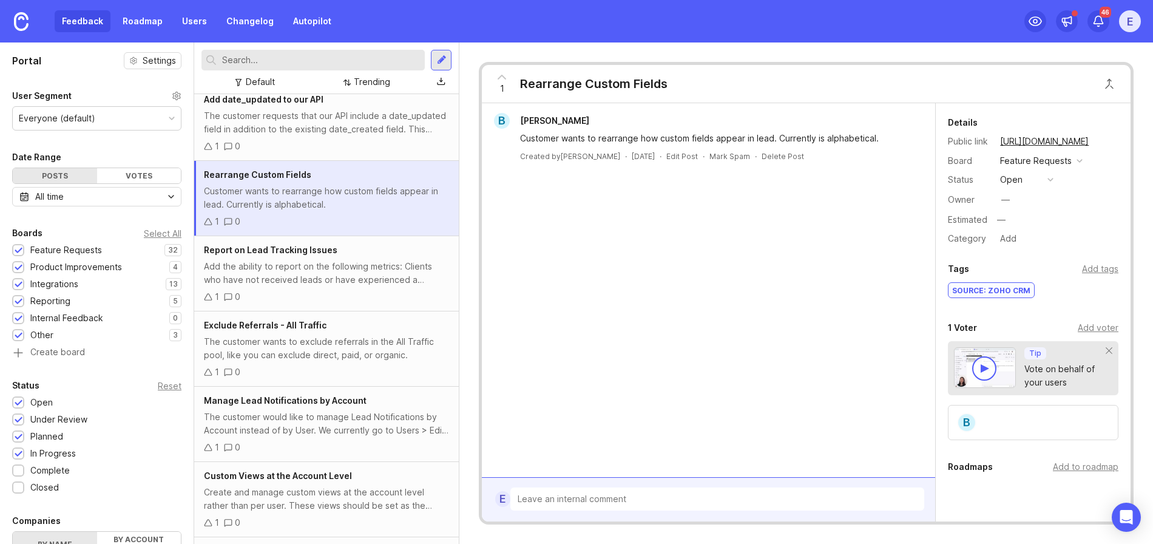
scroll to position [710, 0]
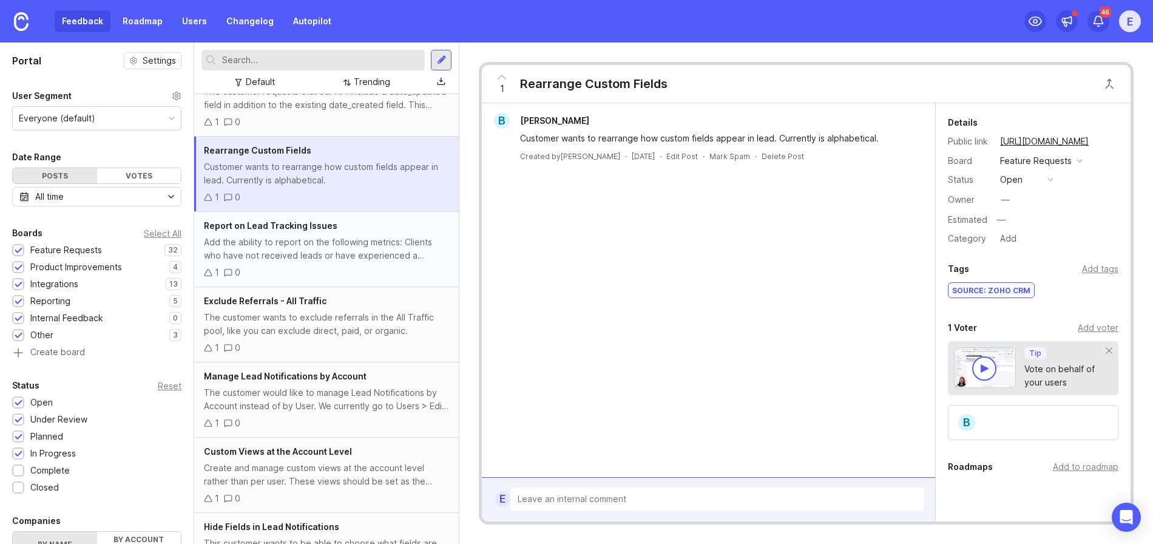
click at [318, 257] on div "Add the ability to report on the following metrics: Clients who have not receiv…" at bounding box center [326, 248] width 245 height 27
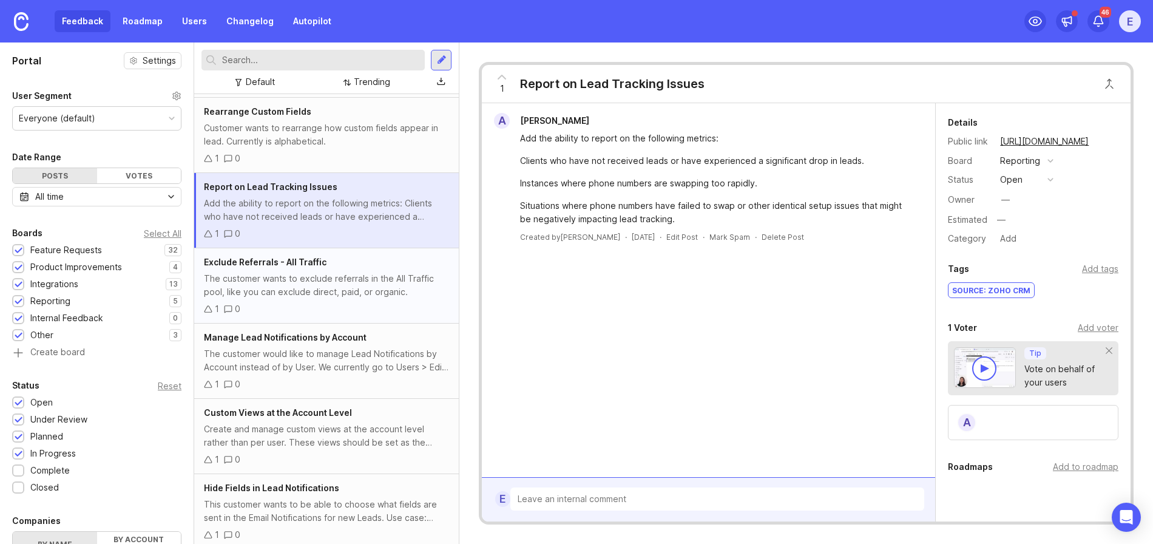
scroll to position [793, 0]
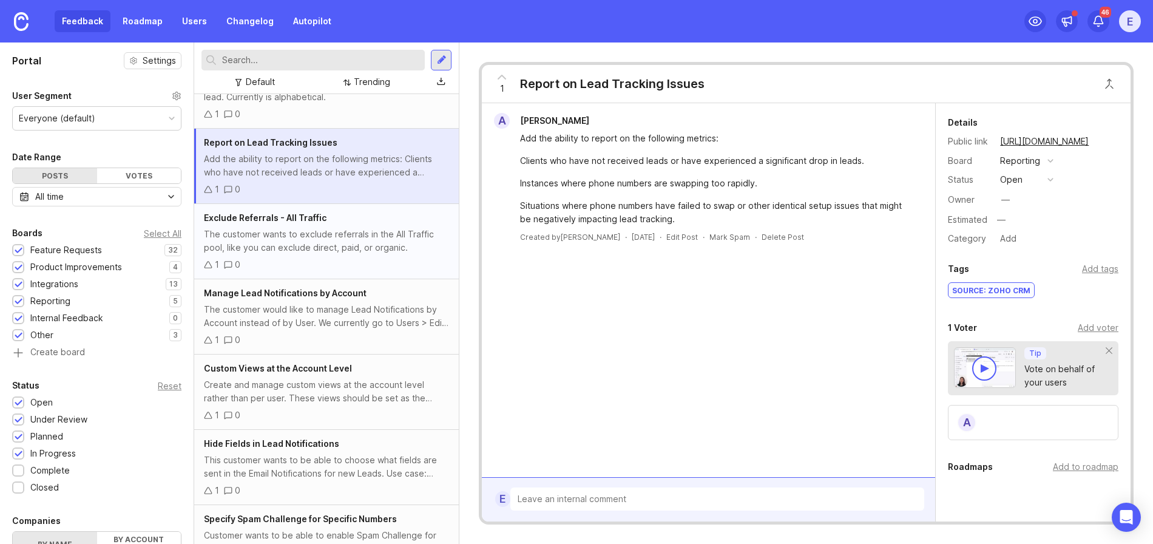
click at [298, 244] on div "The customer wants to exclude referrals in the All Traffic pool, like you can e…" at bounding box center [326, 240] width 245 height 27
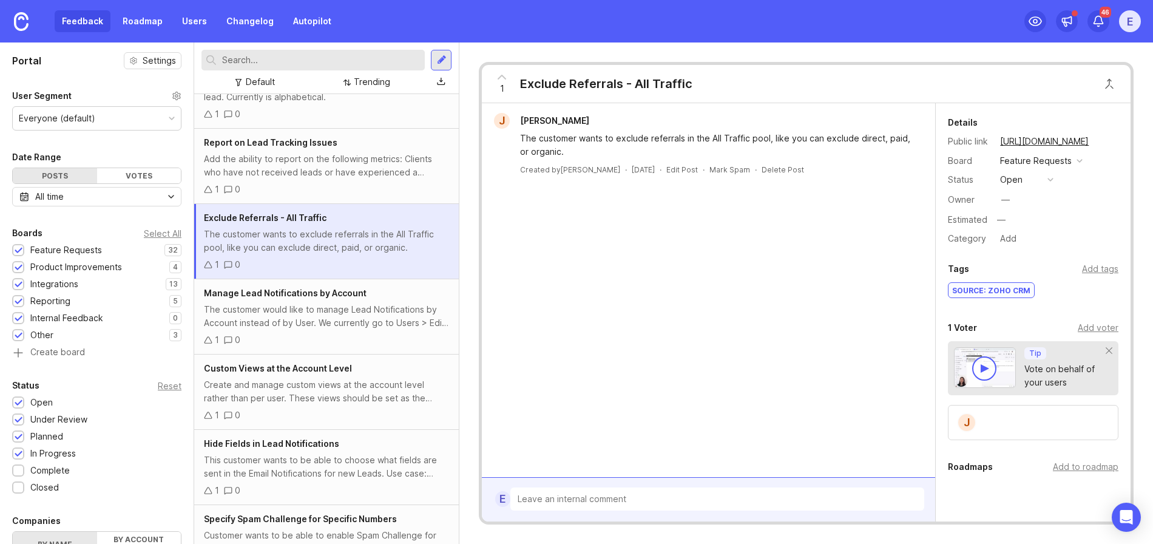
scroll to position [924, 0]
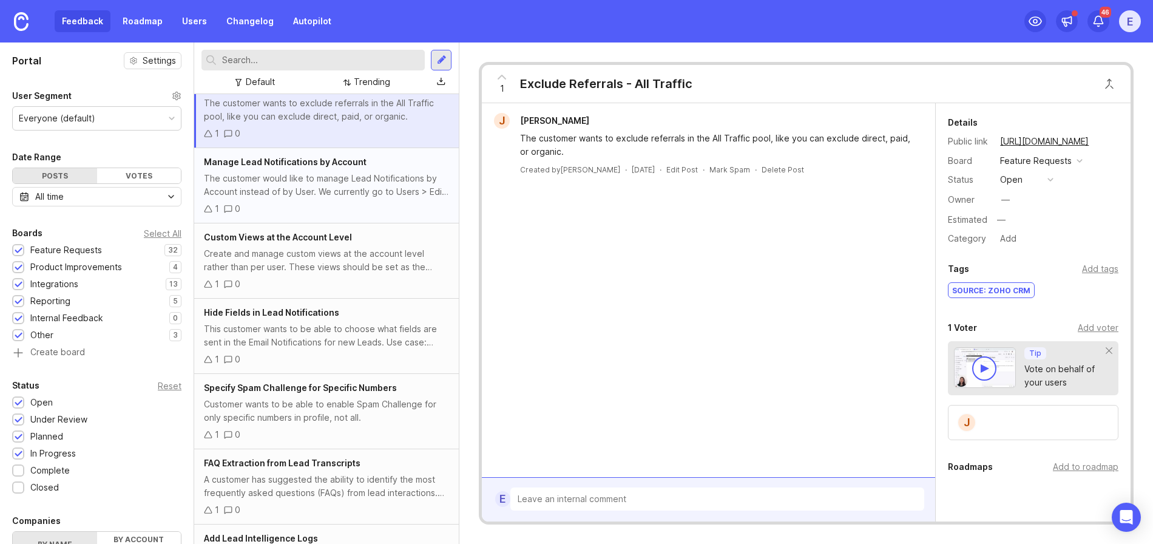
click at [281, 206] on div "1 0" at bounding box center [326, 208] width 245 height 13
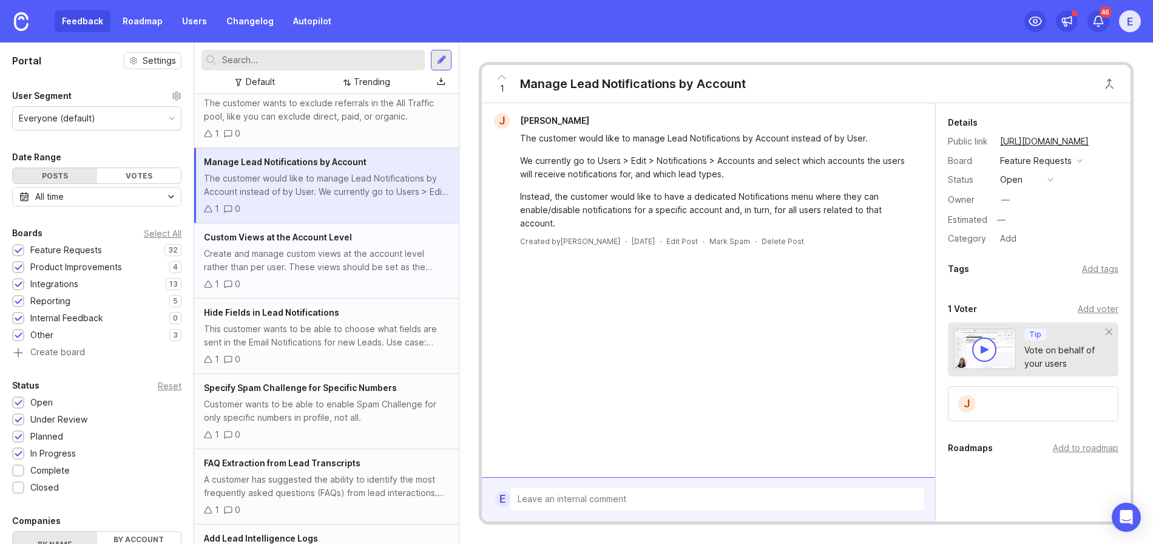
click at [280, 262] on div "Create and manage custom views at the account level rather than per user. These…" at bounding box center [326, 260] width 245 height 27
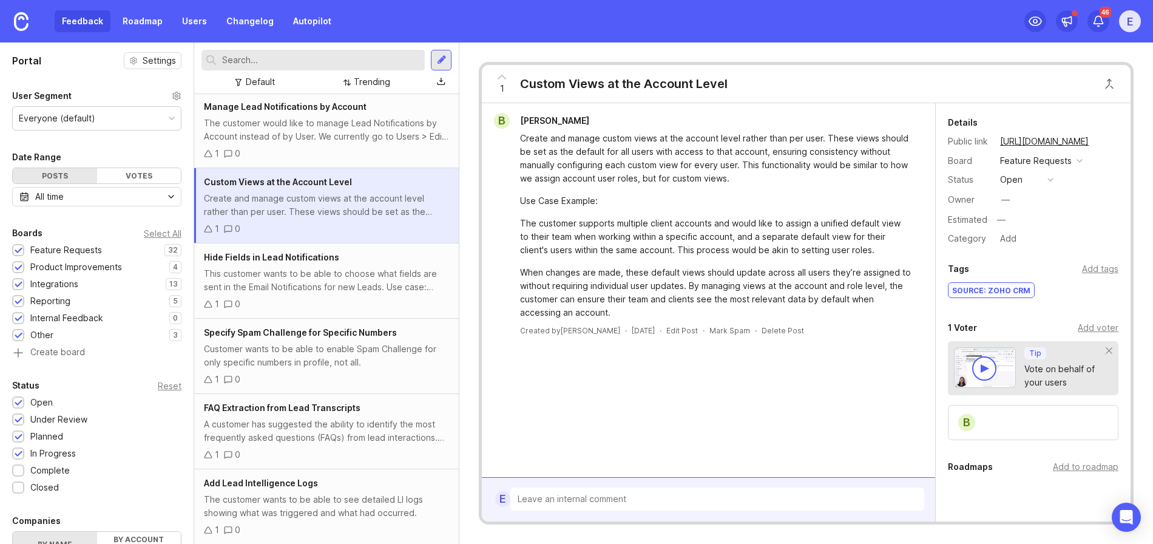
scroll to position [1034, 0]
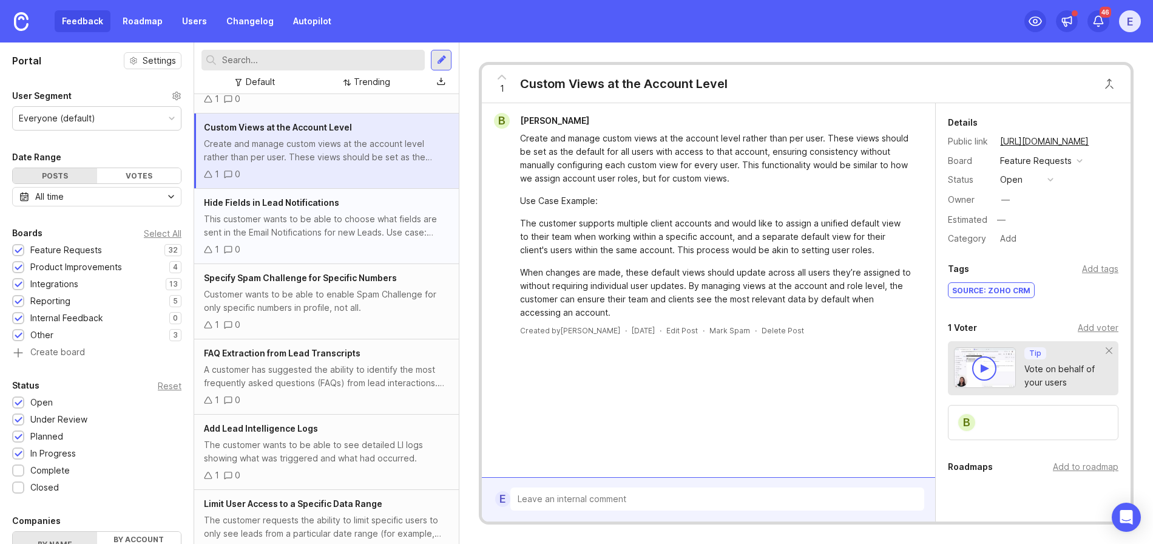
click at [292, 227] on div "This customer wants to be able to choose what fields are sent in the Email Noti…" at bounding box center [326, 225] width 245 height 27
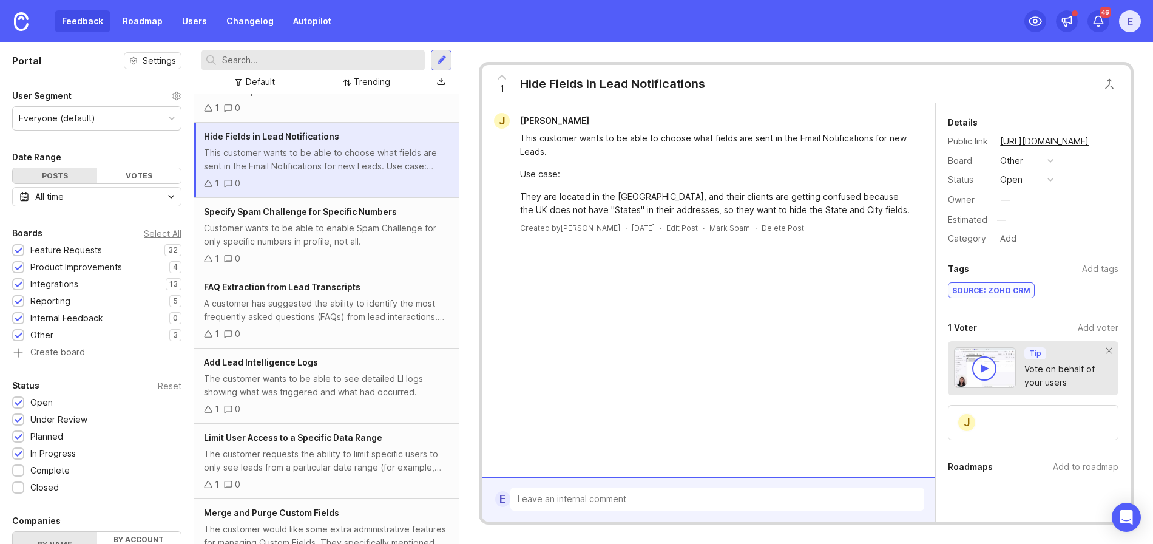
scroll to position [1167, 0]
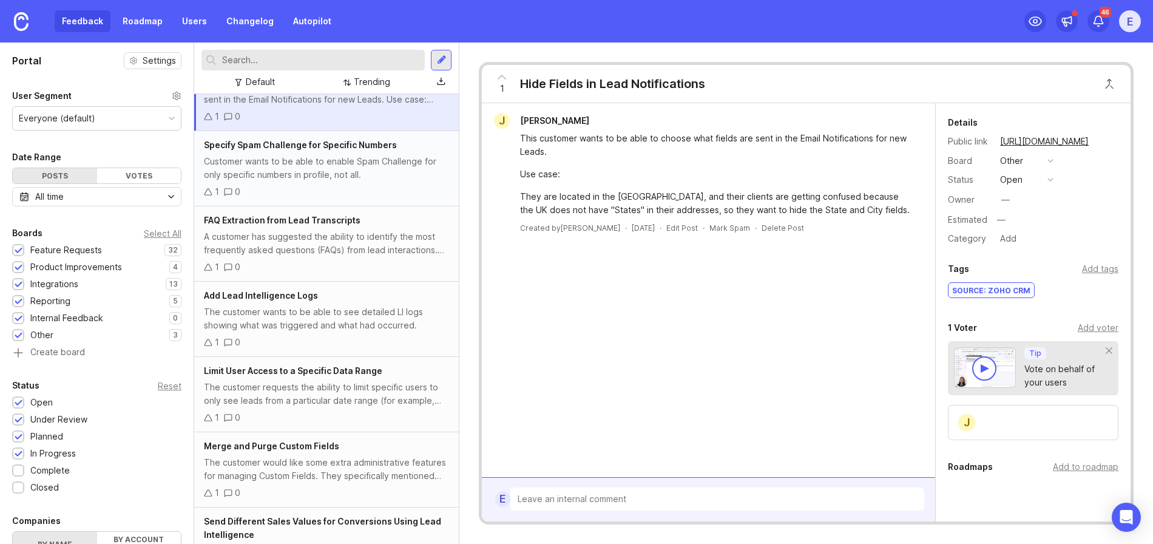
click at [285, 189] on div "1 0" at bounding box center [326, 191] width 245 height 13
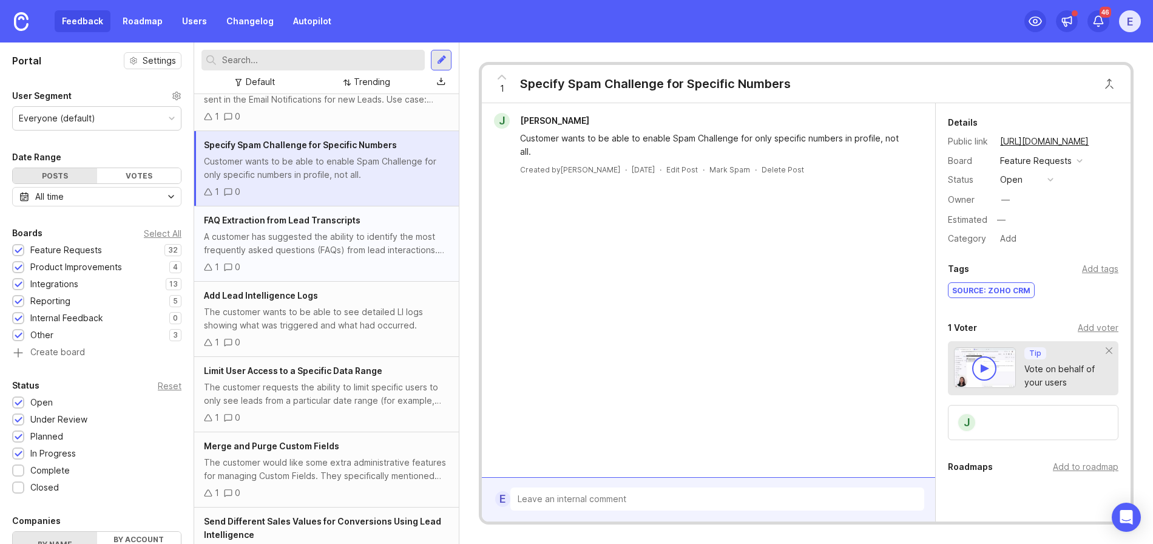
click at [285, 239] on div "A customer has suggested the ability to identify the most frequently asked ques…" at bounding box center [326, 243] width 245 height 27
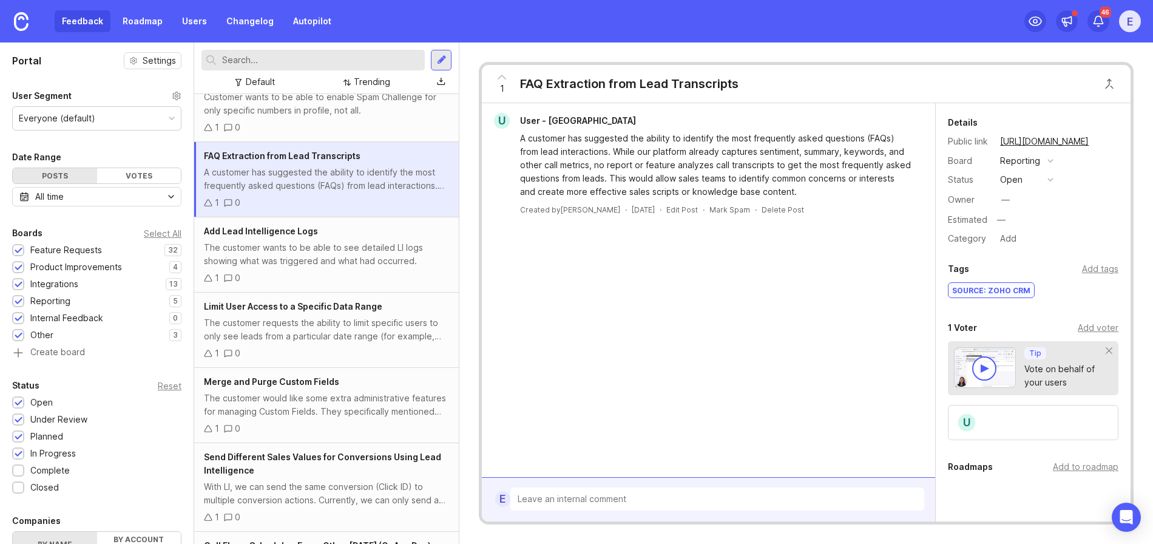
scroll to position [1288, 0]
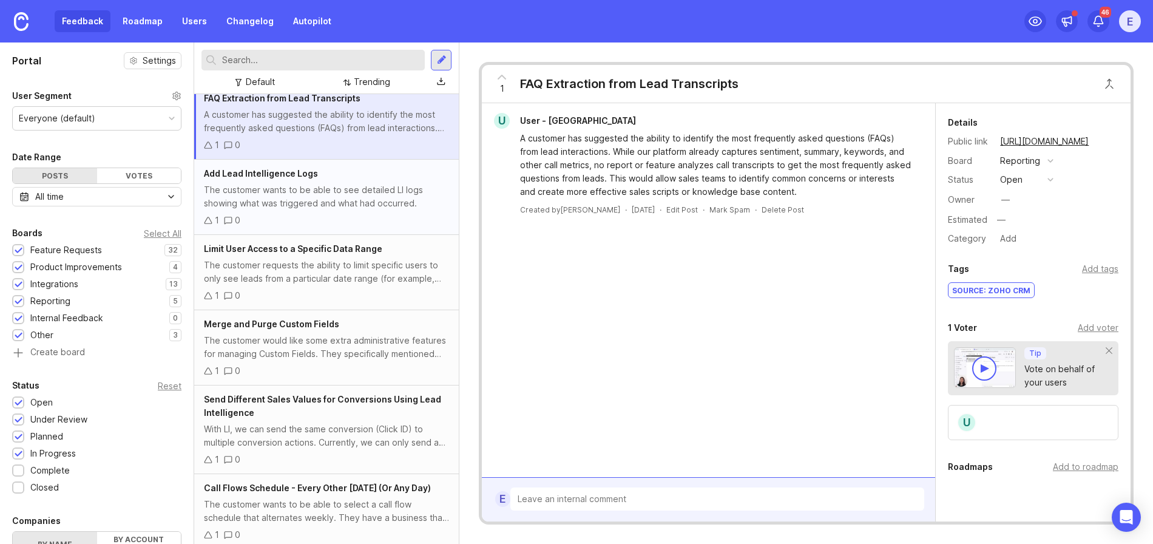
click at [303, 195] on div "The customer wants to be able to see detailed LI logs showing what was triggere…" at bounding box center [326, 196] width 245 height 27
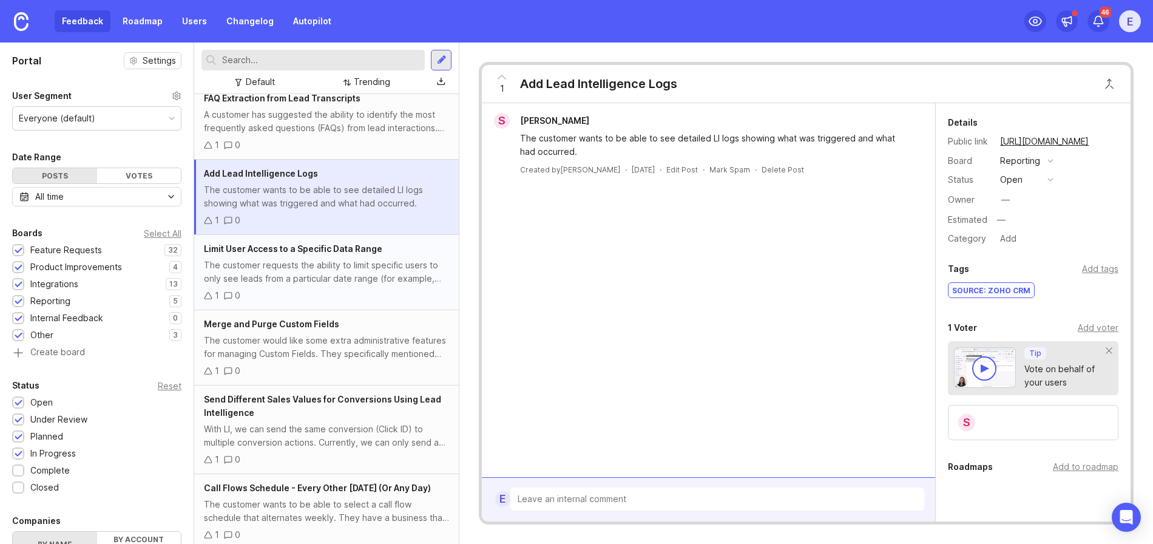
click at [285, 278] on div "The customer requests the ability to limit specific users to only see leads fro…" at bounding box center [326, 271] width 245 height 27
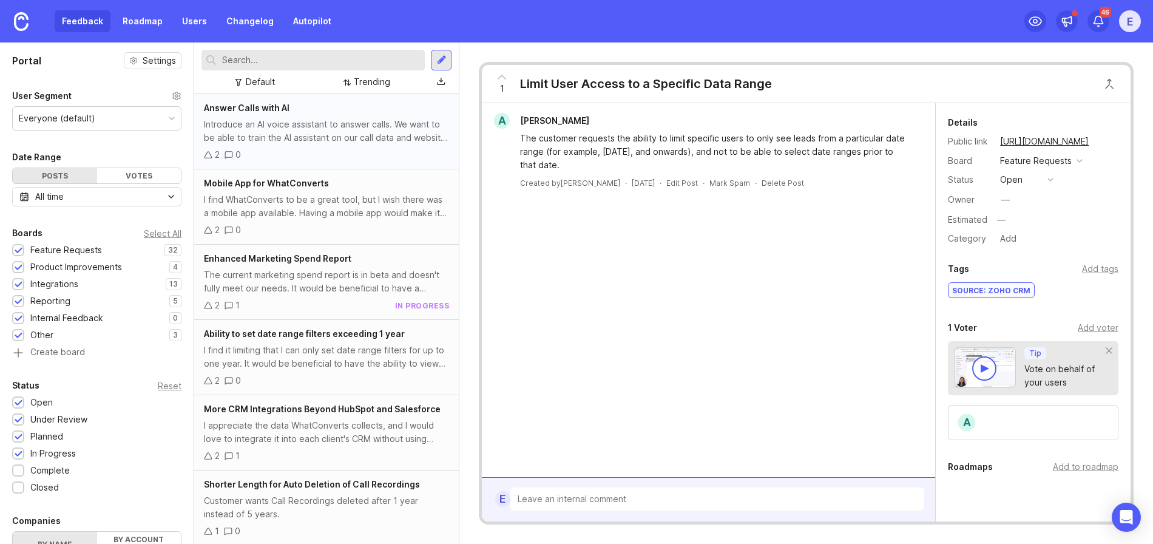
click at [307, 130] on div "Introduce an AI voice assistant to answer calls. We want to be able to train th…" at bounding box center [326, 131] width 245 height 27
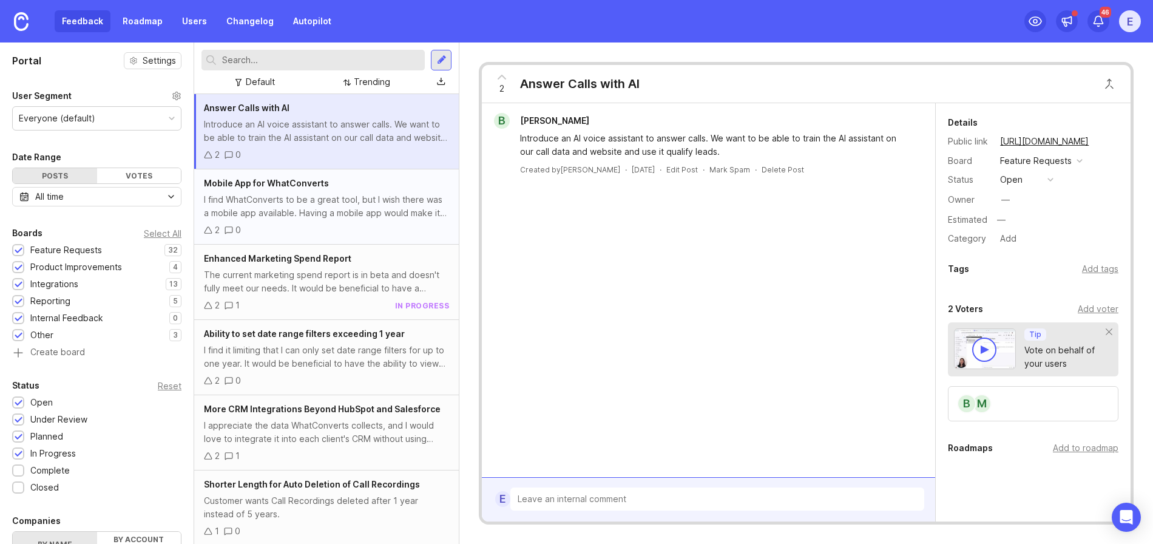
click at [324, 195] on div "I find WhatConverts to be a great tool, but I wish there was a mobile app avail…" at bounding box center [326, 206] width 245 height 27
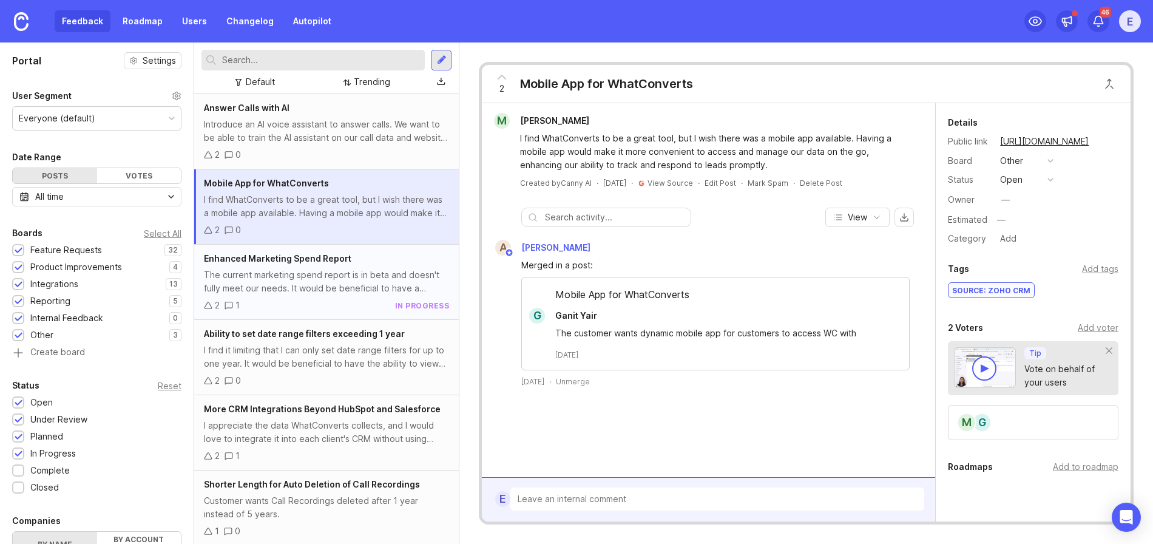
click at [343, 268] on div "The current marketing spend report is in beta and doesn't fully meet our needs.…" at bounding box center [326, 281] width 245 height 27
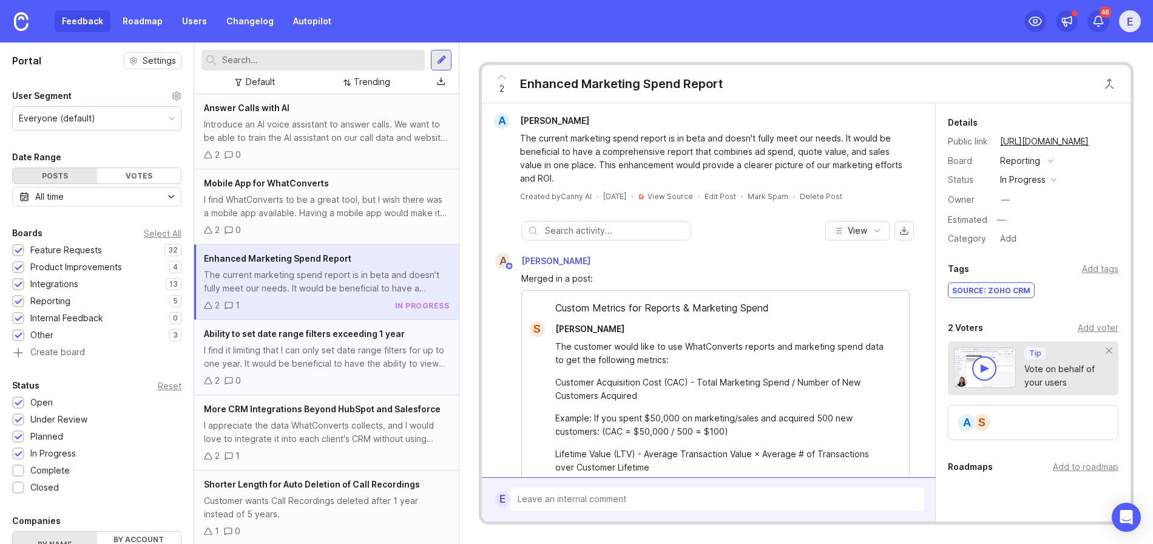
click at [357, 374] on div "2 0" at bounding box center [326, 380] width 245 height 13
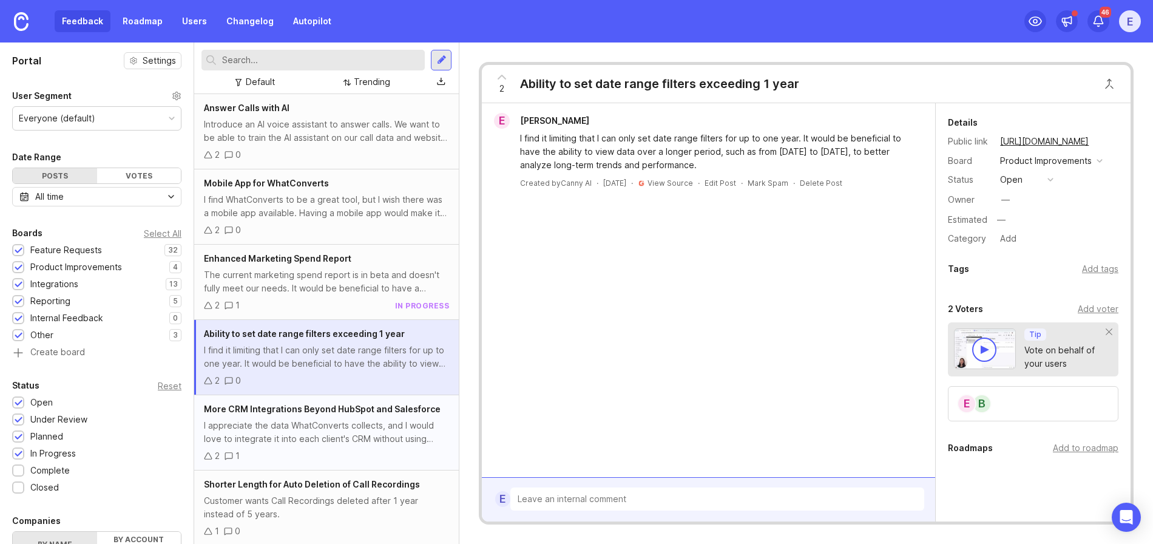
click at [358, 421] on div "I appreciate the data WhatConverts collects, and I would love to integrate it i…" at bounding box center [326, 432] width 245 height 27
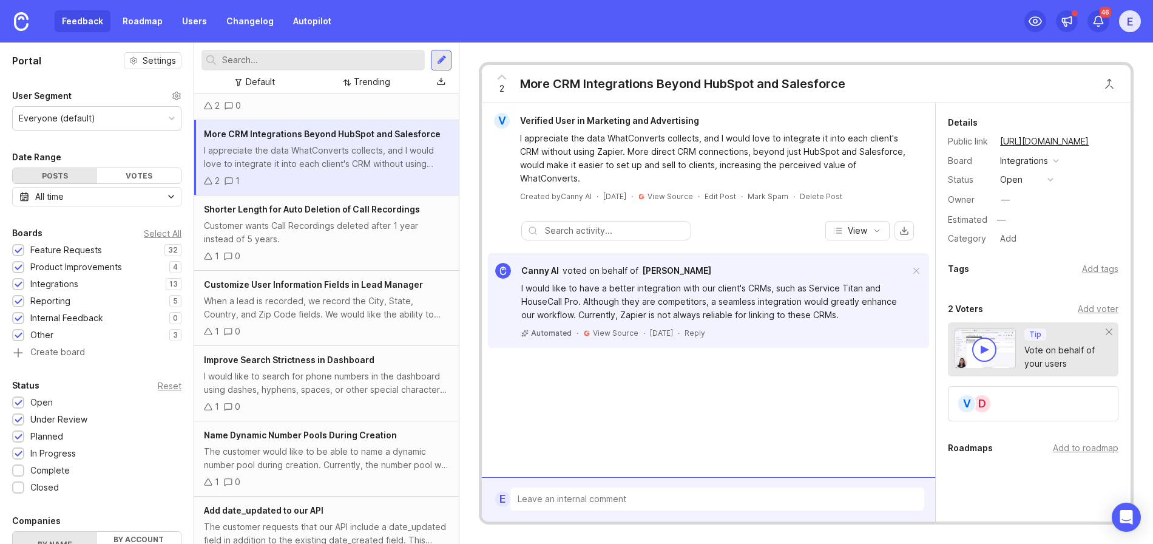
scroll to position [294, 0]
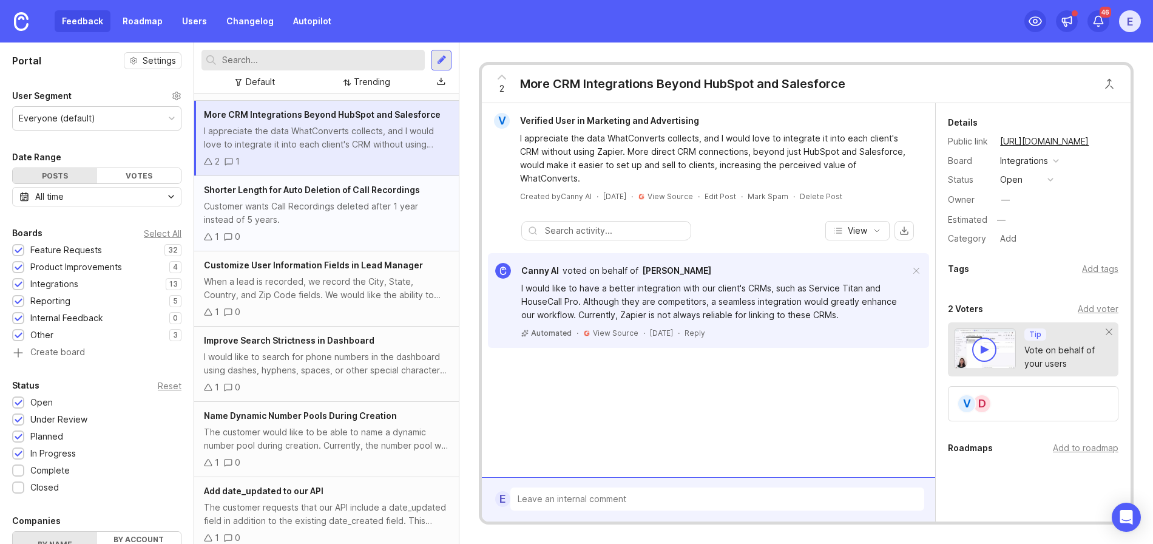
click at [323, 207] on div "Customer wants Call Recordings deleted after 1 year instead of 5 years." at bounding box center [326, 213] width 245 height 27
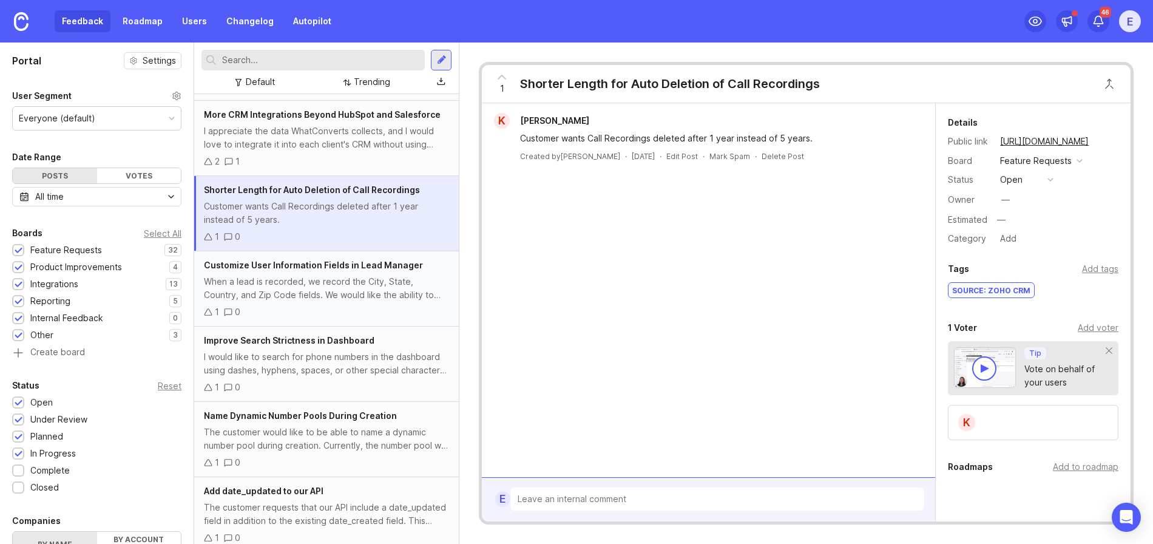
click at [324, 278] on div "When a lead is recorded, we record the City, State, Country, and Zip Code field…" at bounding box center [326, 288] width 245 height 27
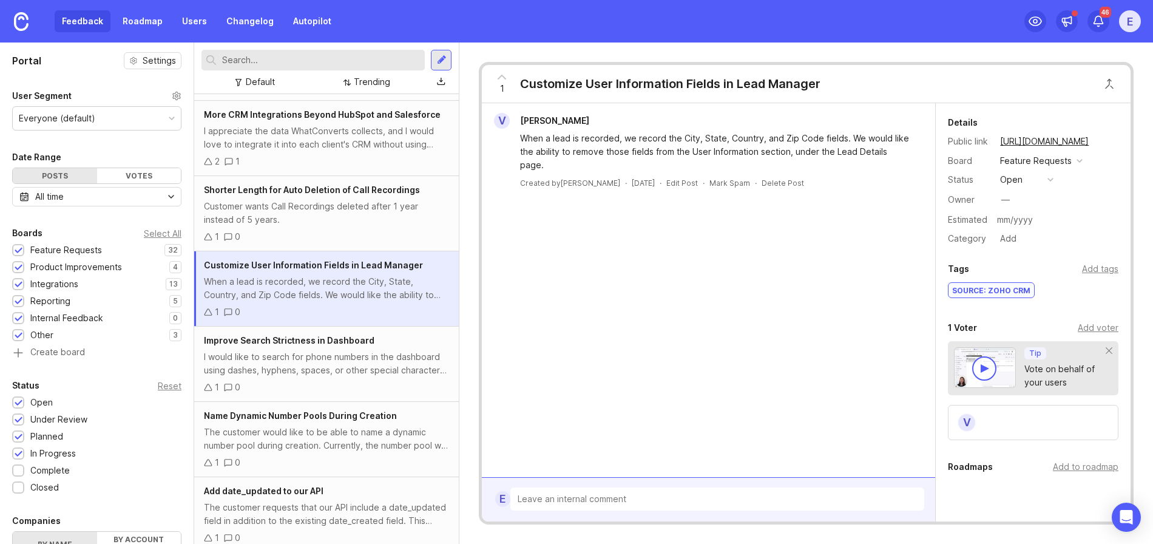
click at [994, 73] on div "1 Customize User Information Fields in Lead Manager" at bounding box center [806, 84] width 648 height 38
click at [267, 365] on div "I would like to search for phone numbers in the dashboard using dashes, hyphens…" at bounding box center [326, 362] width 245 height 27
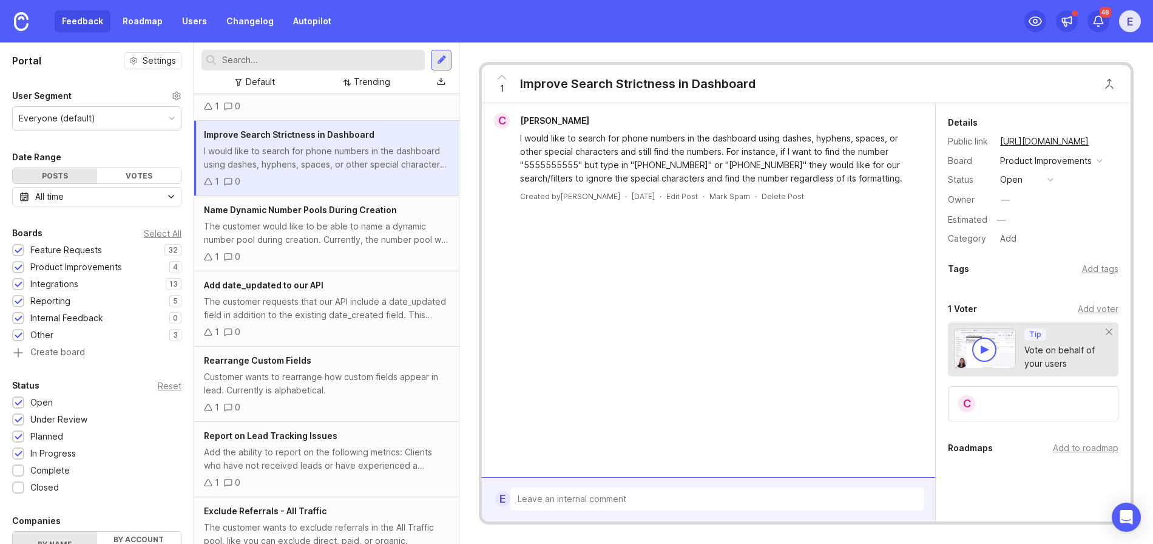
scroll to position [505, 0]
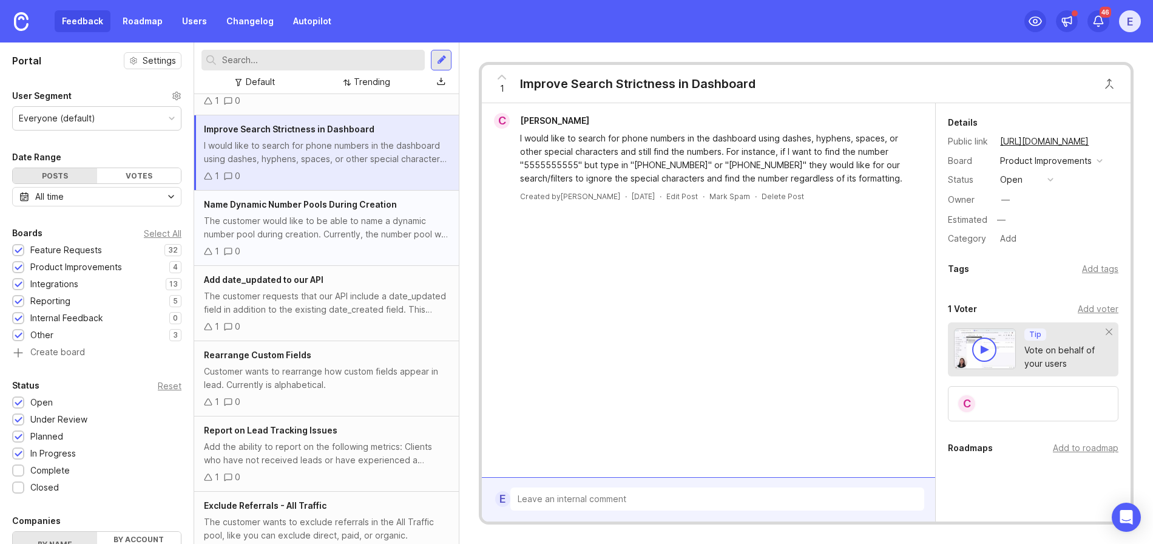
click at [302, 232] on div "The customer would like to be able to name a dynamic number pool during creatio…" at bounding box center [326, 227] width 245 height 27
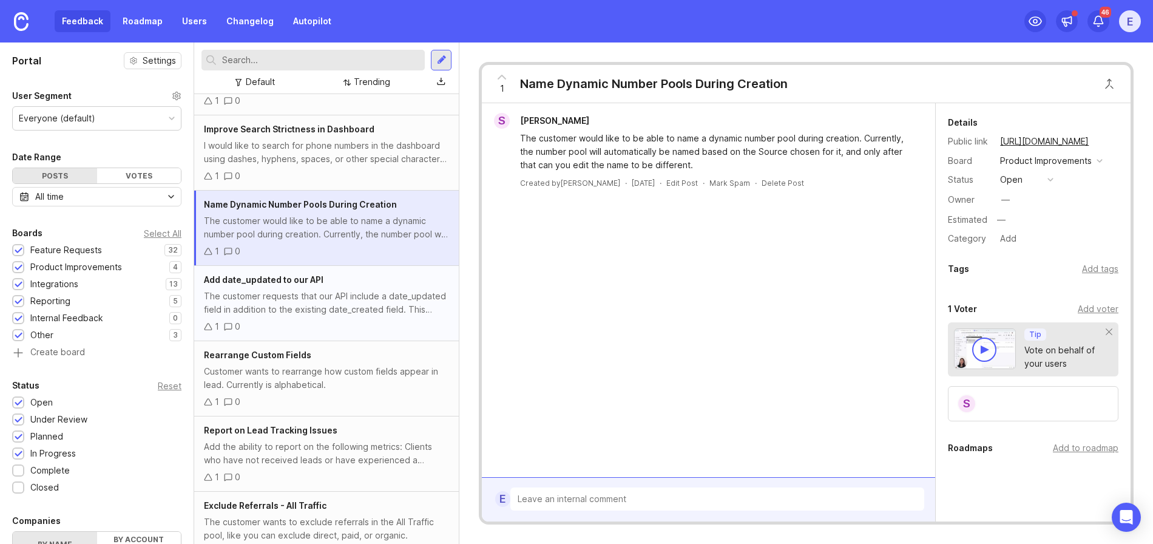
scroll to position [506, 0]
click at [325, 308] on div "The customer requests that our API include a date_updated field in addition to …" at bounding box center [326, 302] width 245 height 27
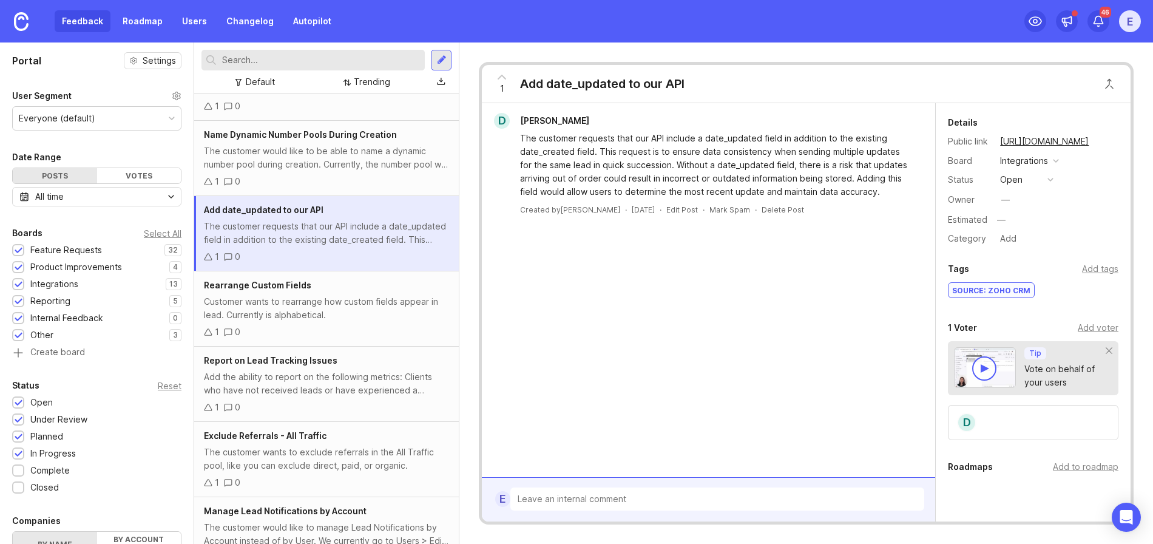
scroll to position [681, 0]
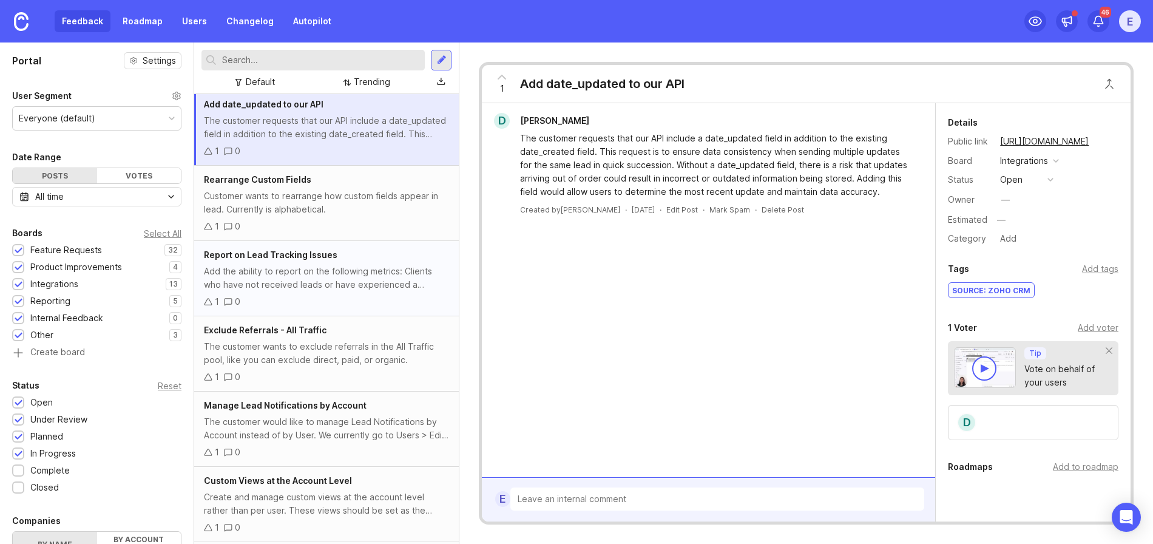
click at [331, 285] on div "Add the ability to report on the following metrics: Clients who have not receiv…" at bounding box center [326, 277] width 245 height 27
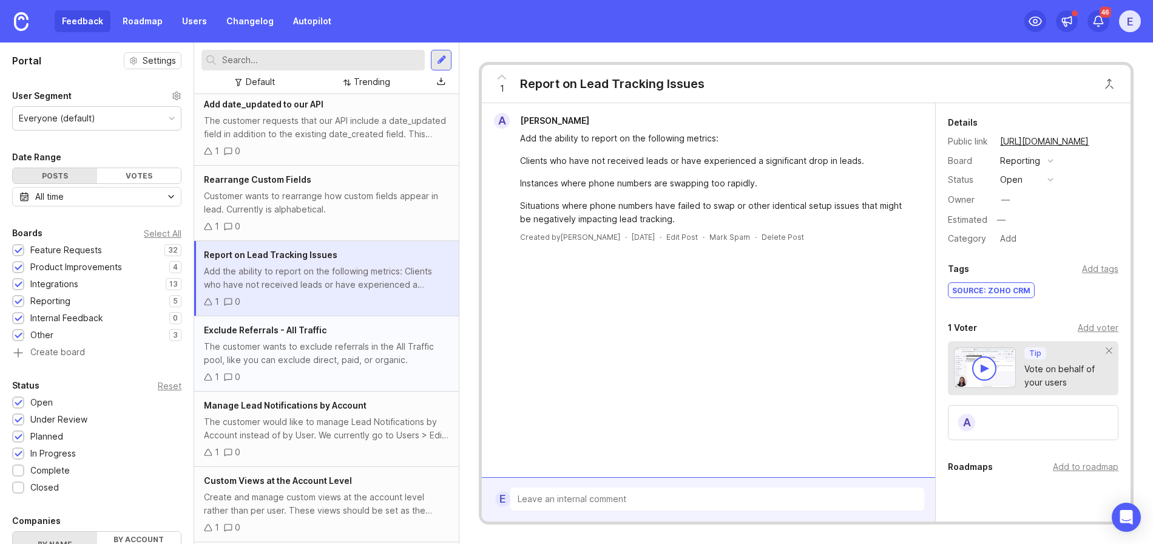
click at [335, 370] on div "1 0" at bounding box center [326, 376] width 245 height 13
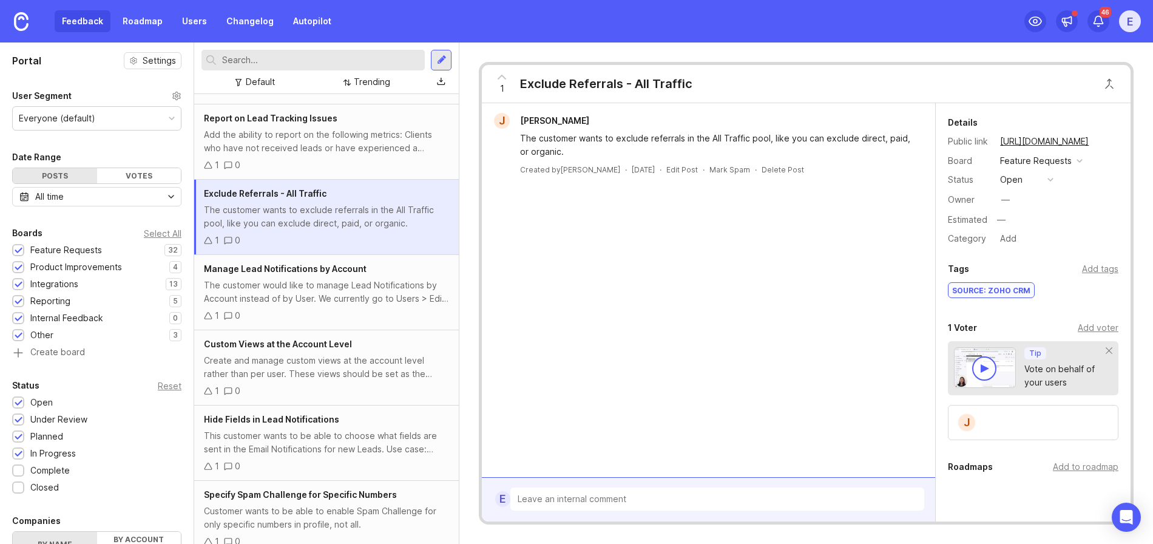
scroll to position [868, 0]
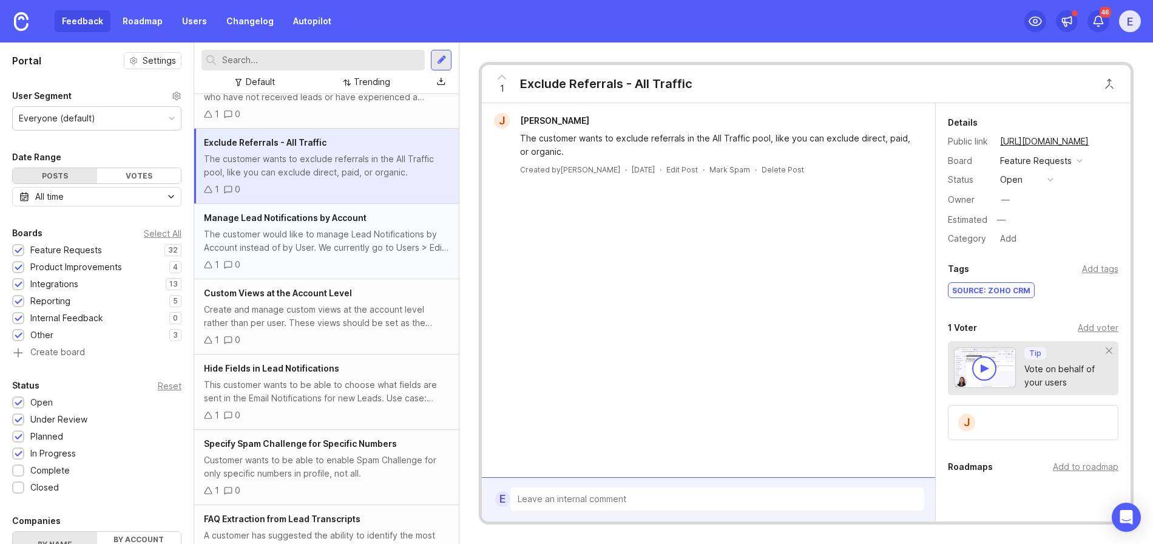
click at [362, 241] on div "The customer would like to manage Lead Notifications by Account instead of by U…" at bounding box center [326, 240] width 245 height 27
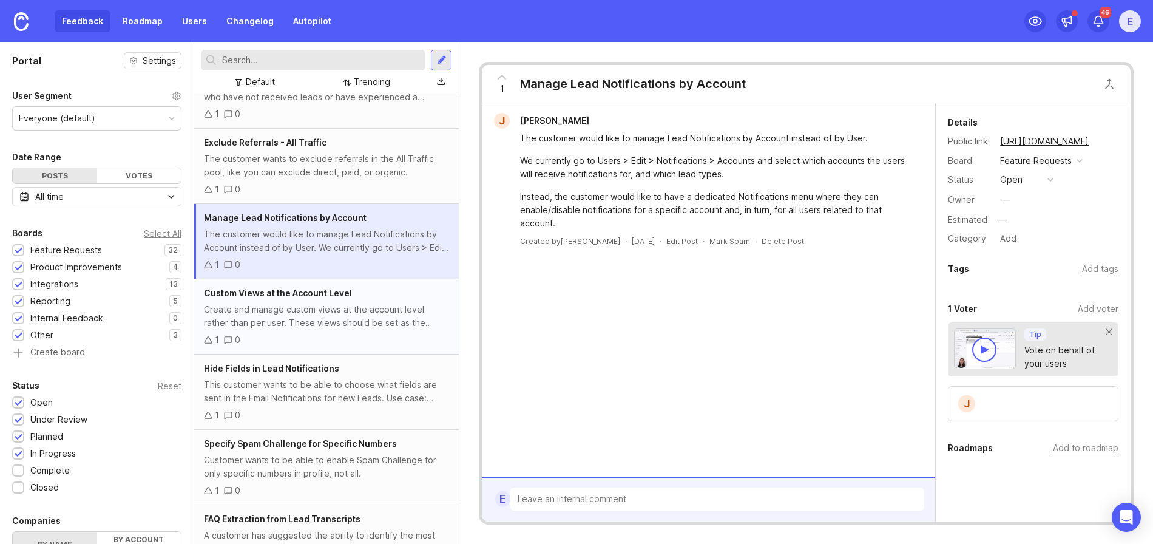
click at [362, 318] on div "Create and manage custom views at the account level rather than per user. These…" at bounding box center [326, 316] width 245 height 27
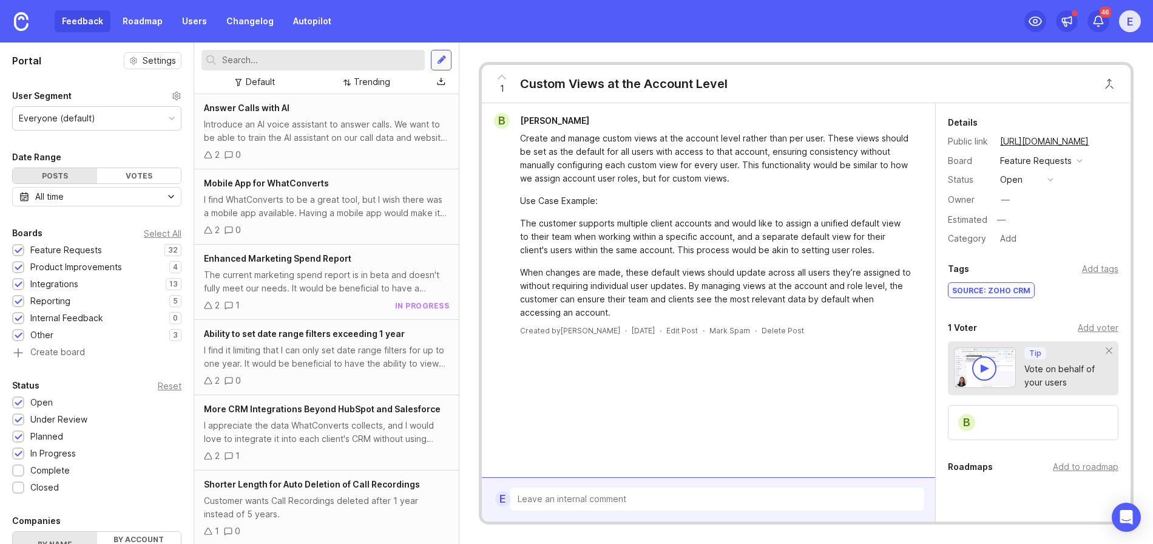
click at [439, 59] on div at bounding box center [442, 60] width 10 height 11
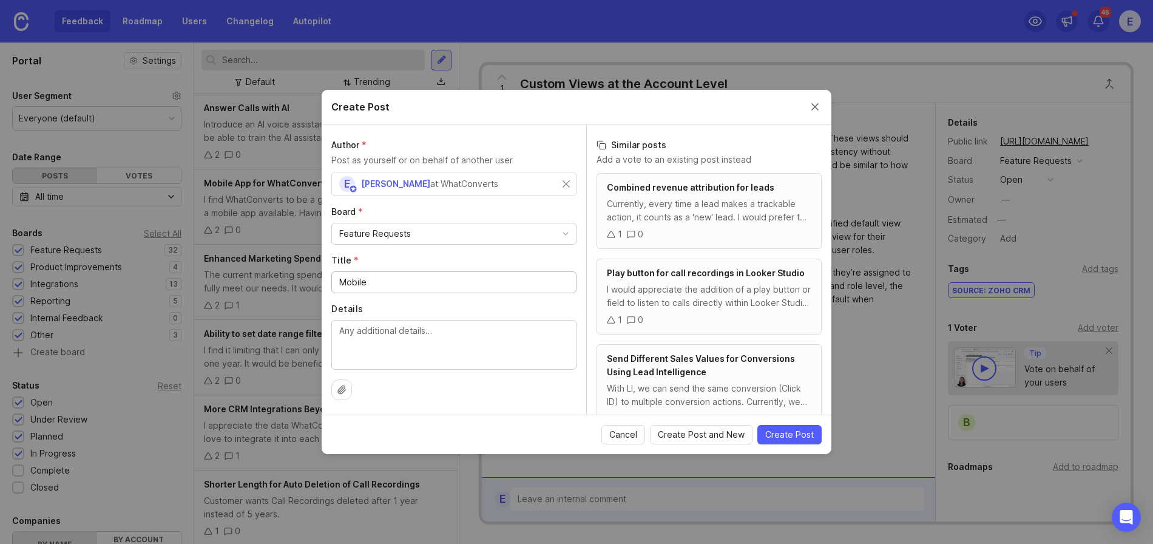
click at [534, 239] on div "Feature Requests" at bounding box center [454, 233] width 244 height 21
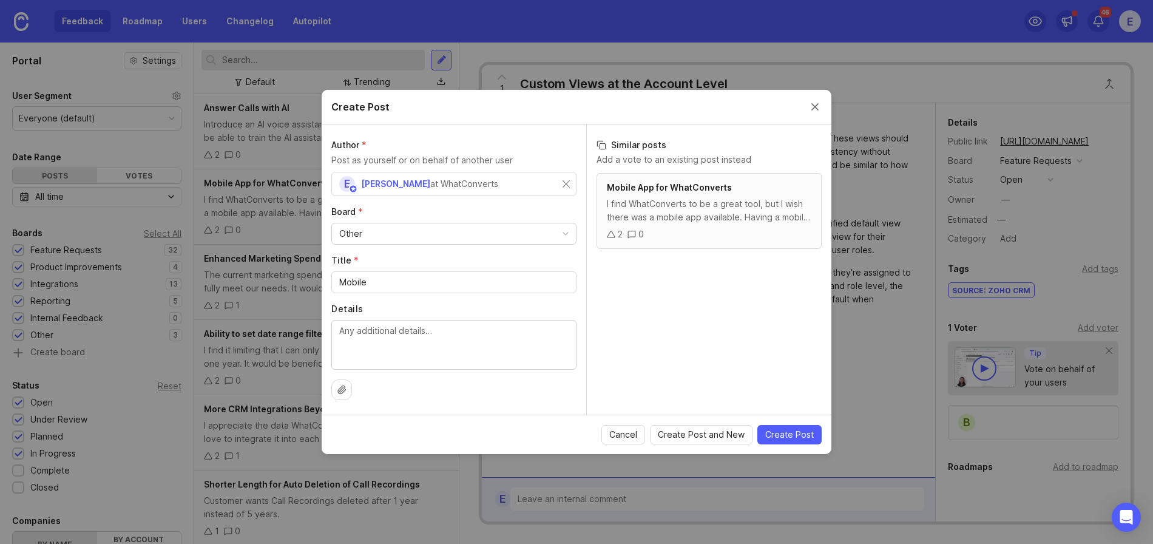
click at [396, 286] on input "Mobile" at bounding box center [453, 281] width 229 height 13
type input "Mobil"
click at [667, 201] on div "I find WhatConverts to be a great tool, but I wish there was a mobile app avail…" at bounding box center [709, 210] width 204 height 27
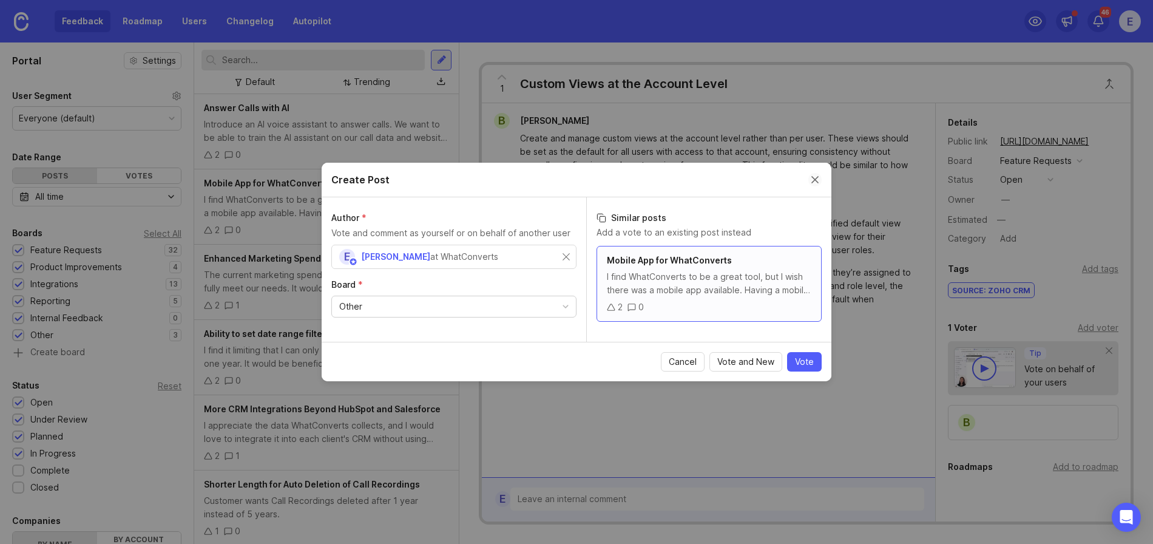
click at [818, 177] on button "Close create post modal" at bounding box center [814, 179] width 13 height 13
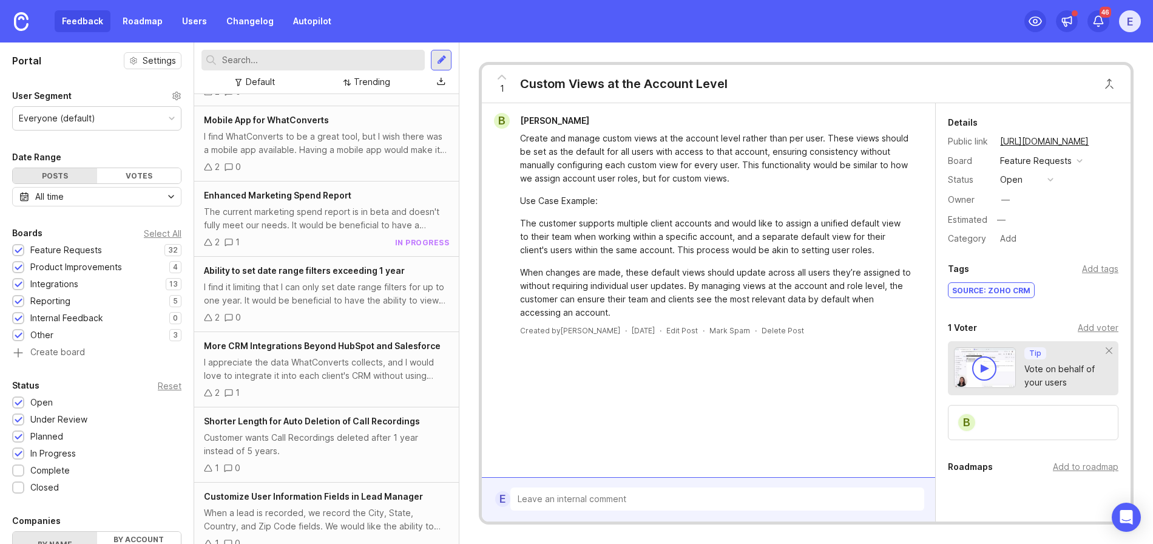
scroll to position [0, 0]
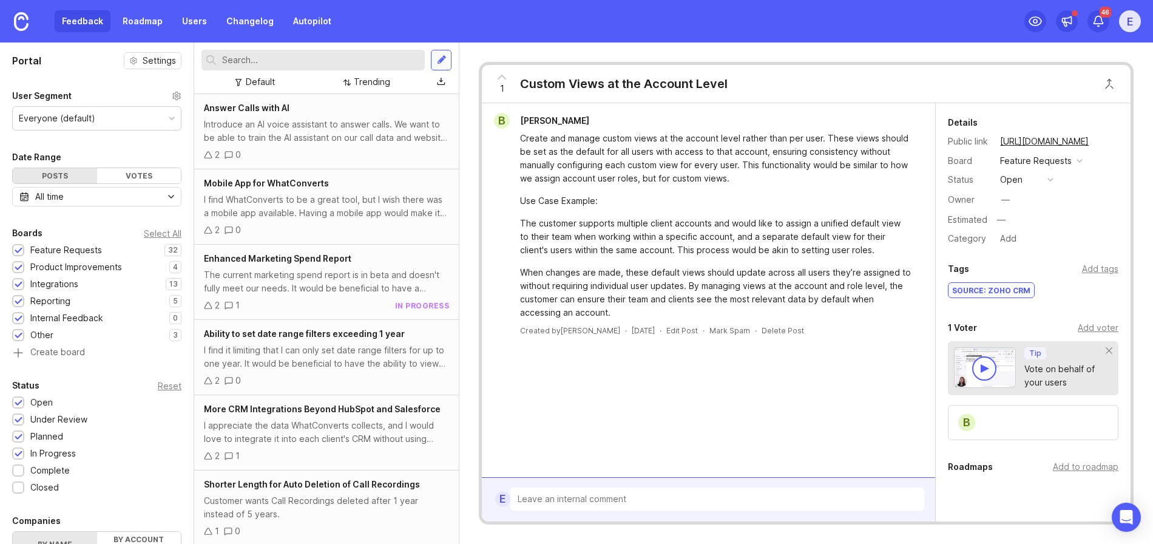
click at [448, 62] on div at bounding box center [441, 60] width 21 height 21
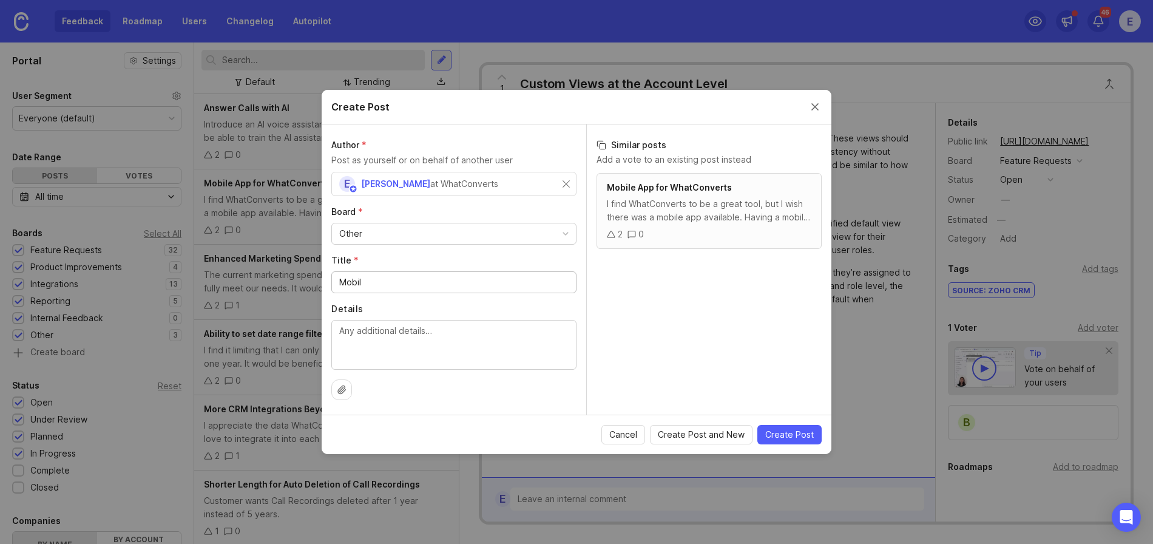
click at [401, 286] on input "Mobil" at bounding box center [453, 281] width 229 height 13
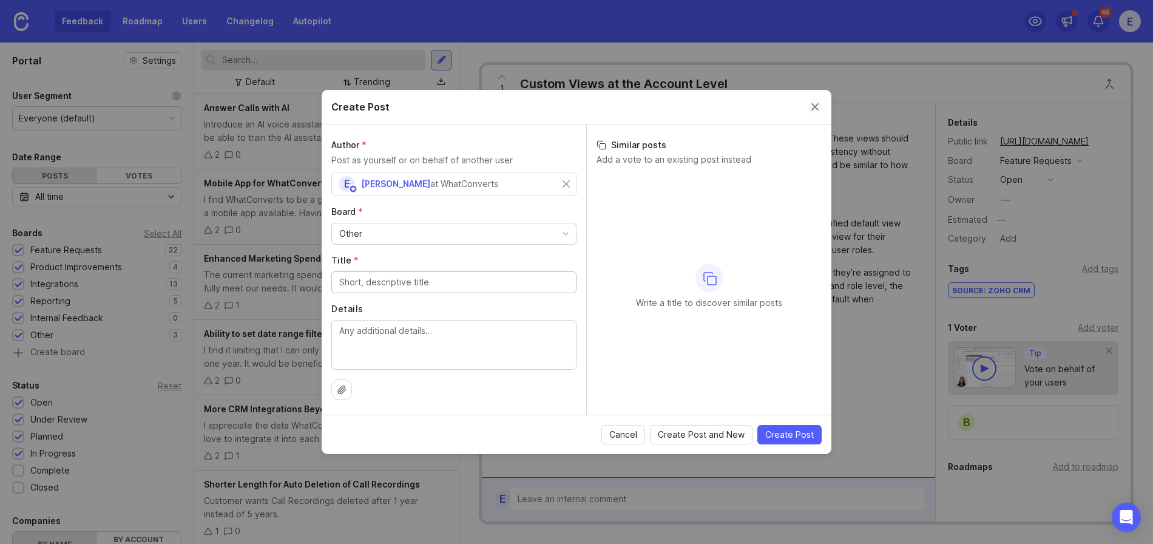
click at [817, 109] on button "Close create post modal" at bounding box center [814, 106] width 13 height 13
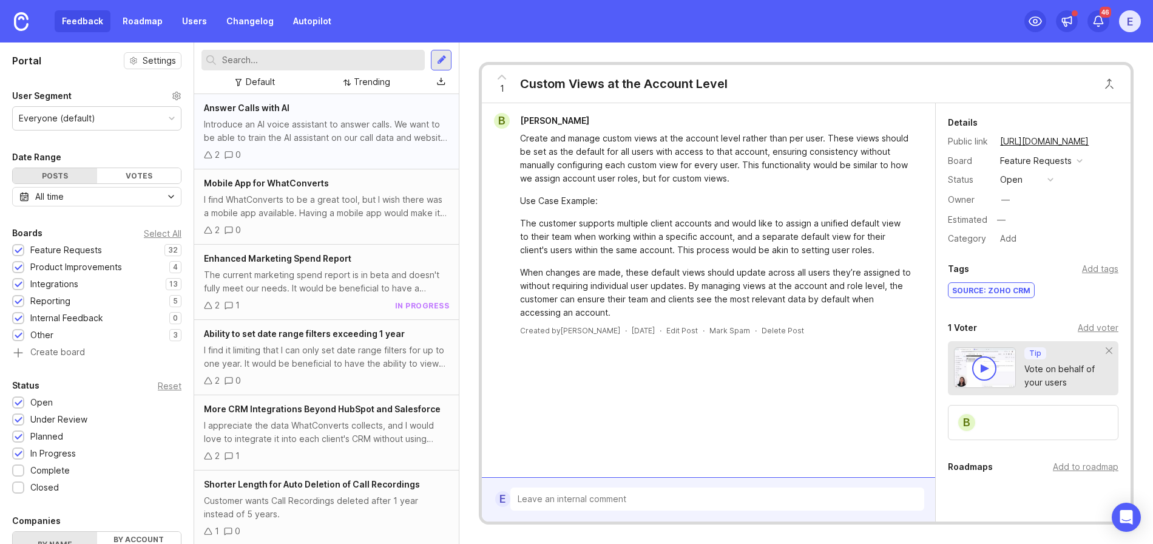
click at [363, 115] on div "Answer Calls with AI Introduce an AI voice assistant to answer calls. We want t…" at bounding box center [326, 131] width 264 height 75
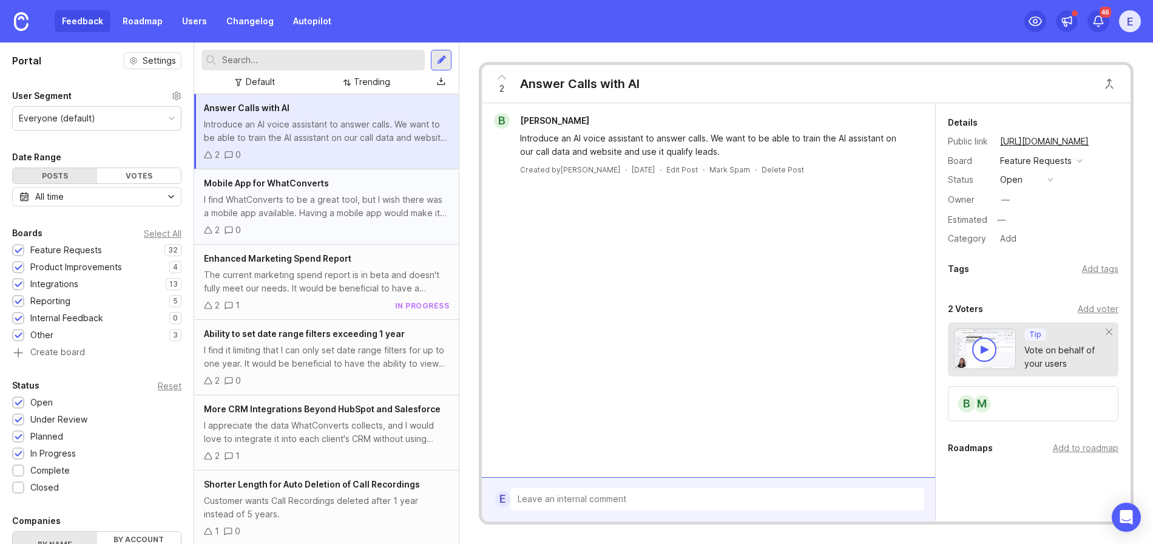
click at [361, 212] on div "I find WhatConverts to be a great tool, but I wish there was a mobile app avail…" at bounding box center [326, 206] width 245 height 27
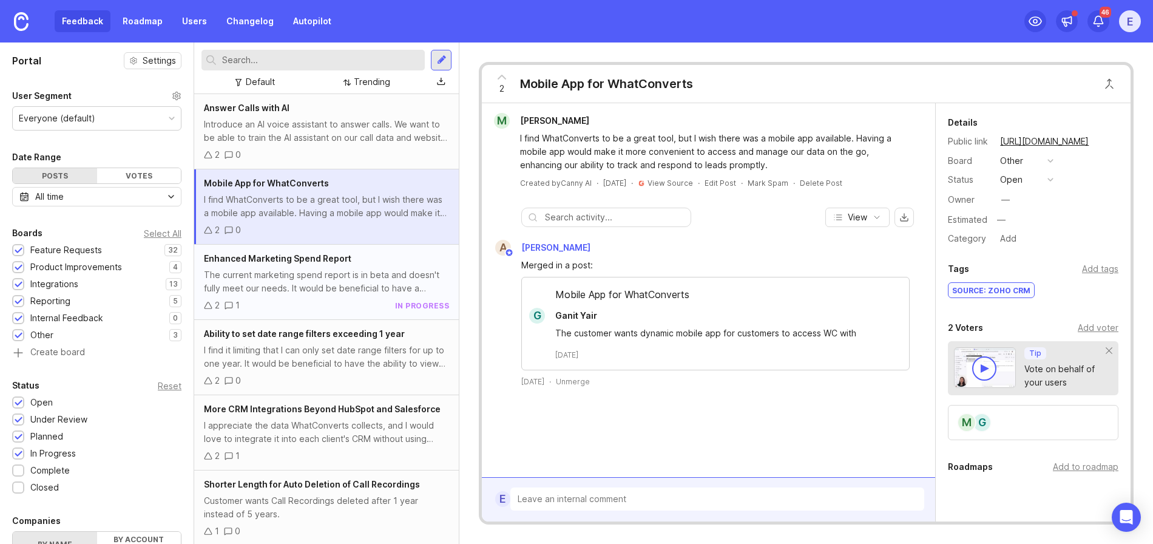
click at [353, 285] on div "The current marketing spend report is in beta and doesn't fully meet our needs.…" at bounding box center [326, 281] width 245 height 27
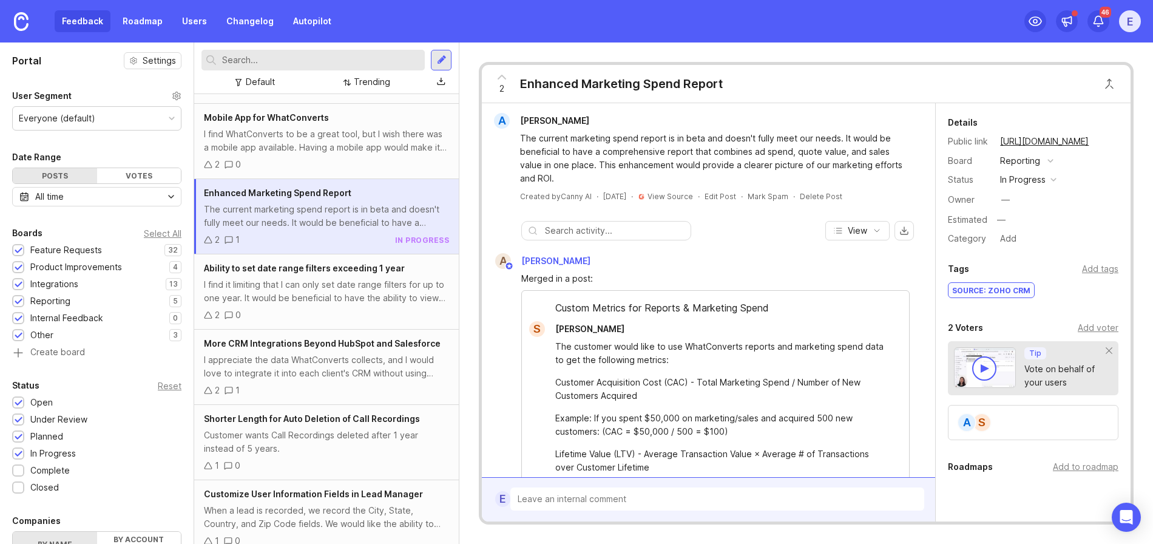
scroll to position [132, 0]
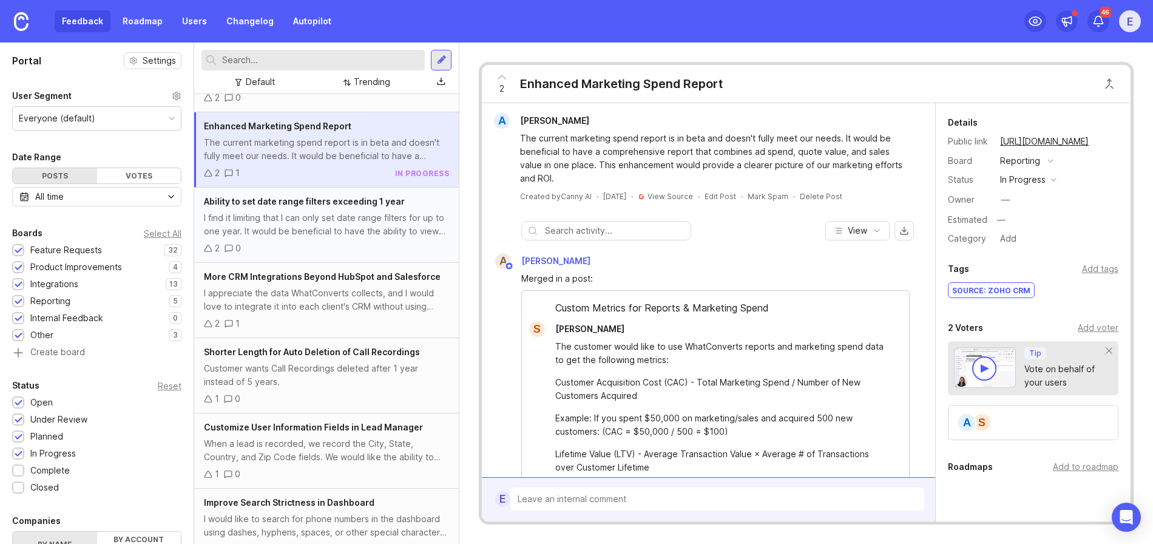
click at [328, 221] on div "I find it limiting that I can only set date range filters for up to one year. I…" at bounding box center [326, 224] width 245 height 27
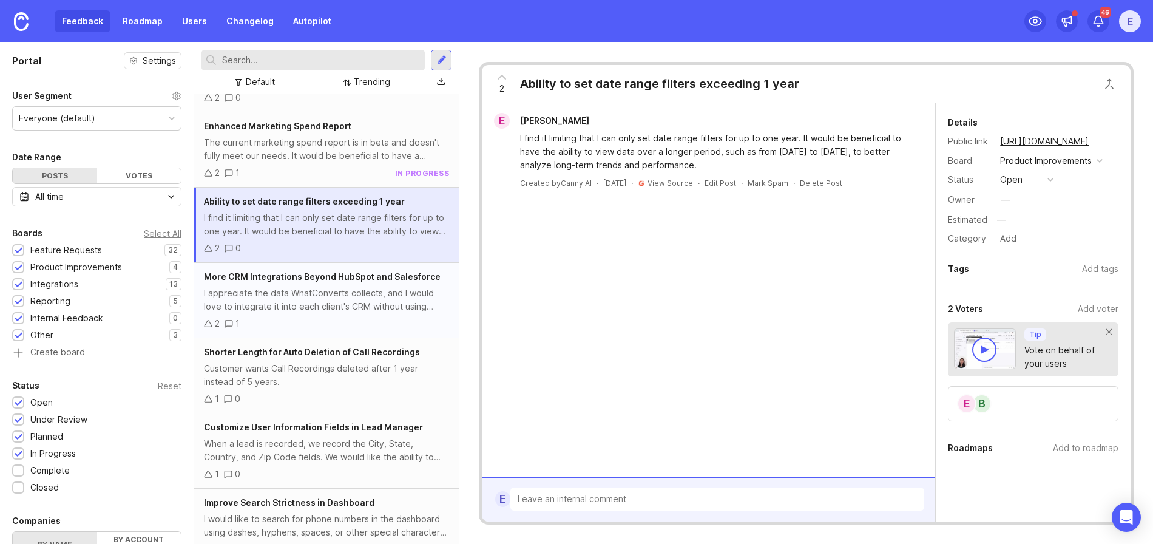
click at [330, 309] on div "I appreciate the data WhatConverts collects, and I would love to integrate it i…" at bounding box center [326, 299] width 245 height 27
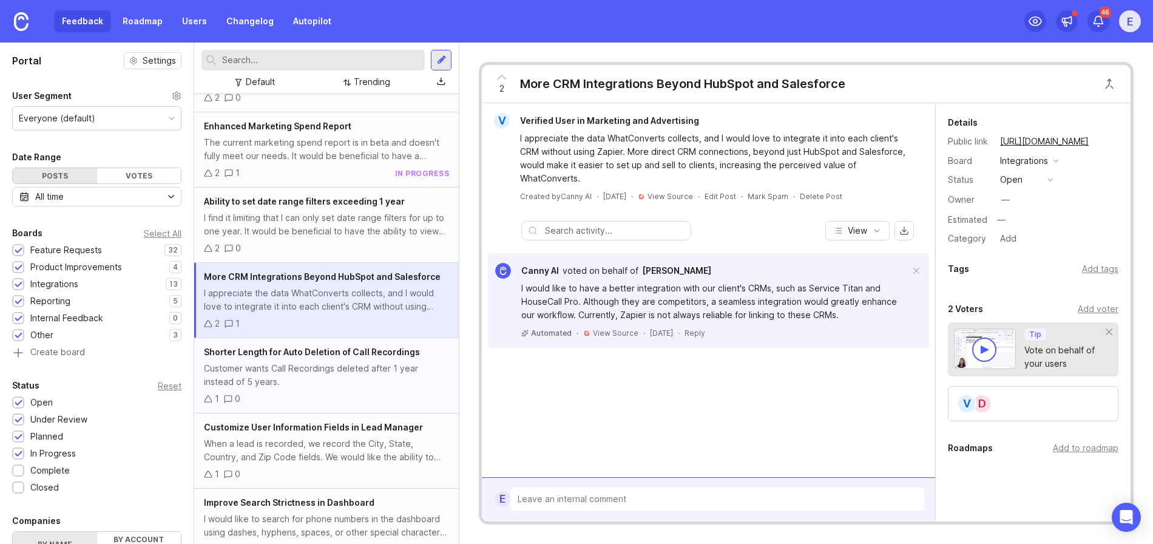
click at [331, 369] on div "Customer wants Call Recordings deleted after 1 year instead of 5 years." at bounding box center [326, 375] width 245 height 27
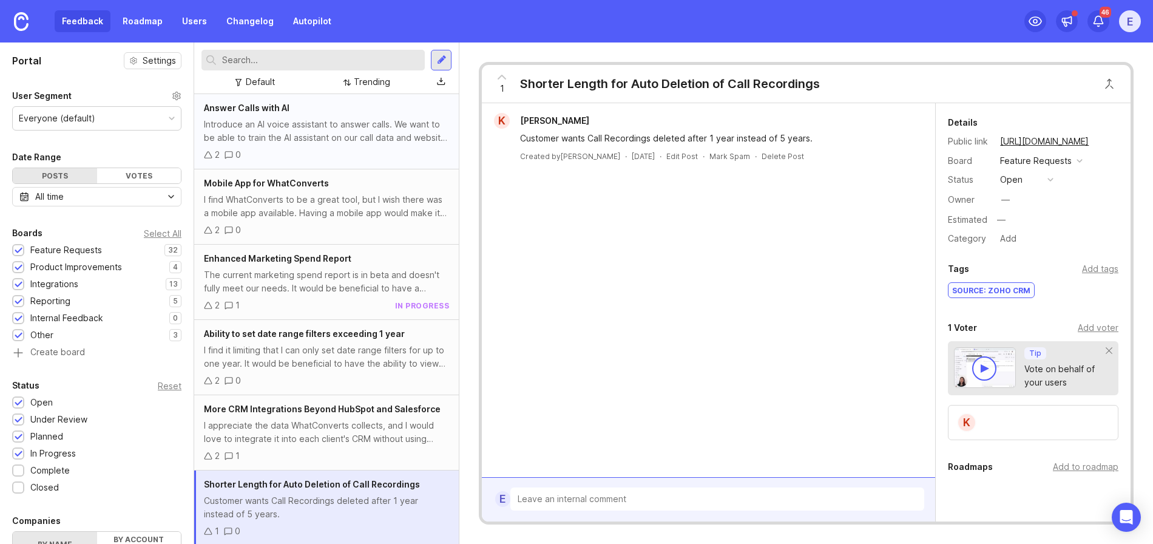
click at [333, 149] on div "2 0" at bounding box center [326, 154] width 245 height 13
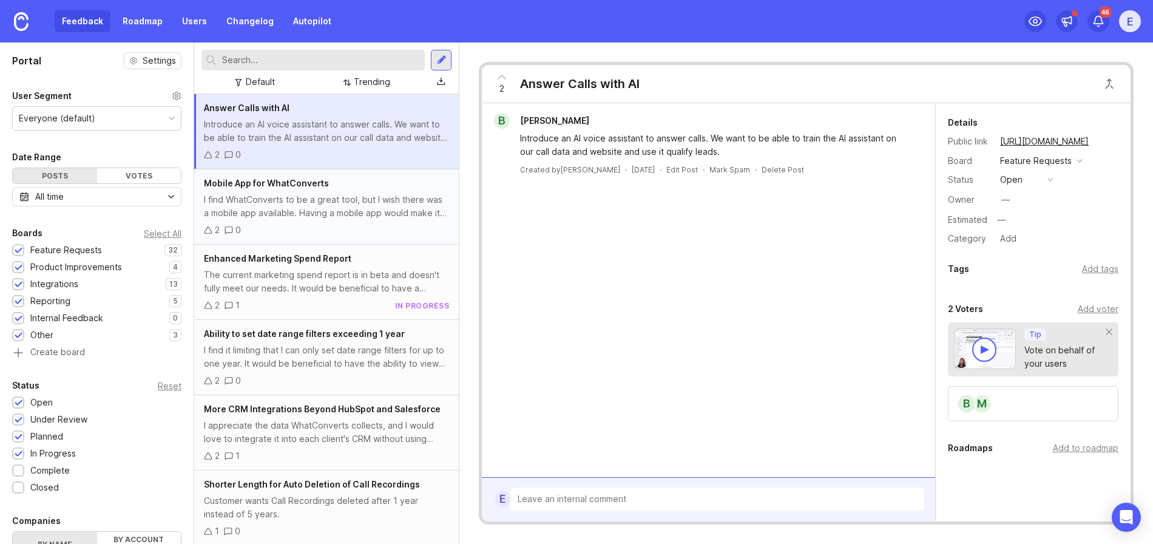
click at [334, 194] on div "I find WhatConverts to be a great tool, but I wish there was a mobile app avail…" at bounding box center [326, 206] width 245 height 27
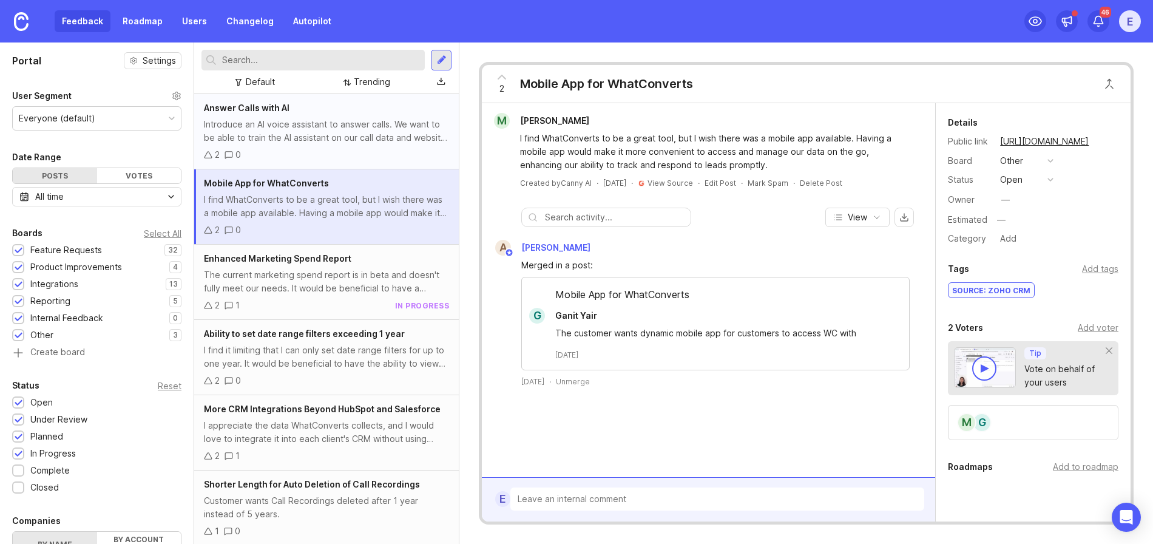
click at [345, 134] on div "Introduce an AI voice assistant to answer calls. We want to be able to train th…" at bounding box center [326, 131] width 245 height 27
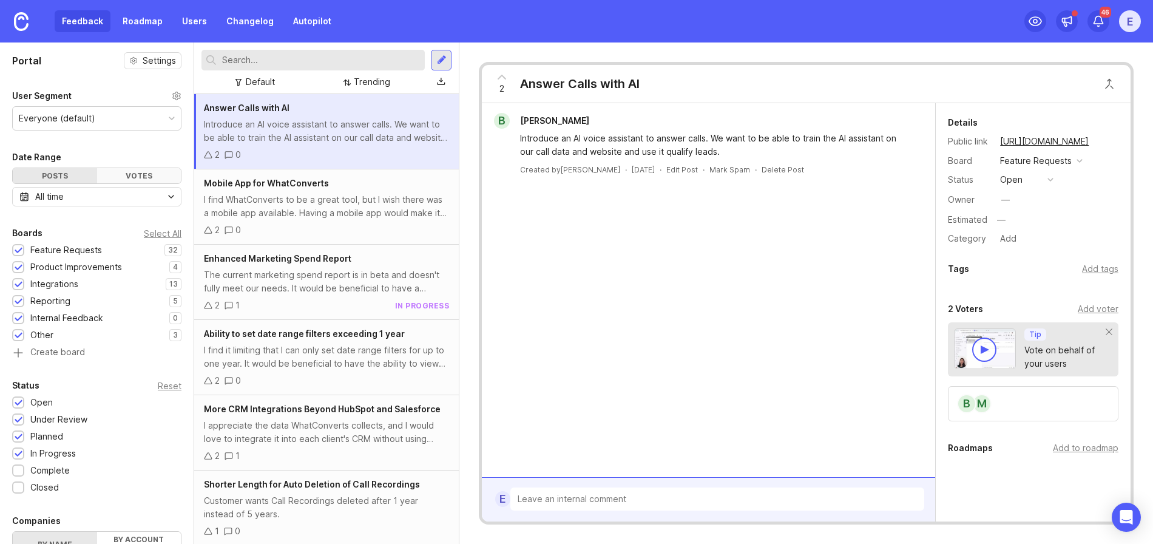
click at [163, 170] on div "Votes" at bounding box center [139, 175] width 84 height 15
click at [85, 175] on div "Posts" at bounding box center [55, 175] width 84 height 15
click at [119, 174] on div "Votes" at bounding box center [139, 175] width 84 height 15
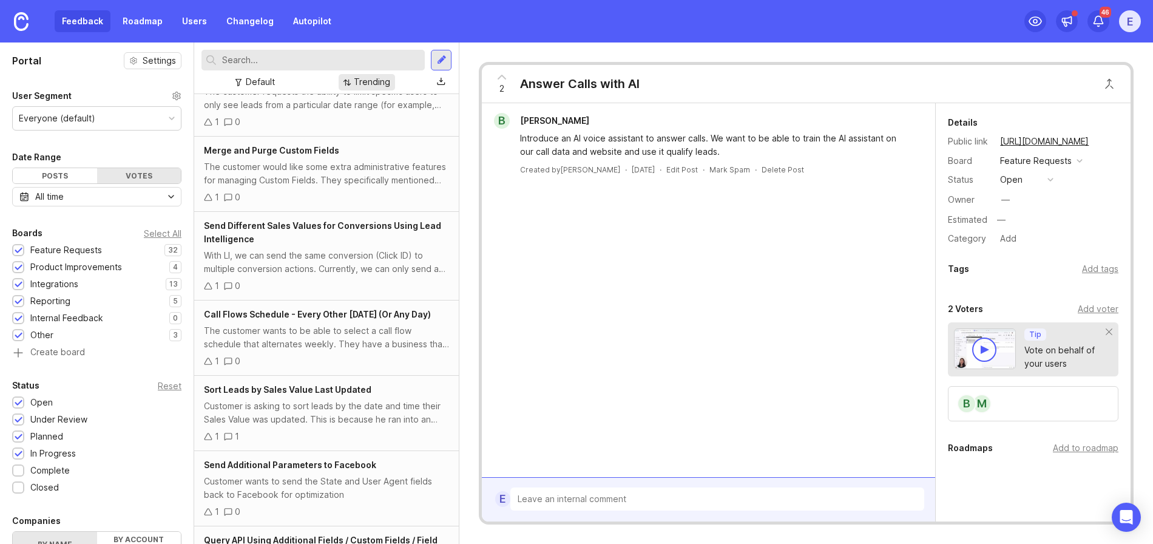
scroll to position [776, 0]
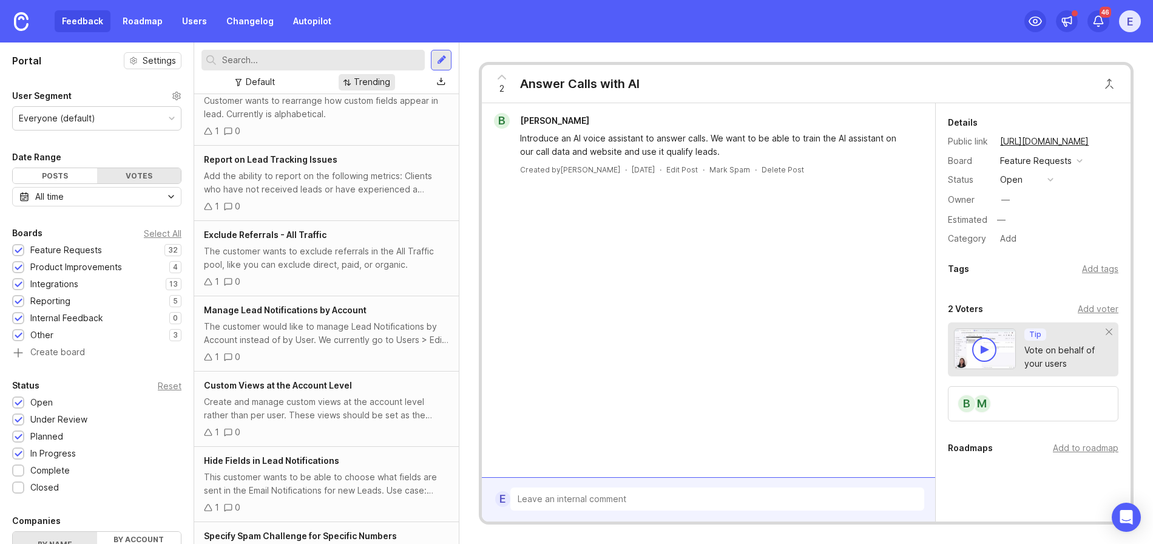
click at [365, 75] on div "Trending" at bounding box center [372, 81] width 36 height 13
click at [571, 49] on div "2 Answer Calls with AI B [PERSON_NAME] Introduce an AI voice assistant to answe…" at bounding box center [805, 292] width 693 height 501
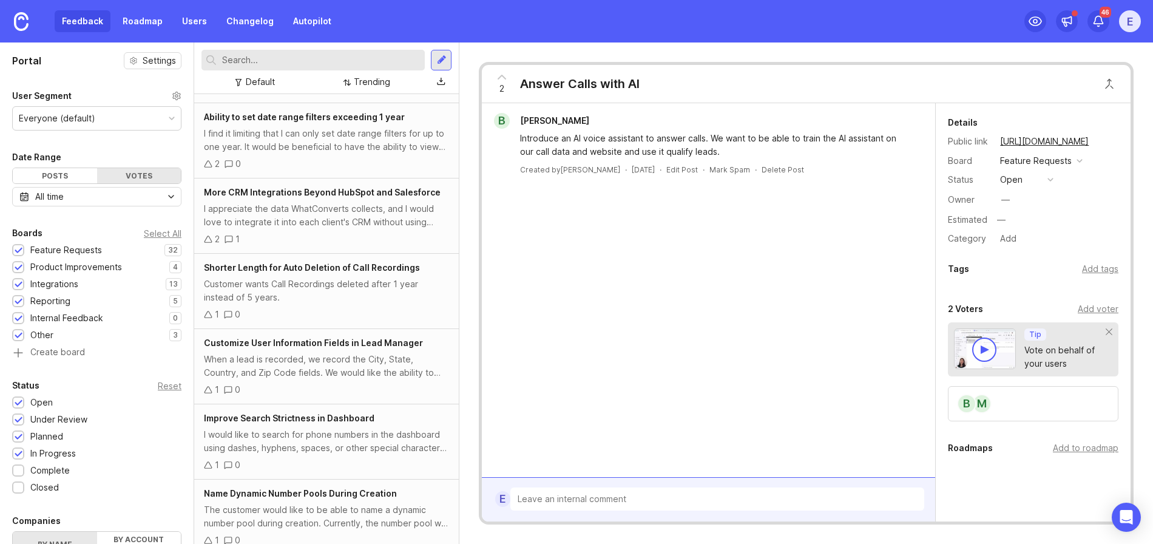
scroll to position [0, 0]
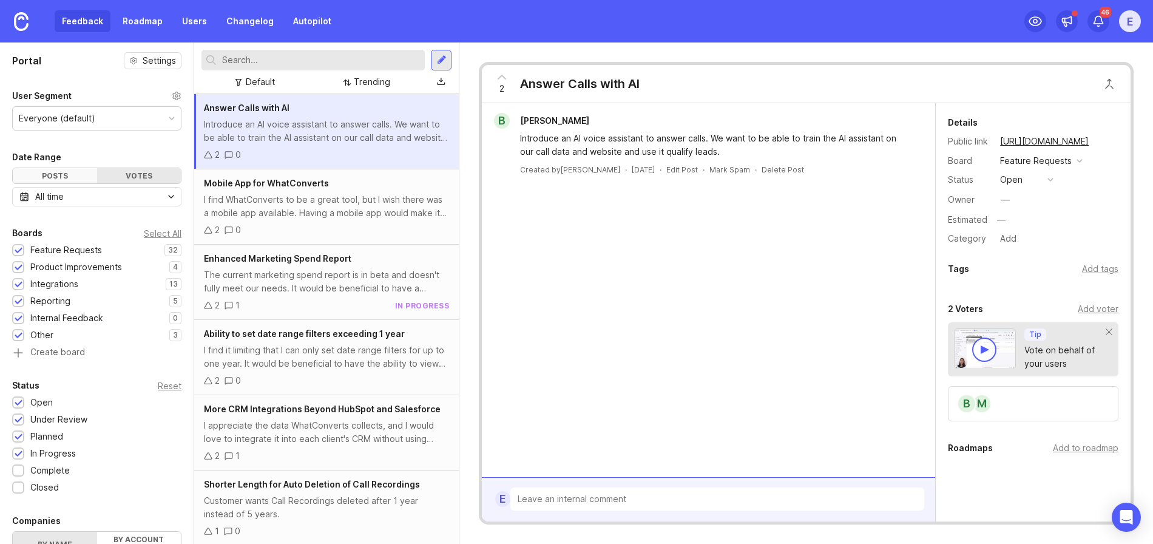
click at [72, 176] on div "Posts" at bounding box center [55, 175] width 84 height 15
